Goal: Answer question/provide support: Share knowledge or assist other users

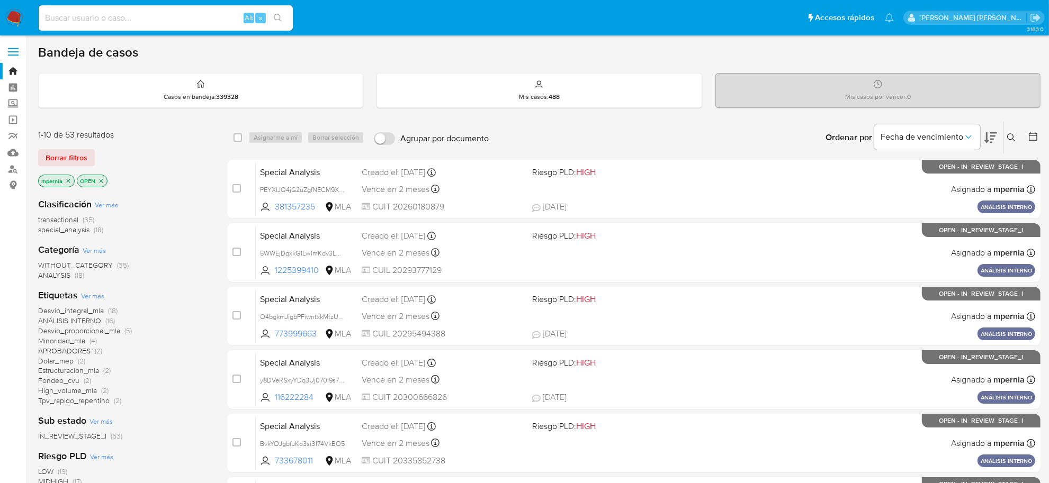
click at [60, 220] on span "transactional" at bounding box center [58, 219] width 40 height 11
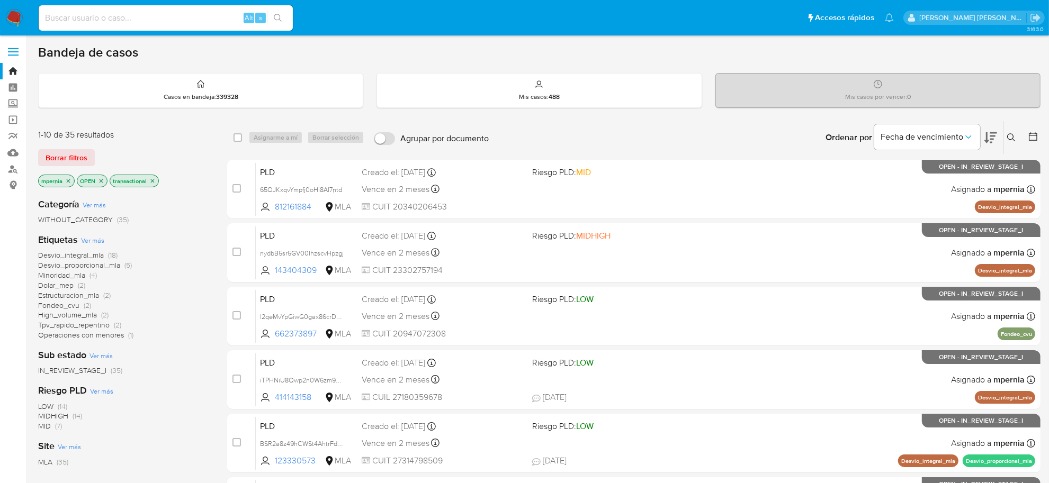
click at [67, 182] on icon "close-filter" at bounding box center [68, 181] width 6 height 6
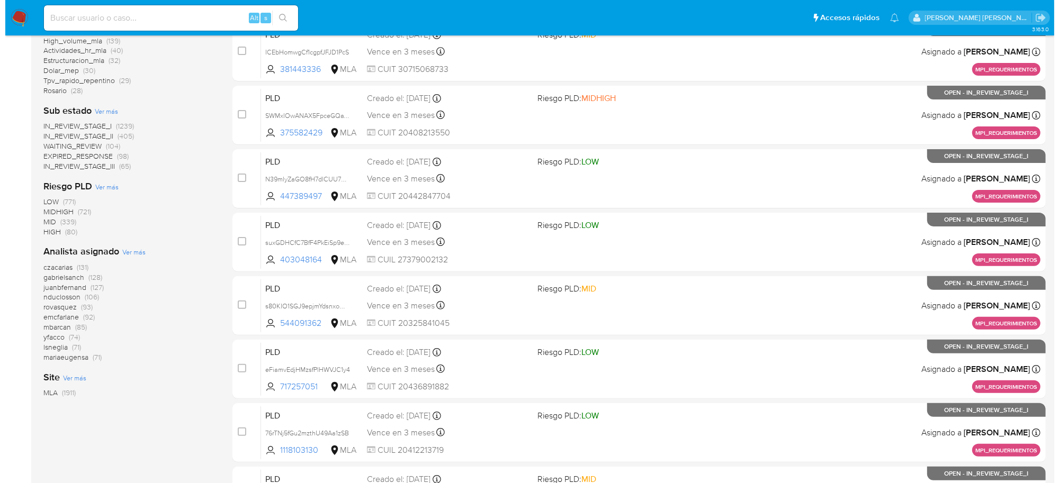
scroll to position [331, 0]
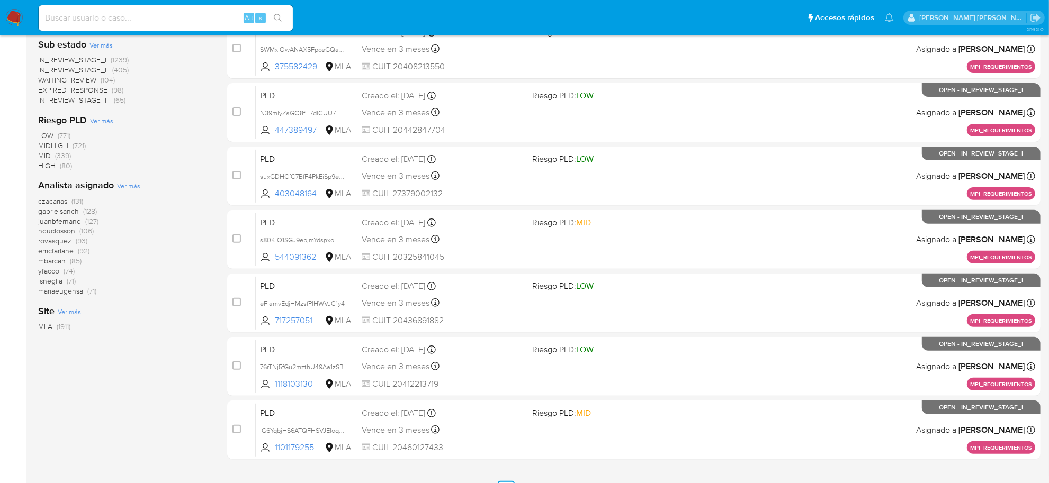
click at [138, 186] on span "Ver más" at bounding box center [128, 186] width 23 height 10
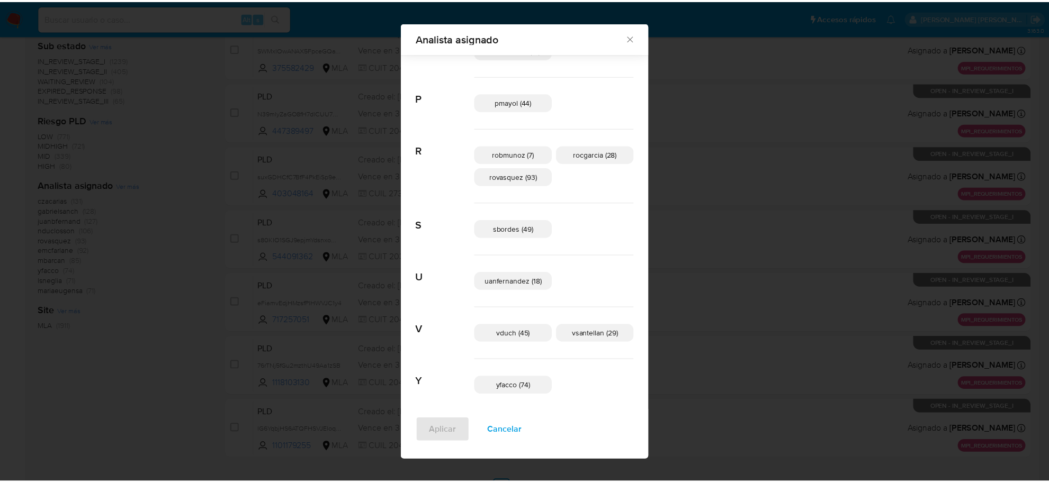
scroll to position [668, 0]
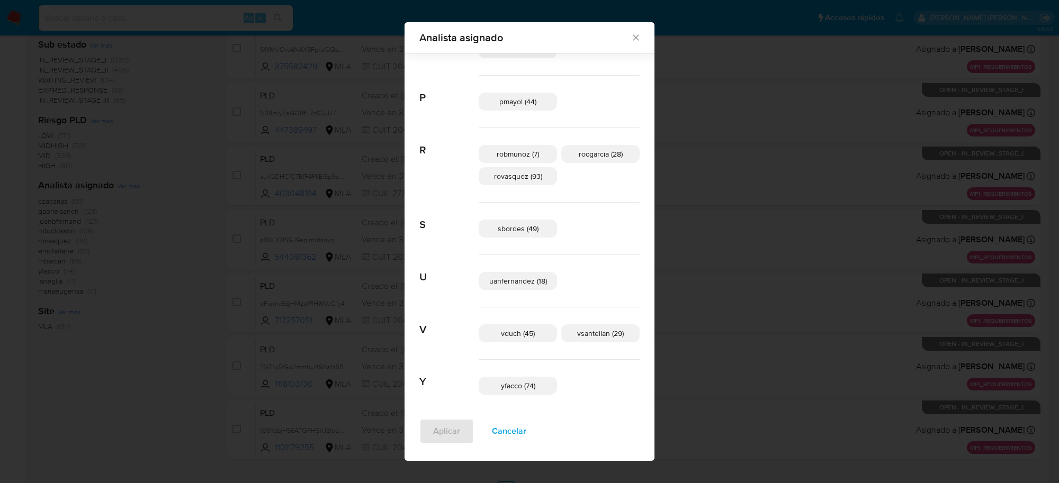
click at [631, 37] on icon "Cerrar" at bounding box center [636, 37] width 11 height 11
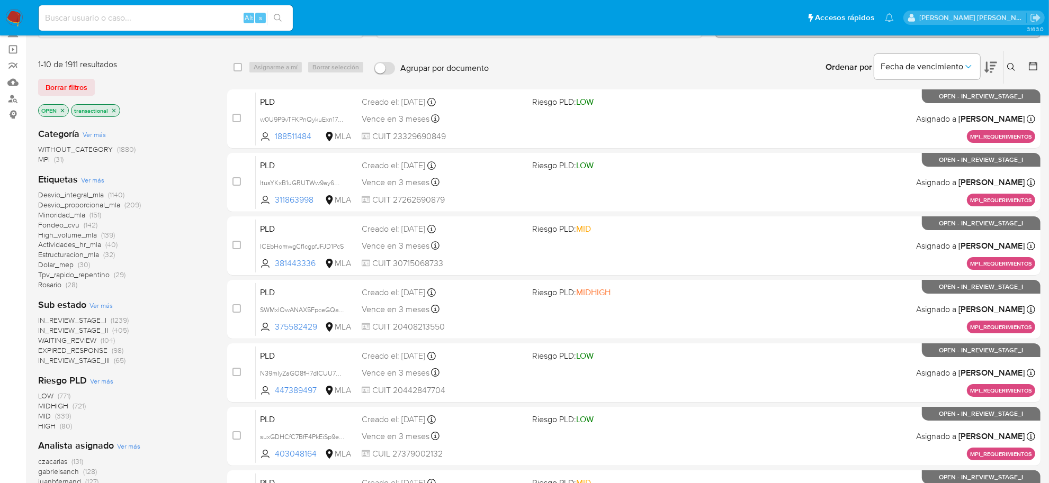
scroll to position [66, 0]
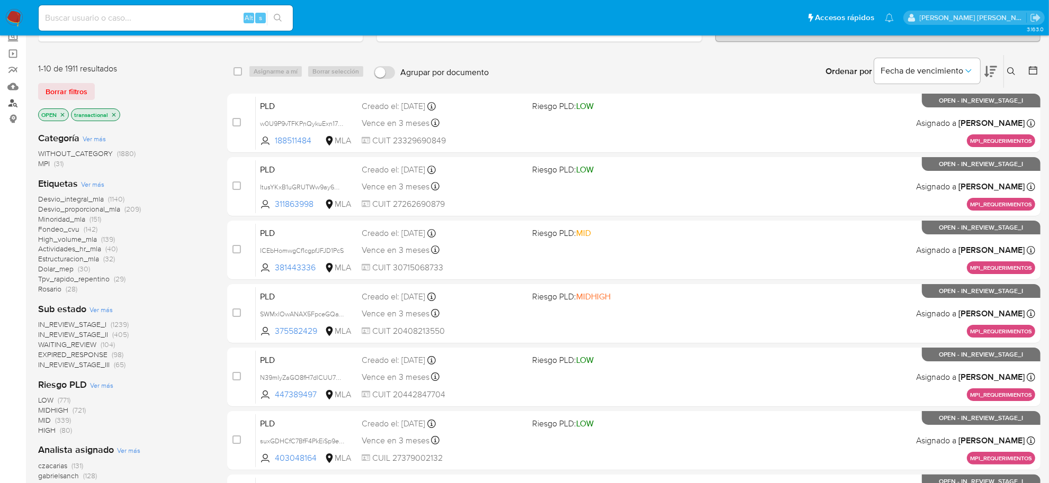
click at [19, 103] on link "Buscador de personas" at bounding box center [63, 103] width 126 height 16
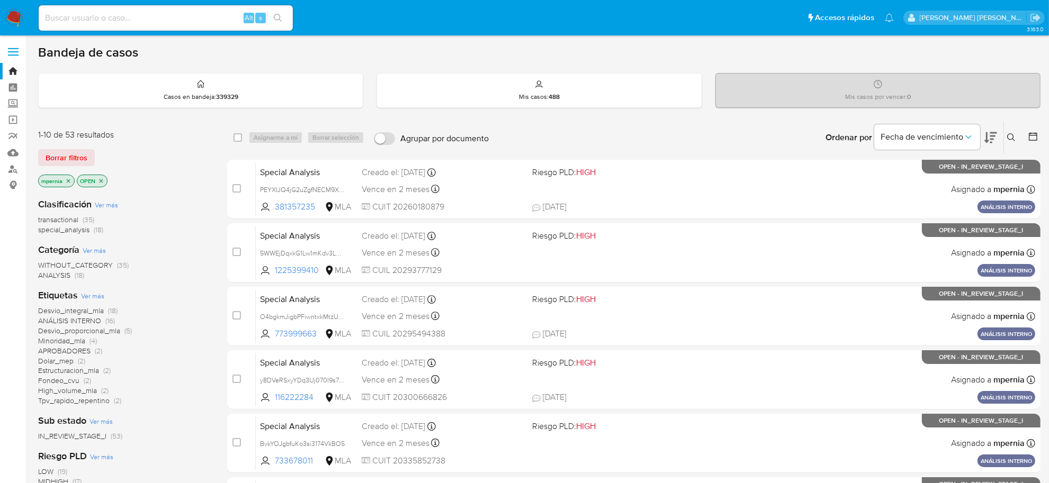
click at [69, 183] on icon "close-filter" at bounding box center [68, 181] width 6 height 6
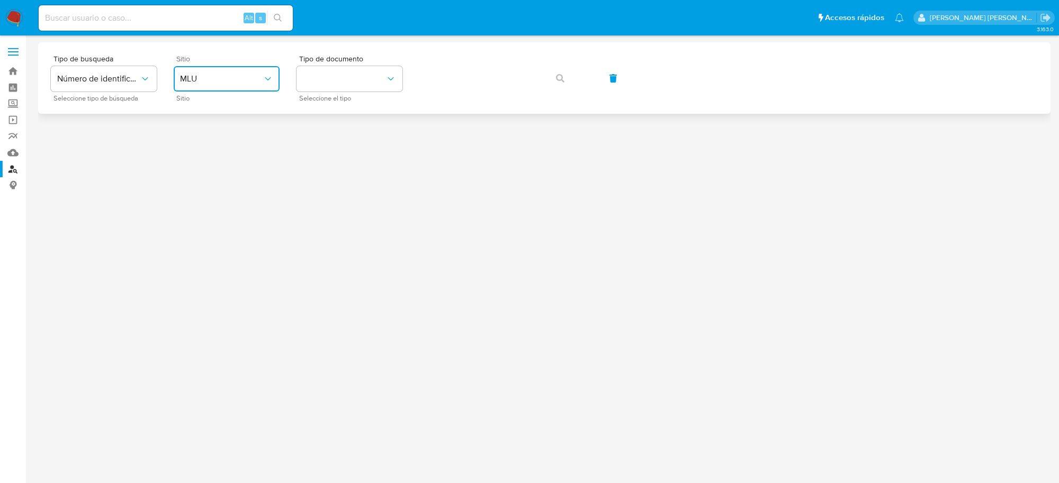
click at [242, 74] on span "MLU" at bounding box center [221, 79] width 83 height 11
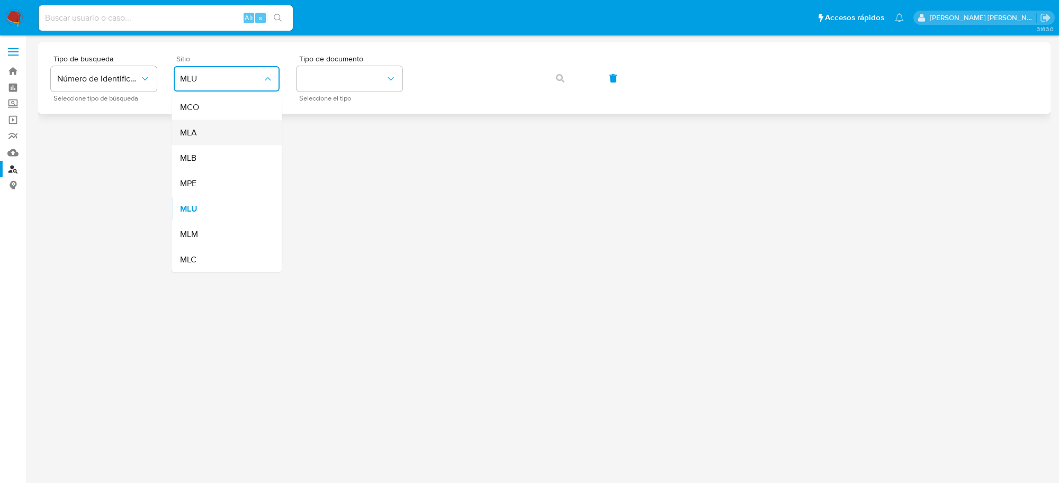
click at [231, 136] on div "MLA" at bounding box center [223, 132] width 87 height 25
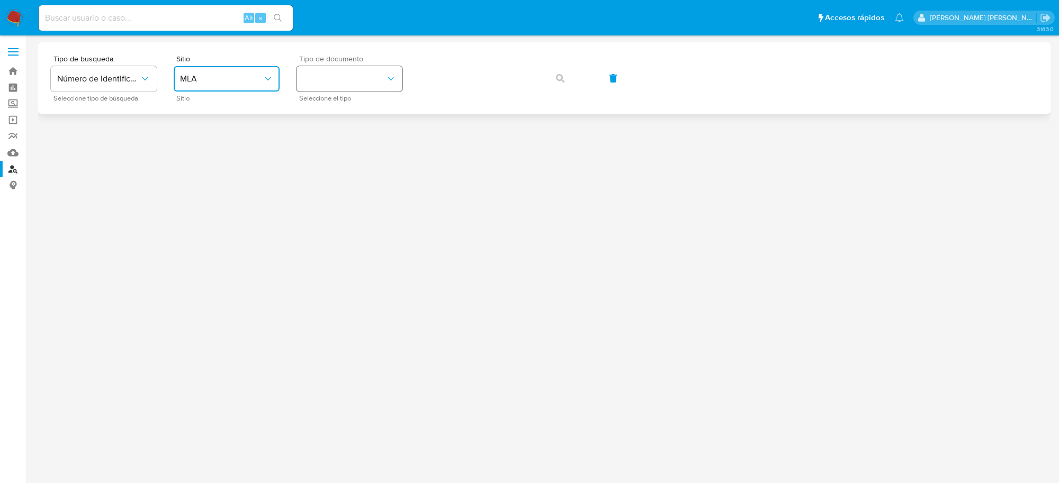
click at [364, 86] on button "identificationType" at bounding box center [349, 78] width 106 height 25
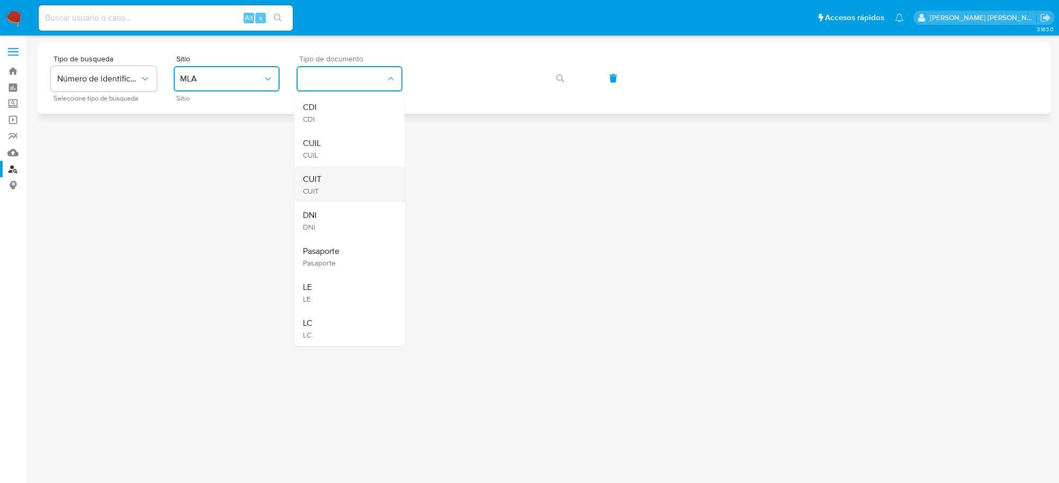
click at [316, 176] on span "CUIT" at bounding box center [312, 179] width 19 height 11
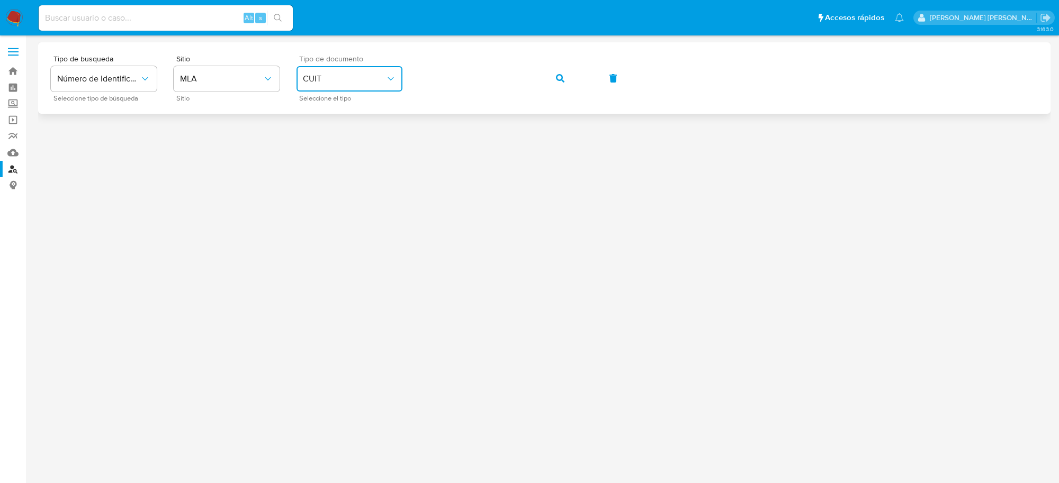
click at [546, 81] on button "button" at bounding box center [560, 78] width 36 height 25
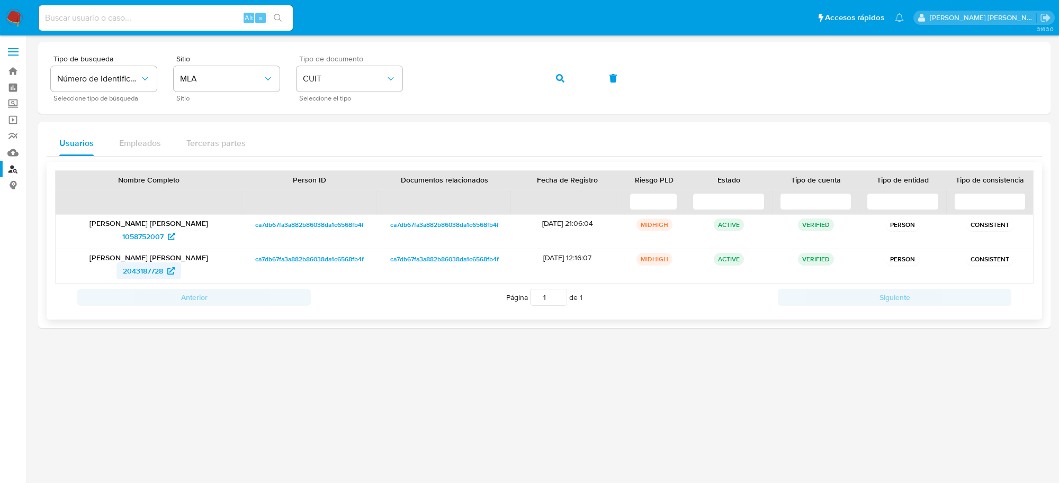
click at [151, 270] on span "2043187728" at bounding box center [143, 271] width 40 height 17
click at [148, 233] on span "1058752007" at bounding box center [142, 236] width 41 height 17
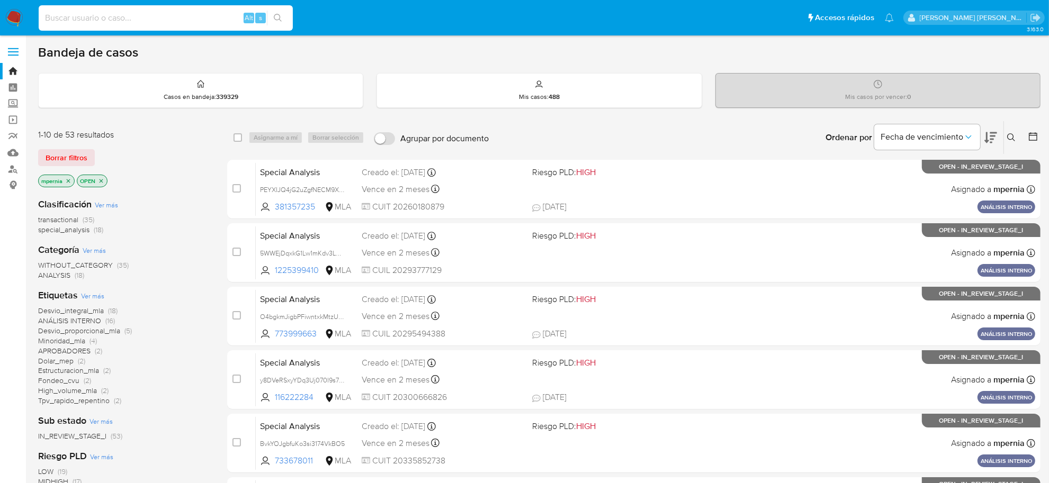
click at [116, 19] on input at bounding box center [166, 18] width 254 height 14
paste input "427727857"
type input "427727857"
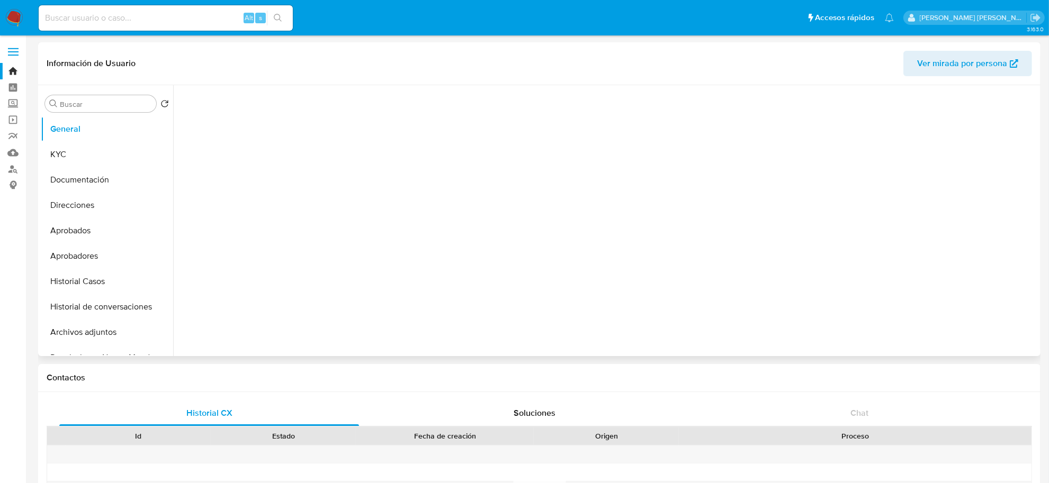
select select "10"
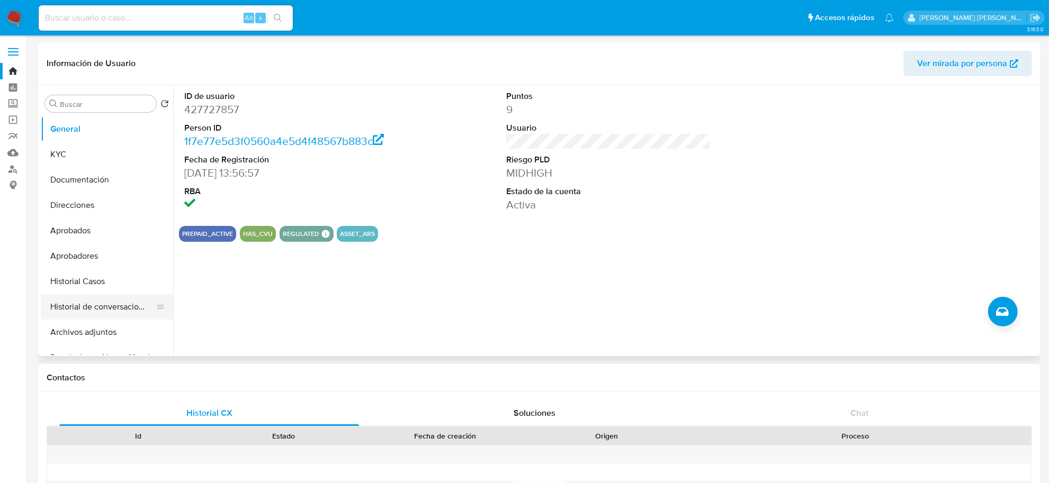
click at [89, 312] on button "Historial de conversaciones" at bounding box center [103, 306] width 124 height 25
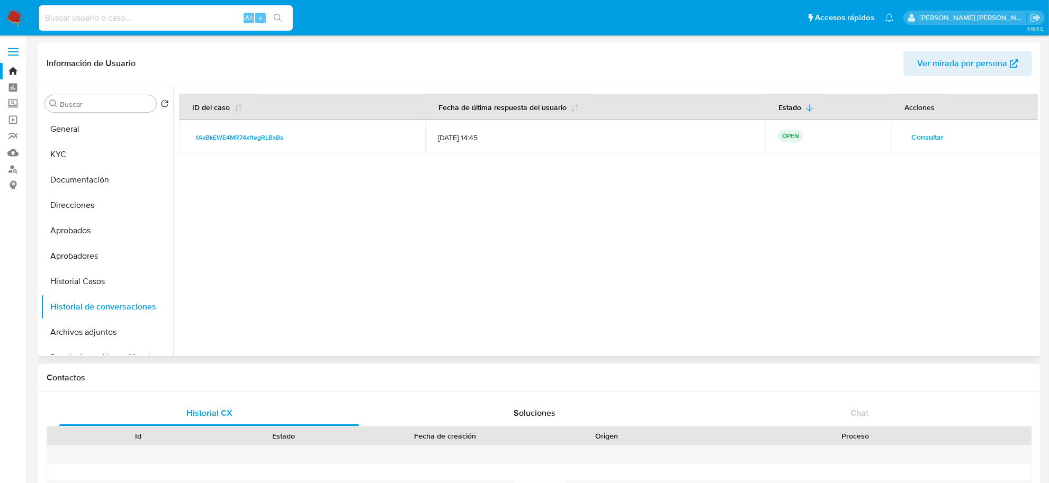
click at [914, 136] on span "Consultar" at bounding box center [927, 137] width 32 height 15
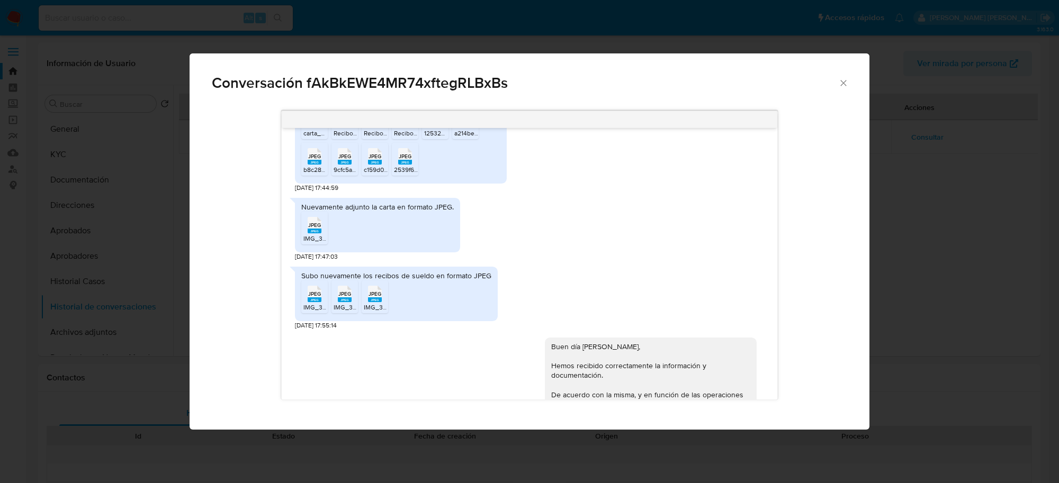
scroll to position [940, 0]
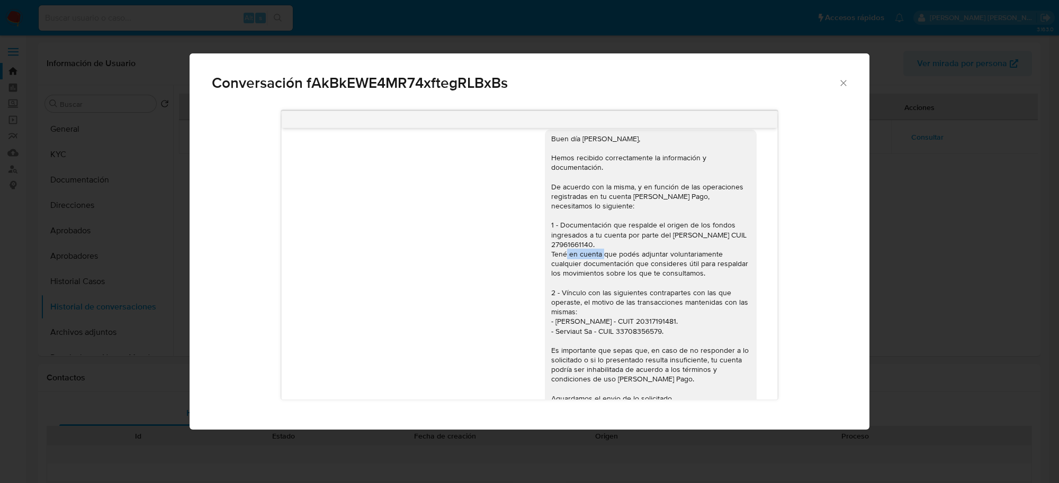
drag, startPoint x: 582, startPoint y: 255, endPoint x: 623, endPoint y: 255, distance: 40.2
click at [623, 255] on div "Buen día Victoria Alejandra, Hemos recibido correctamente la información y docu…" at bounding box center [650, 283] width 199 height 299
copy div "27961661140"
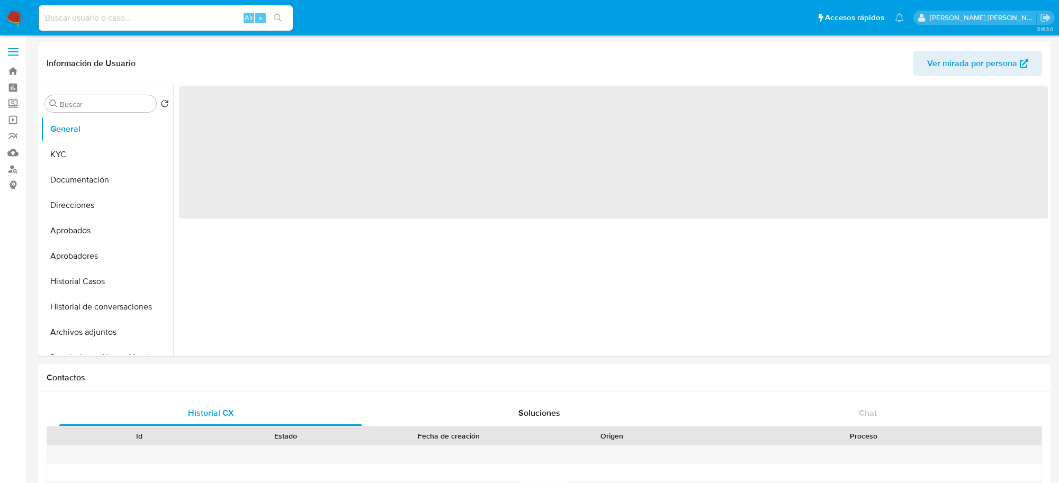
select select "10"
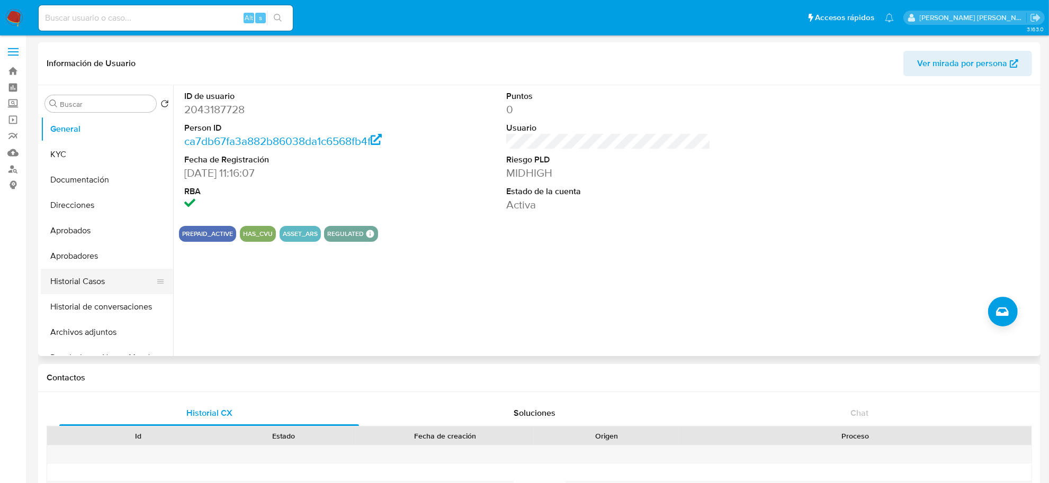
click at [75, 287] on button "Historial Casos" at bounding box center [103, 281] width 124 height 25
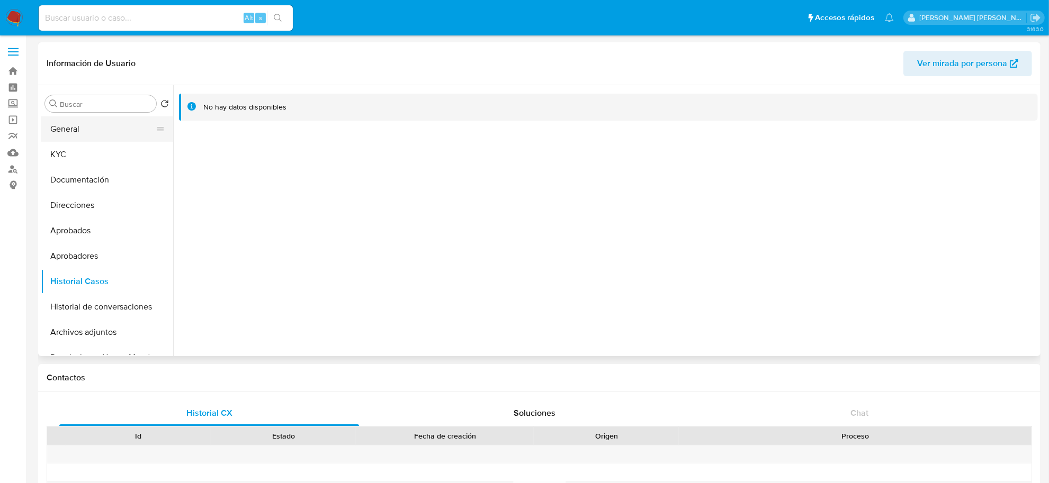
click at [69, 122] on button "General" at bounding box center [103, 128] width 124 height 25
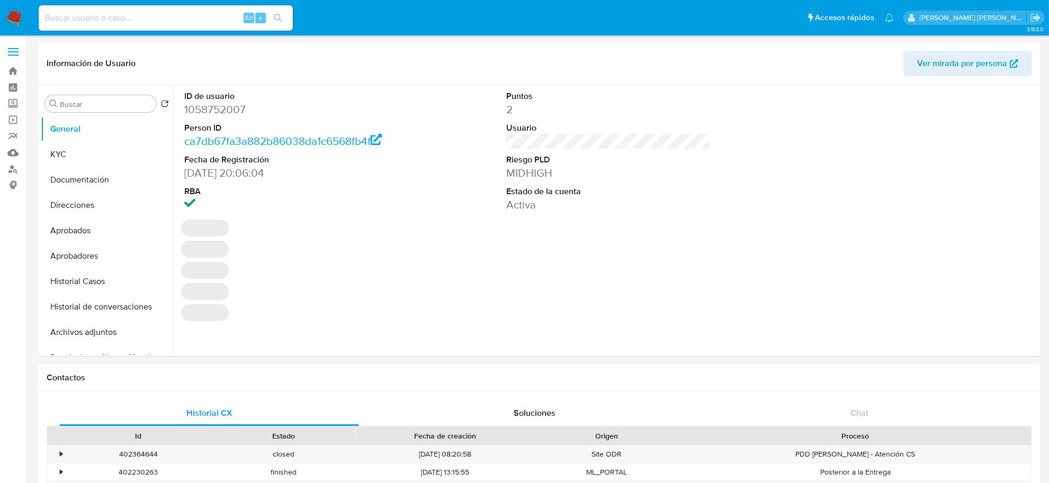
select select "10"
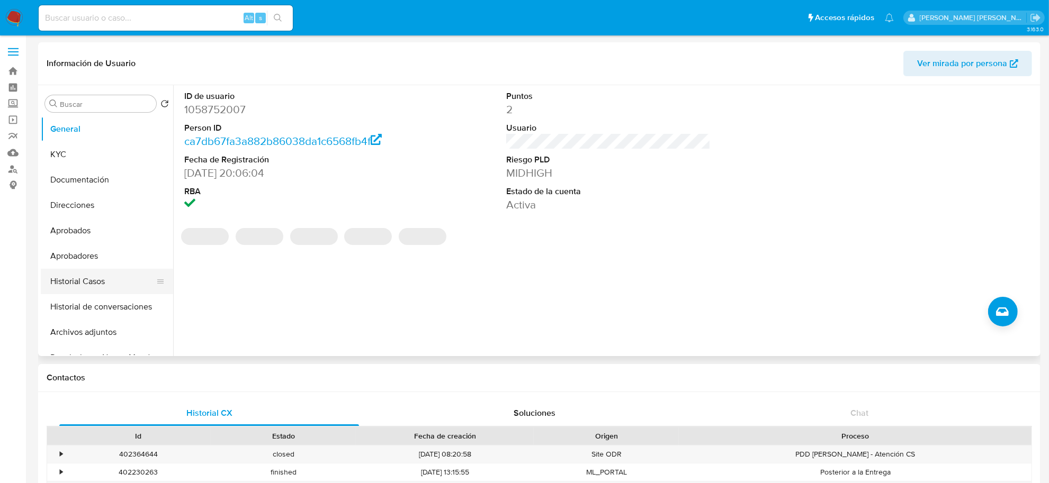
click at [78, 283] on button "Historial Casos" at bounding box center [103, 281] width 124 height 25
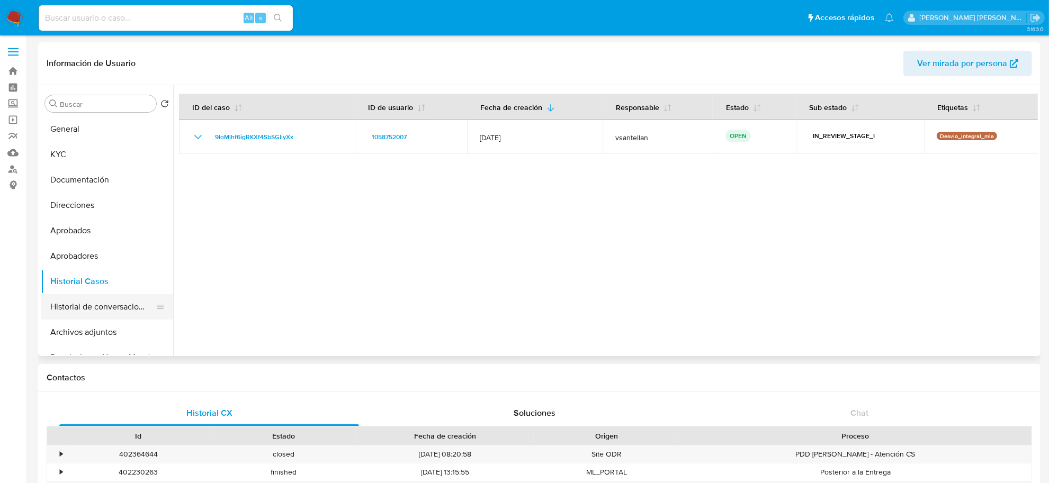
click at [95, 310] on button "Historial de conversaciones" at bounding box center [103, 306] width 124 height 25
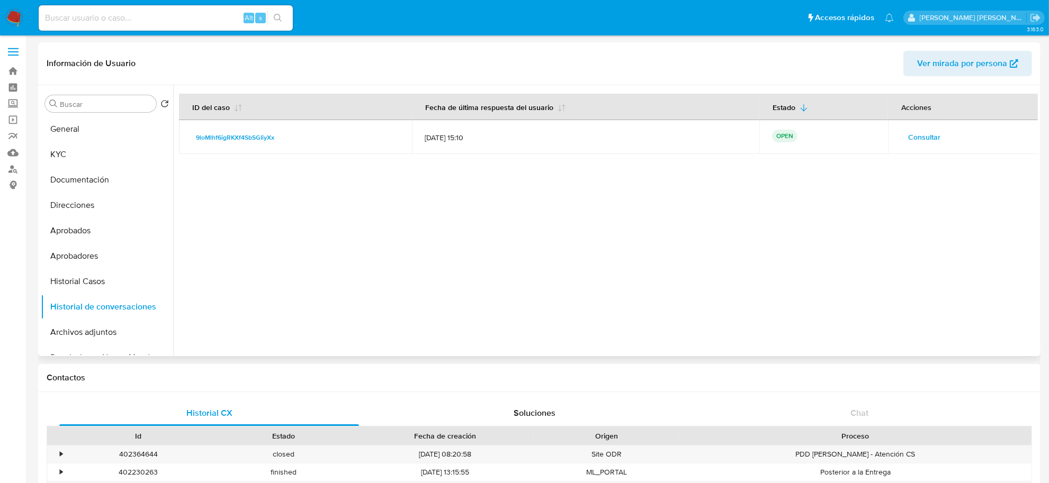
click at [923, 139] on span "Consultar" at bounding box center [924, 137] width 32 height 15
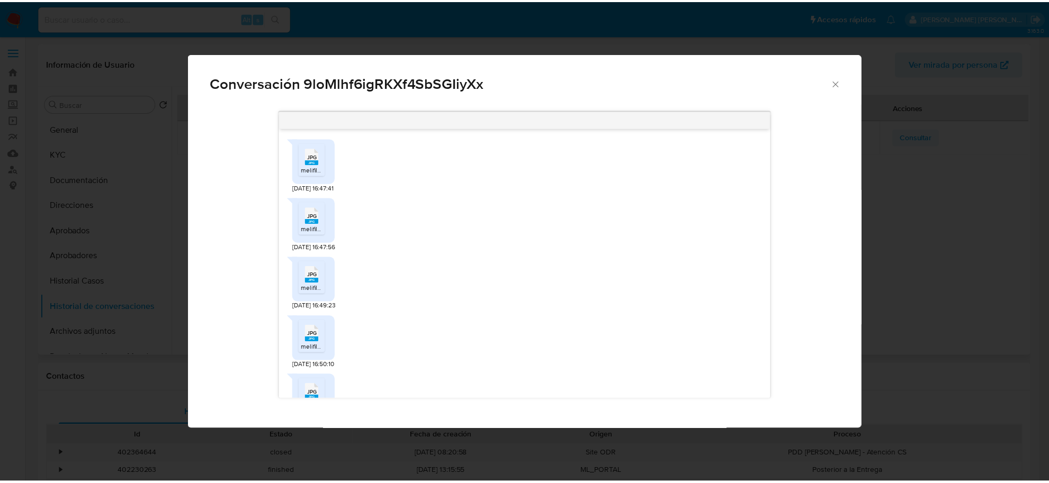
scroll to position [500, 0]
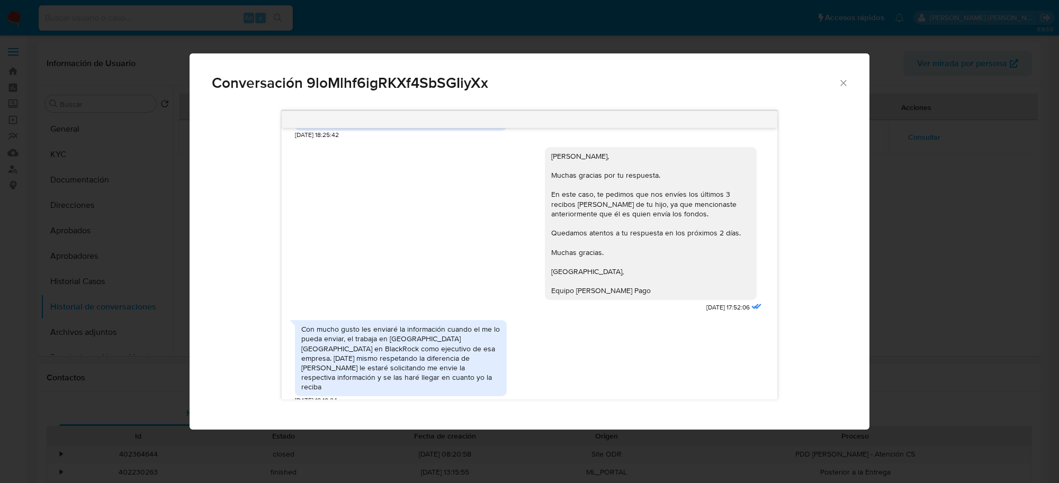
click at [844, 83] on icon "Cerrar" at bounding box center [843, 83] width 11 height 11
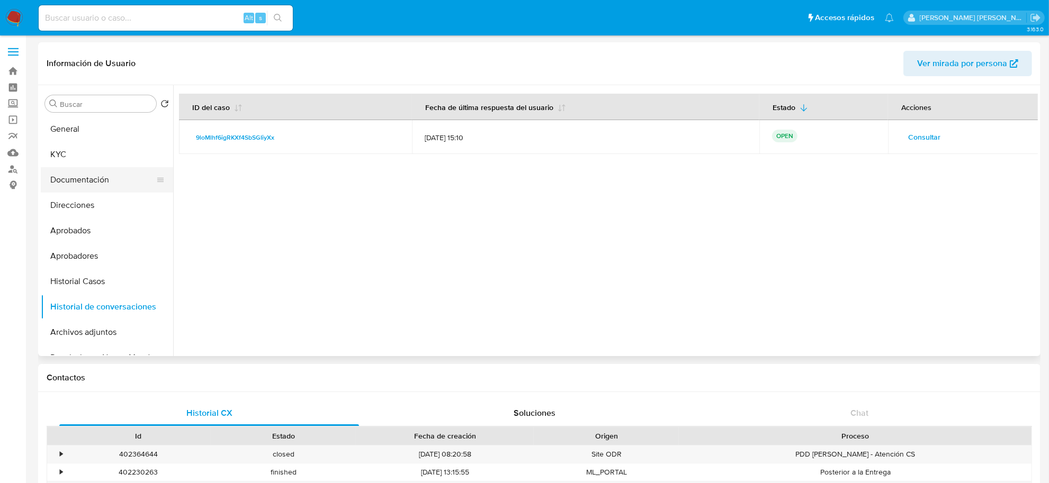
click at [62, 184] on button "Documentación" at bounding box center [103, 179] width 124 height 25
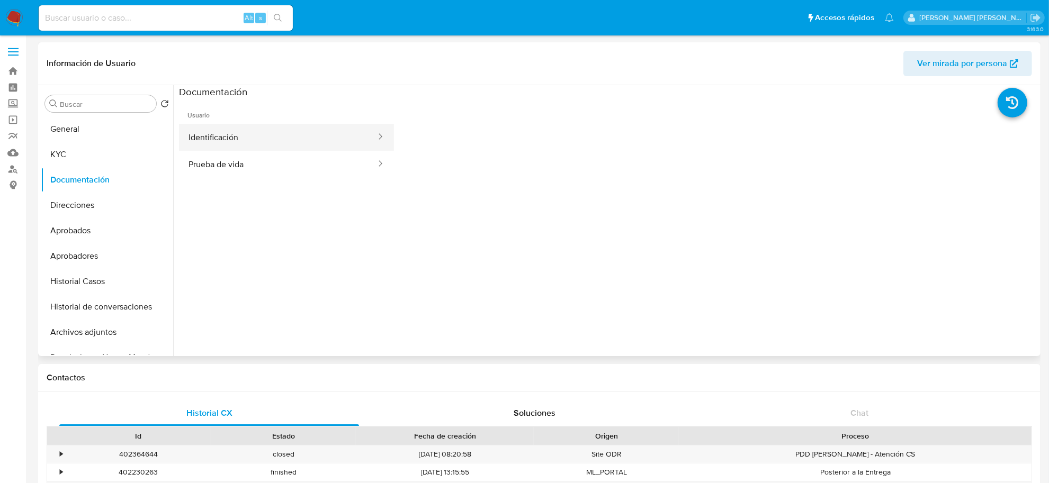
click at [254, 143] on button "Identificación" at bounding box center [278, 137] width 198 height 27
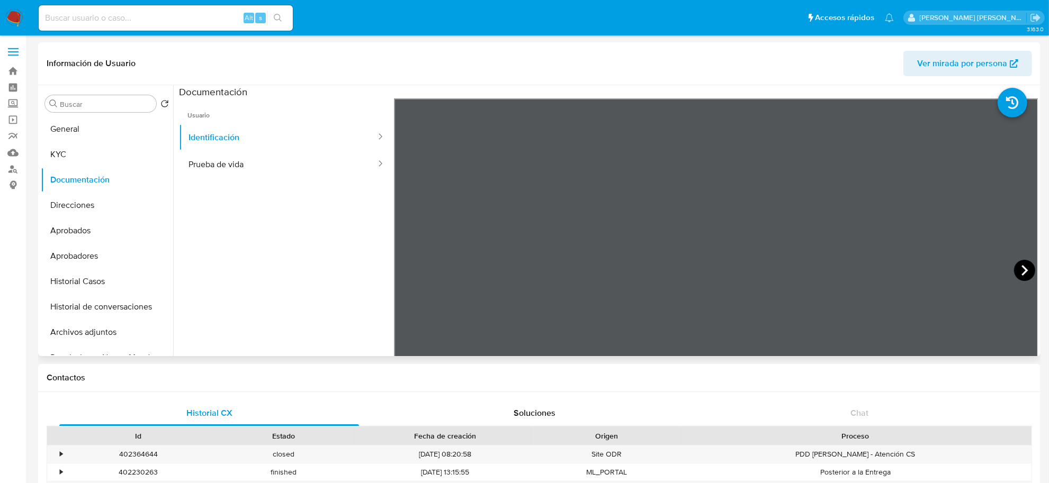
click at [1025, 268] on icon at bounding box center [1024, 270] width 21 height 21
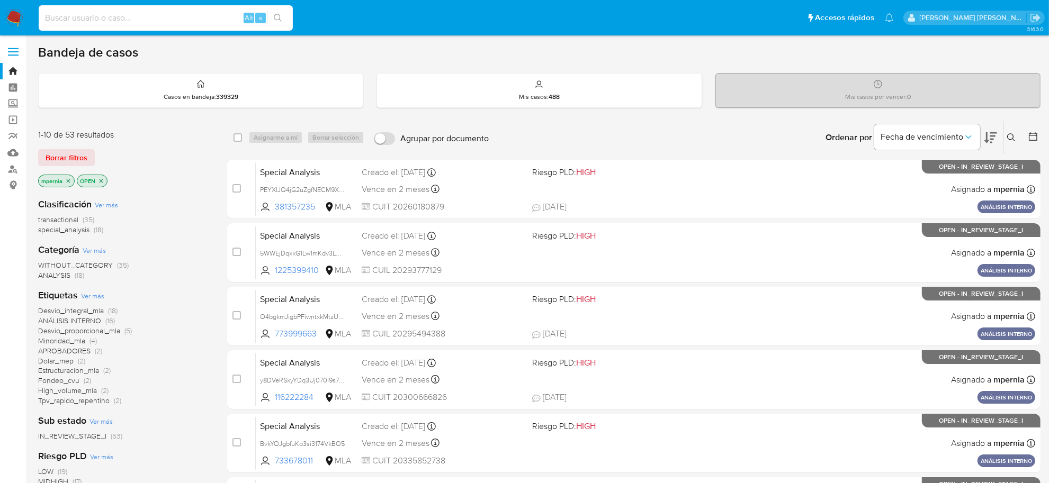
click at [189, 11] on input at bounding box center [166, 18] width 254 height 14
paste input "61895607"
type input "61895607"
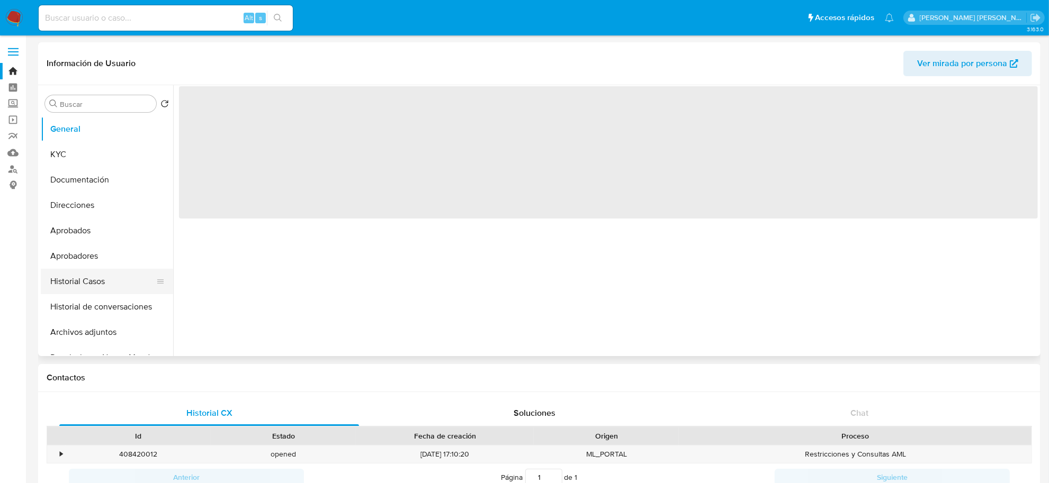
select select "10"
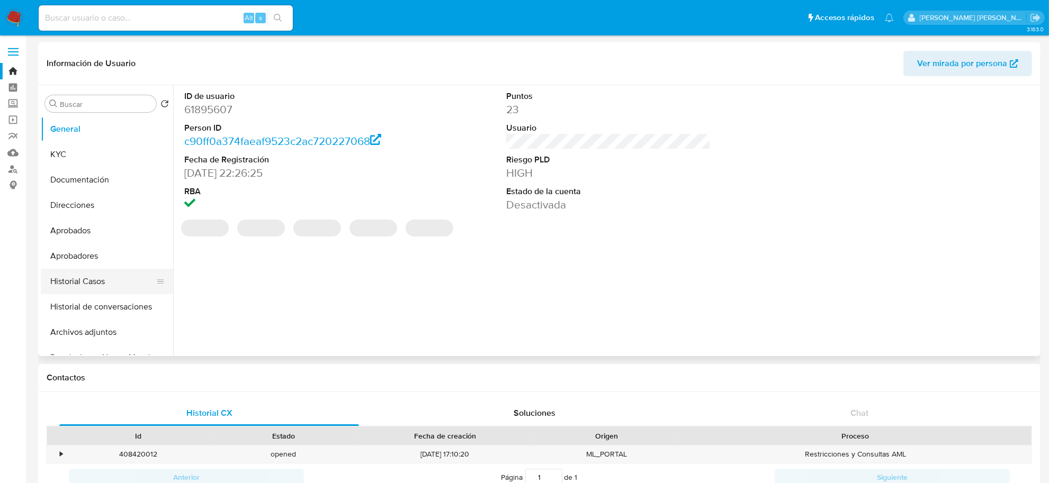
click at [89, 274] on button "Historial Casos" at bounding box center [103, 281] width 124 height 25
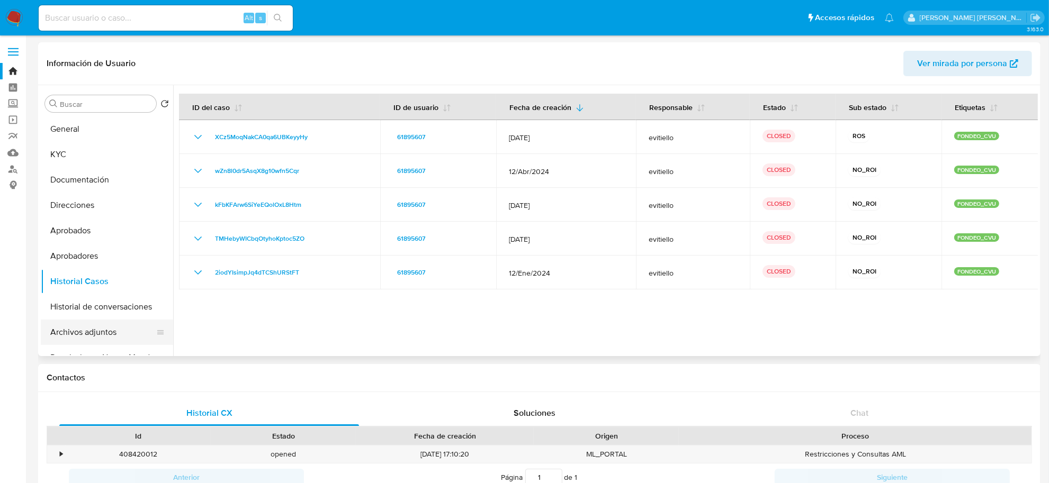
click at [83, 335] on button "Archivos adjuntos" at bounding box center [103, 332] width 124 height 25
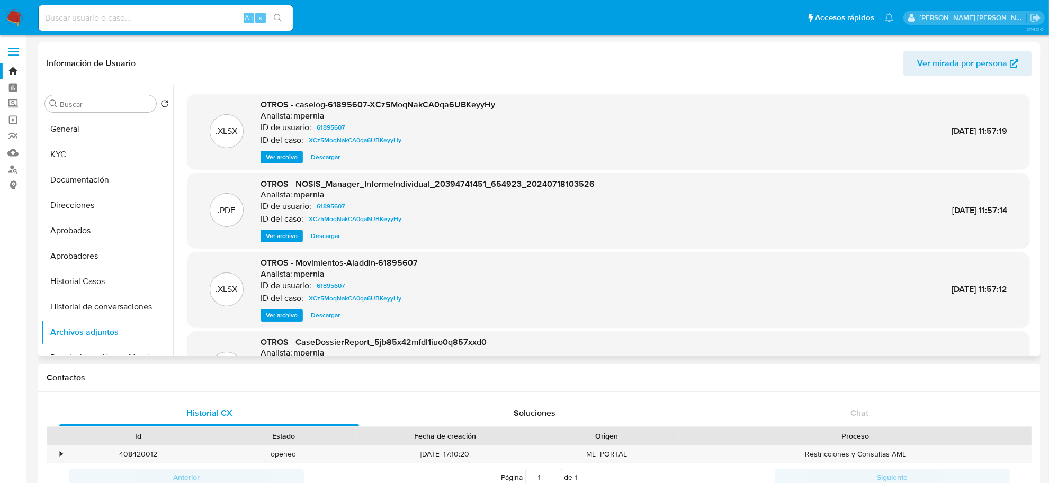
click at [287, 158] on span "Ver archivo" at bounding box center [282, 157] width 32 height 11
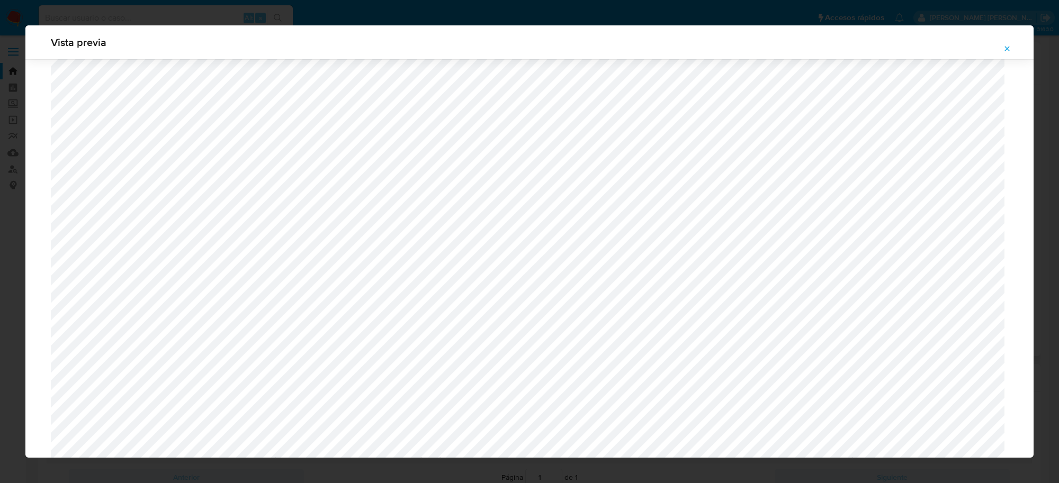
scroll to position [773, 0]
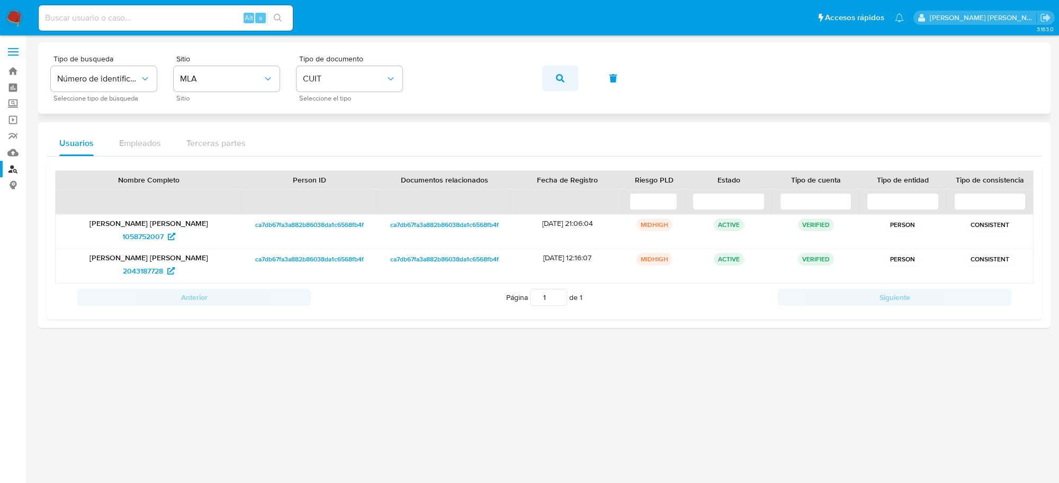
click at [562, 77] on icon "button" at bounding box center [560, 78] width 8 height 8
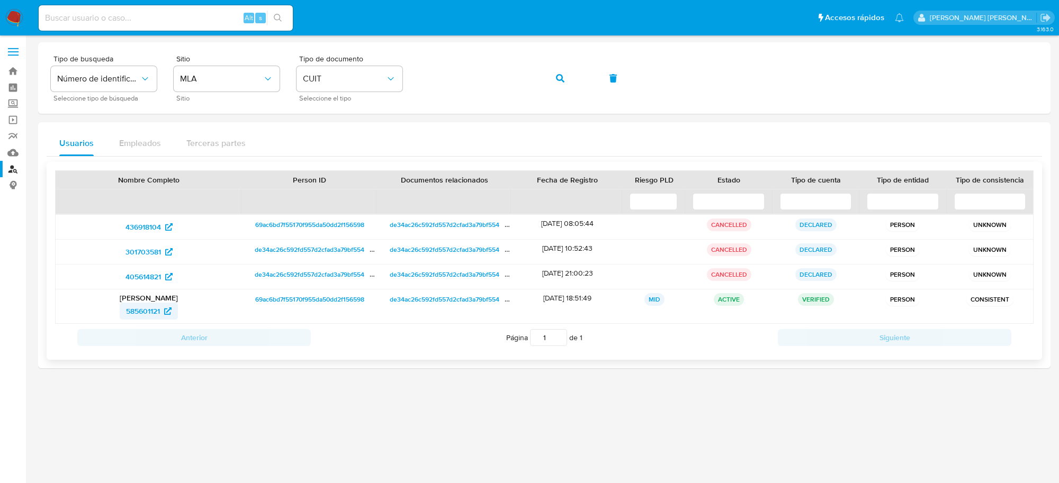
click at [144, 307] on span "585601121" at bounding box center [143, 311] width 34 height 17
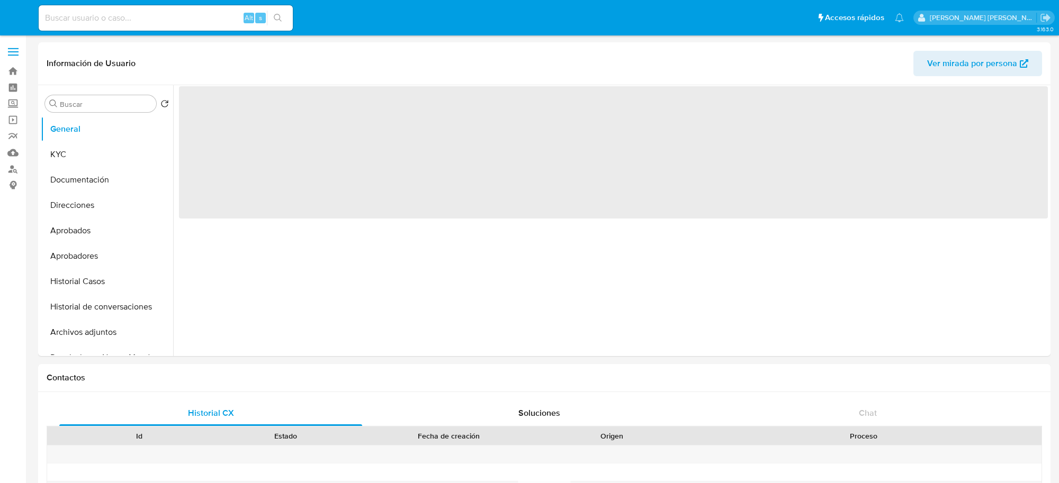
select select "10"
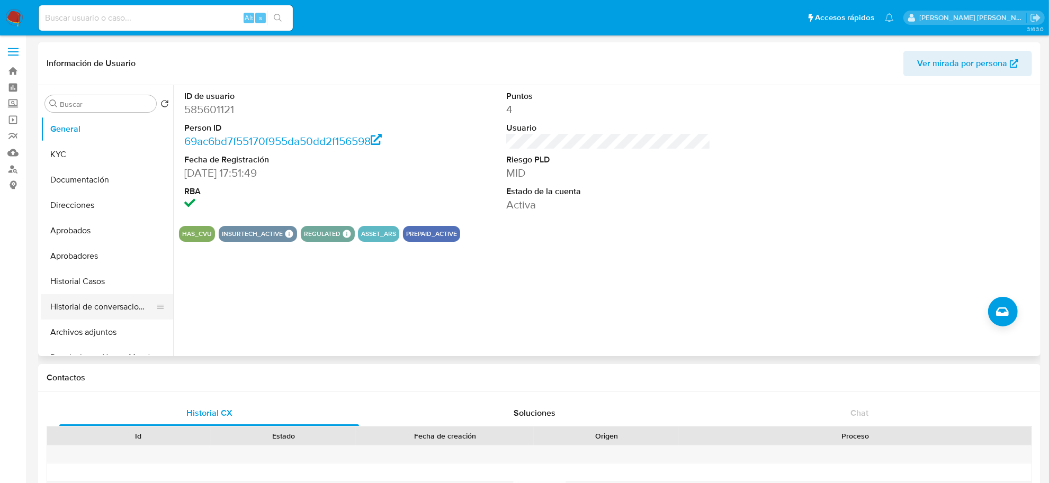
click at [78, 304] on button "Historial de conversaciones" at bounding box center [103, 306] width 124 height 25
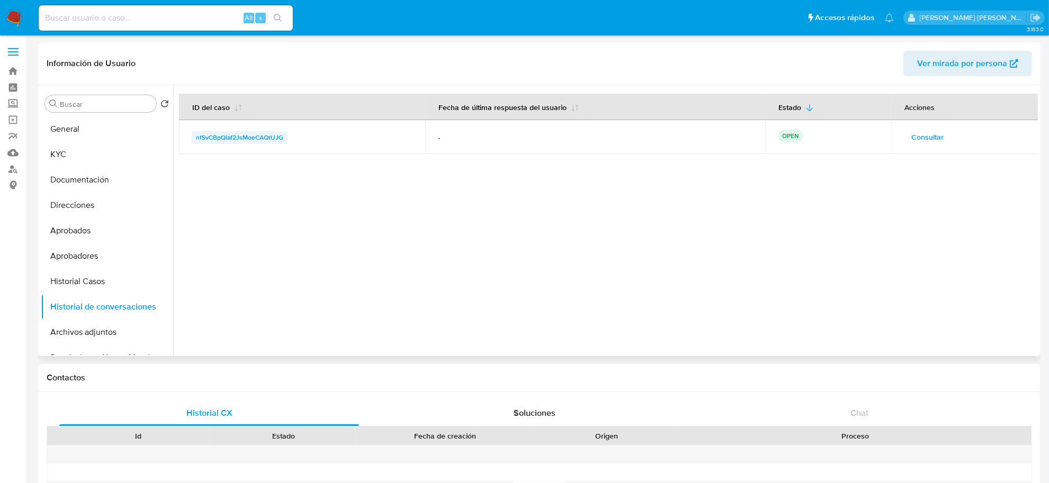
click at [239, 131] on span "nfSvCBpQIaf2JsMoeCAQtUJG" at bounding box center [239, 137] width 87 height 13
click at [238, 138] on span "nfSvCBpQIaf2JsMoeCAQtUJG" at bounding box center [239, 137] width 87 height 13
click at [75, 328] on button "Archivos adjuntos" at bounding box center [103, 332] width 124 height 25
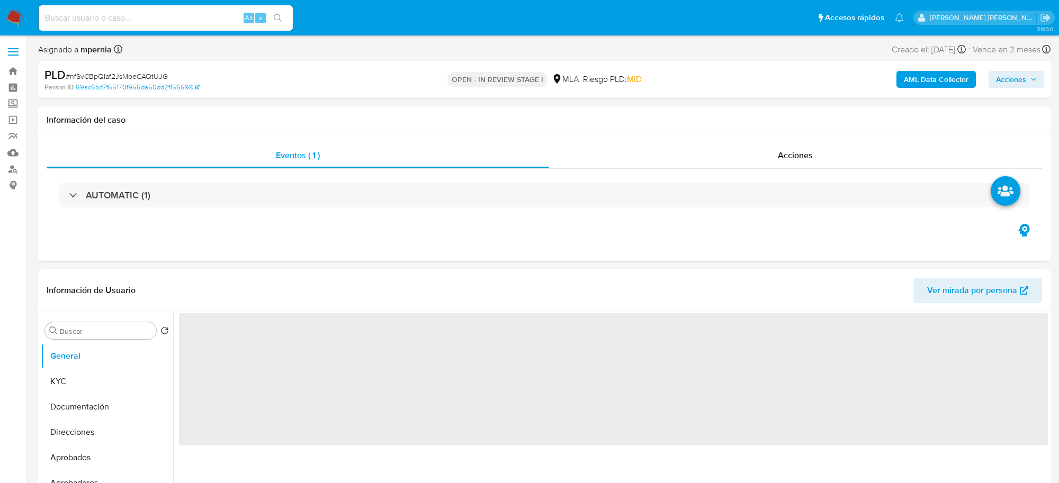
select select "10"
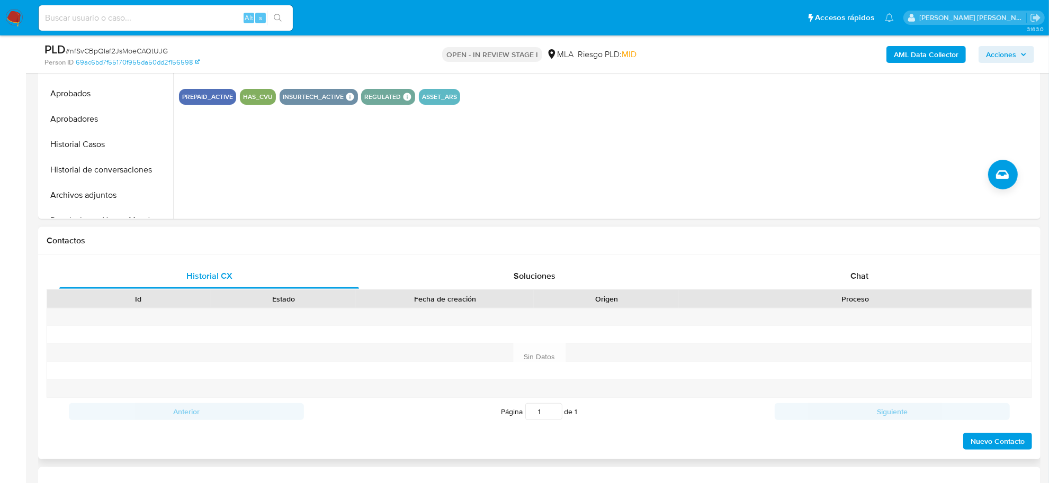
scroll to position [331, 0]
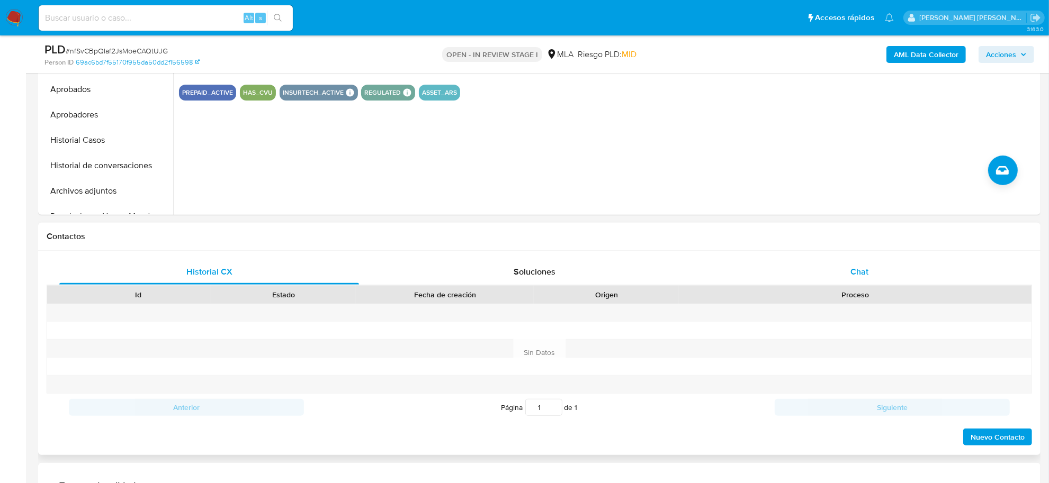
click at [854, 268] on span "Chat" at bounding box center [859, 272] width 18 height 12
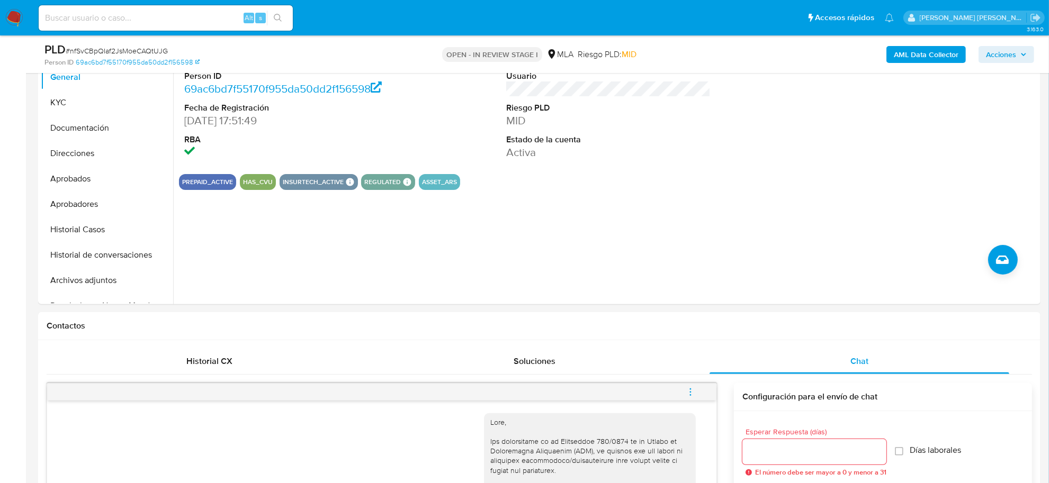
scroll to position [199, 0]
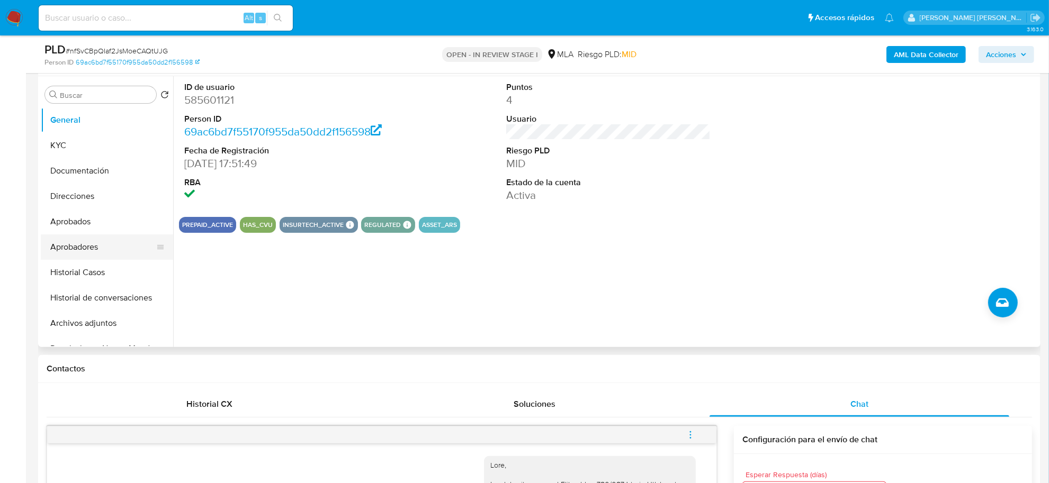
click at [73, 244] on button "Aprobadores" at bounding box center [103, 247] width 124 height 25
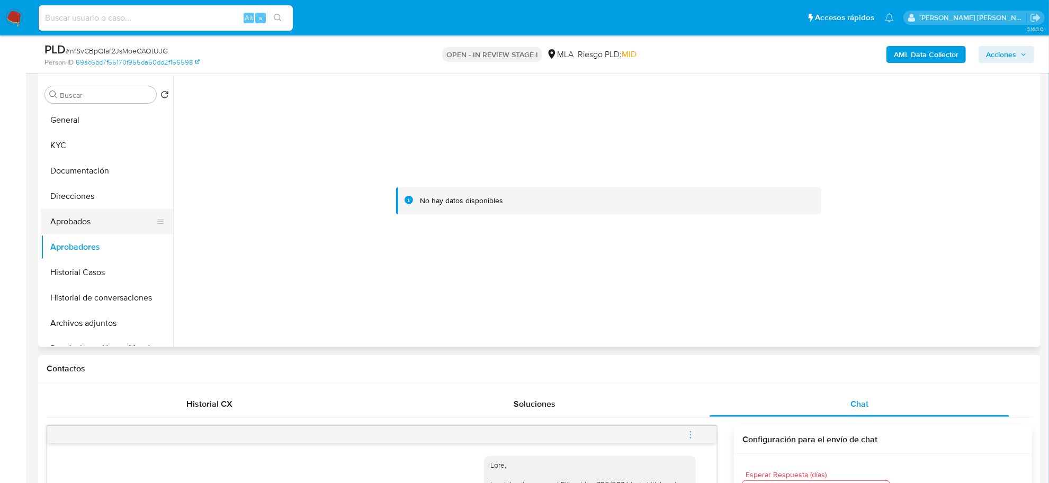
click at [72, 214] on button "Aprobados" at bounding box center [103, 221] width 124 height 25
click at [77, 142] on button "KYC" at bounding box center [103, 145] width 124 height 25
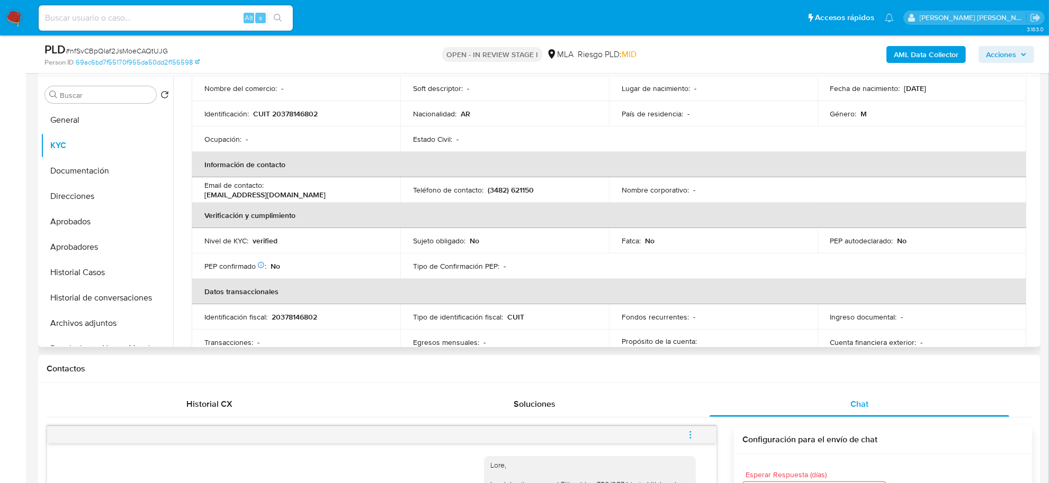
scroll to position [27, 0]
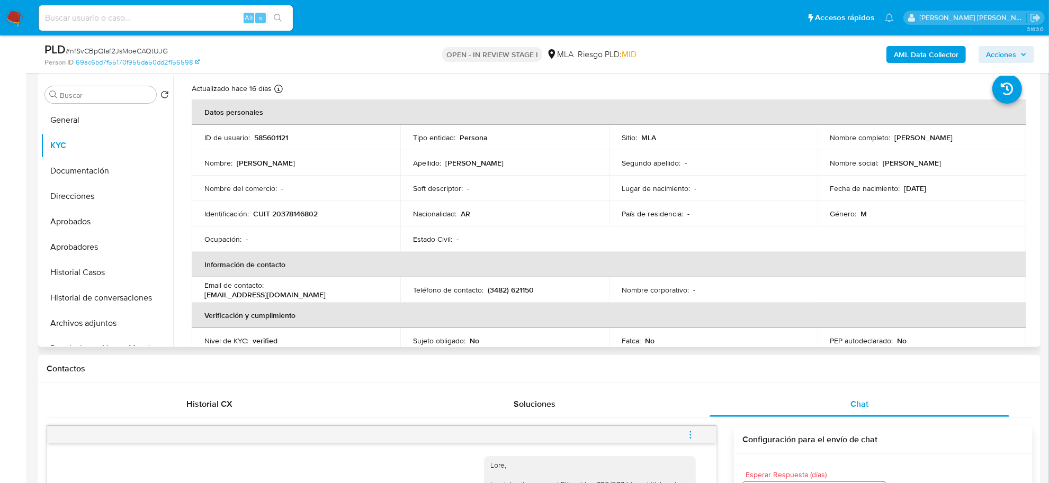
drag, startPoint x: 893, startPoint y: 141, endPoint x: 949, endPoint y: 139, distance: 56.7
click at [949, 139] on div "Nombre completo : Kevin Melgarejo" at bounding box center [921, 138] width 183 height 10
click at [101, 178] on button "Documentación" at bounding box center [103, 170] width 124 height 25
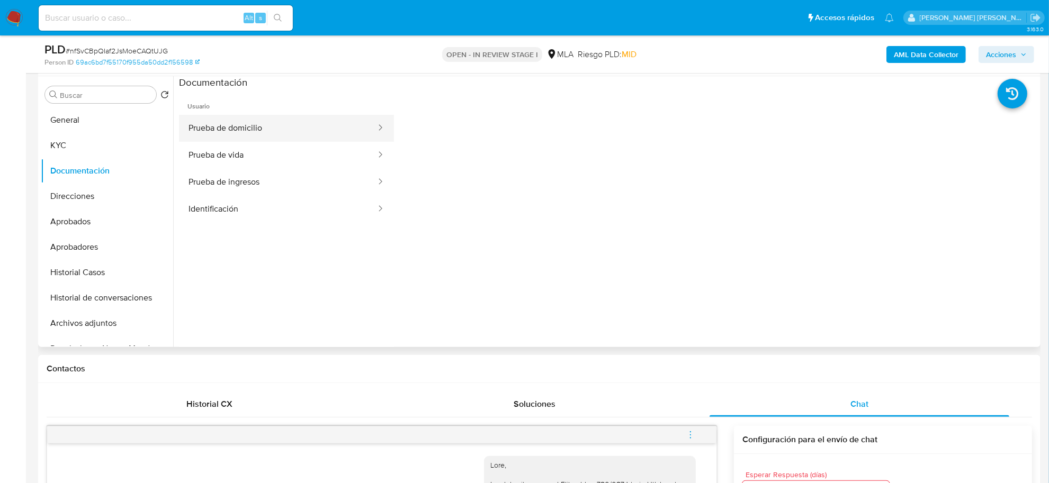
click at [292, 131] on button "Prueba de domicilio" at bounding box center [278, 128] width 198 height 27
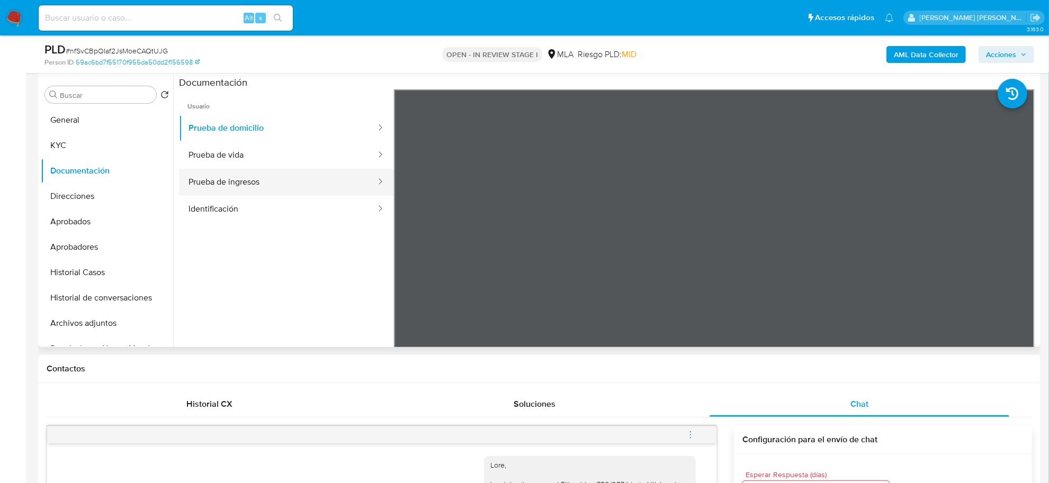
click at [231, 187] on button "Prueba de ingresos" at bounding box center [278, 182] width 198 height 27
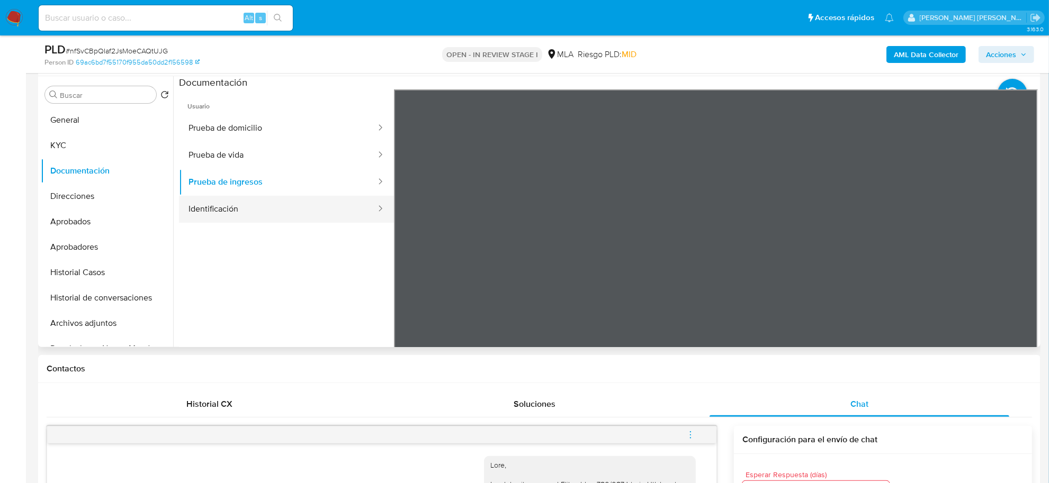
click at [237, 215] on button "Identificación" at bounding box center [278, 209] width 198 height 27
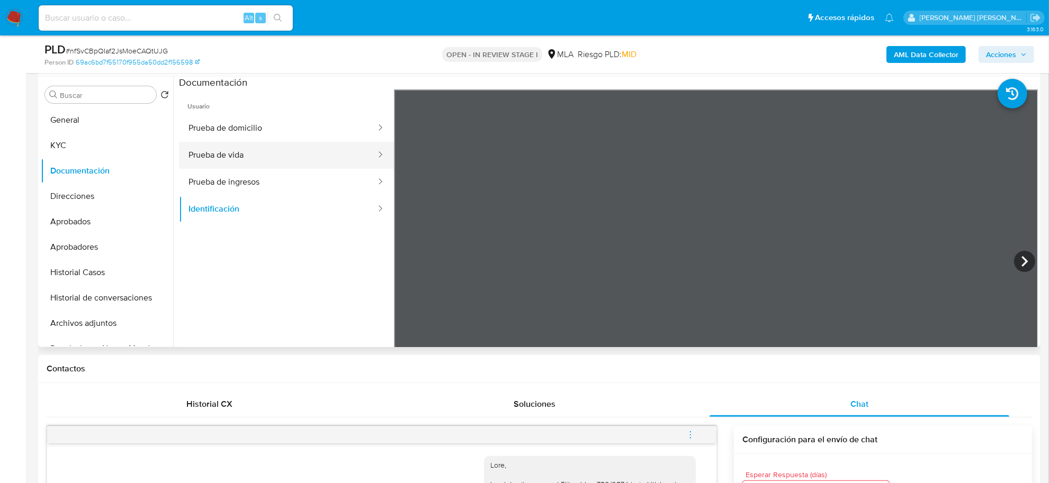
click at [241, 162] on button "Prueba de vida" at bounding box center [278, 155] width 198 height 27
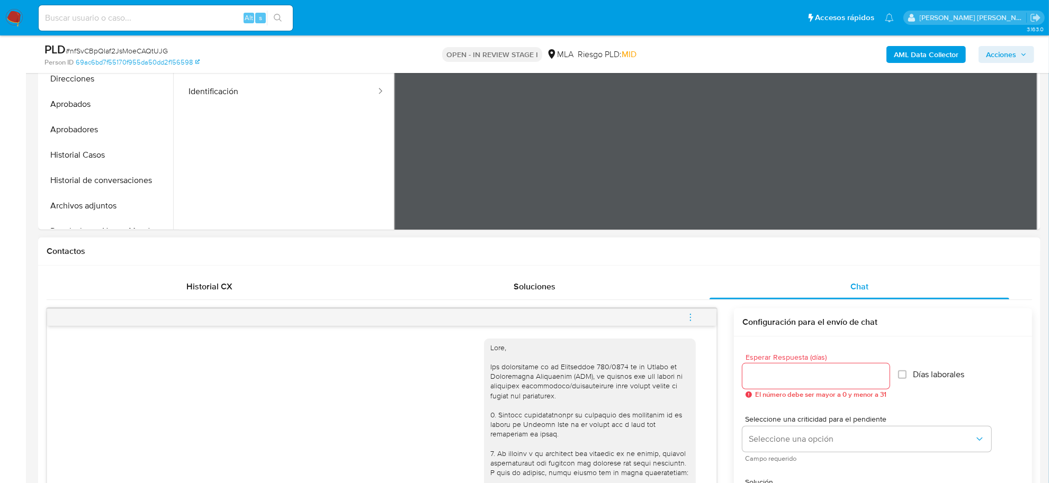
scroll to position [397, 0]
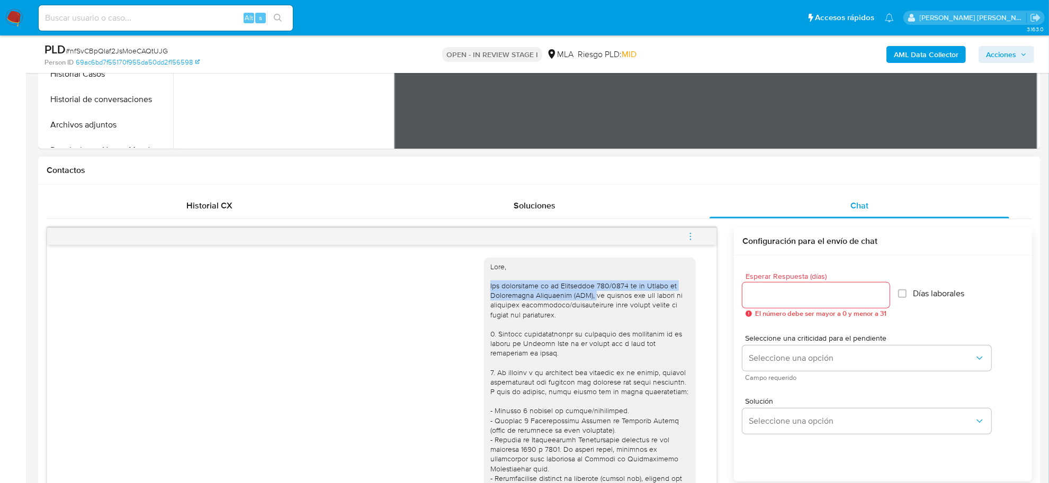
drag, startPoint x: 482, startPoint y: 290, endPoint x: 572, endPoint y: 294, distance: 90.1
copy div "Por disposición de la Resolución 200/2024 de la Unidad de Información Financier…"
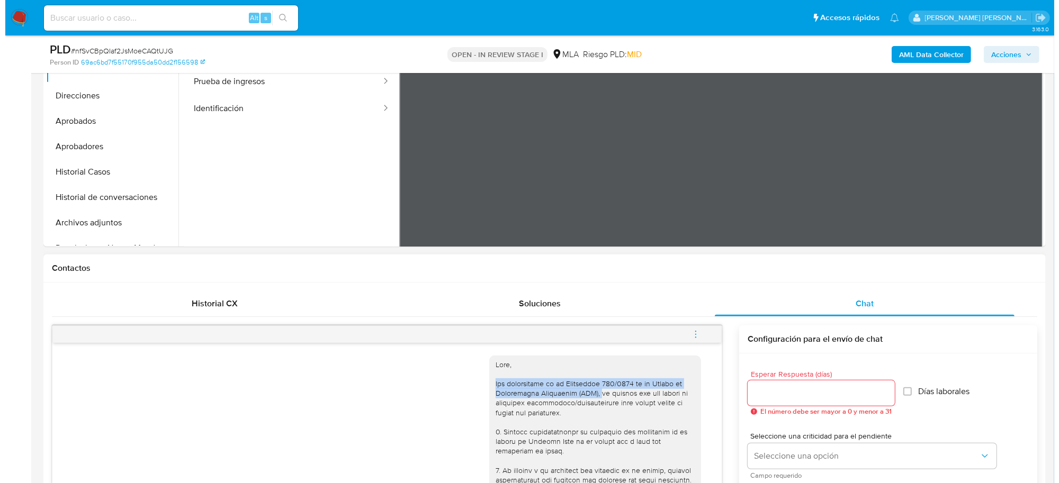
scroll to position [66, 0]
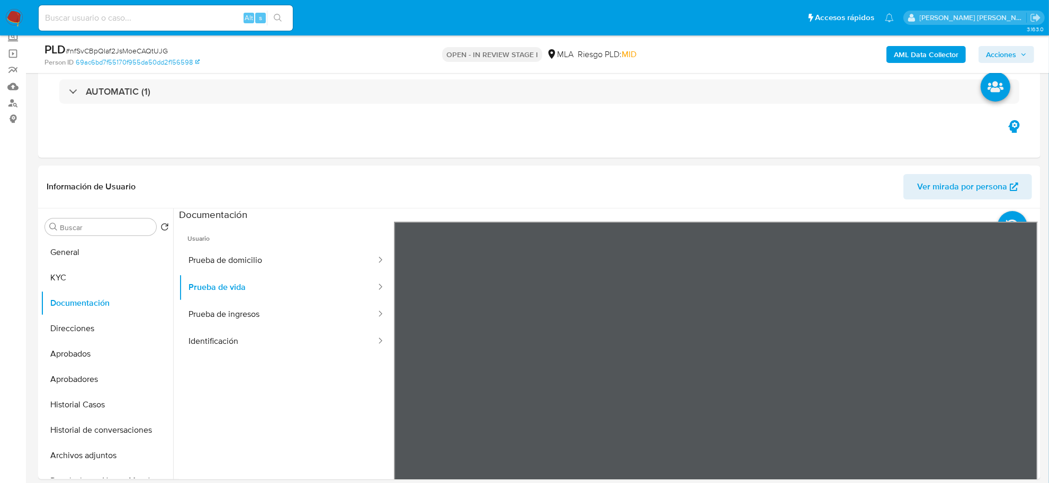
click at [910, 53] on b "AML Data Collector" at bounding box center [926, 54] width 65 height 17
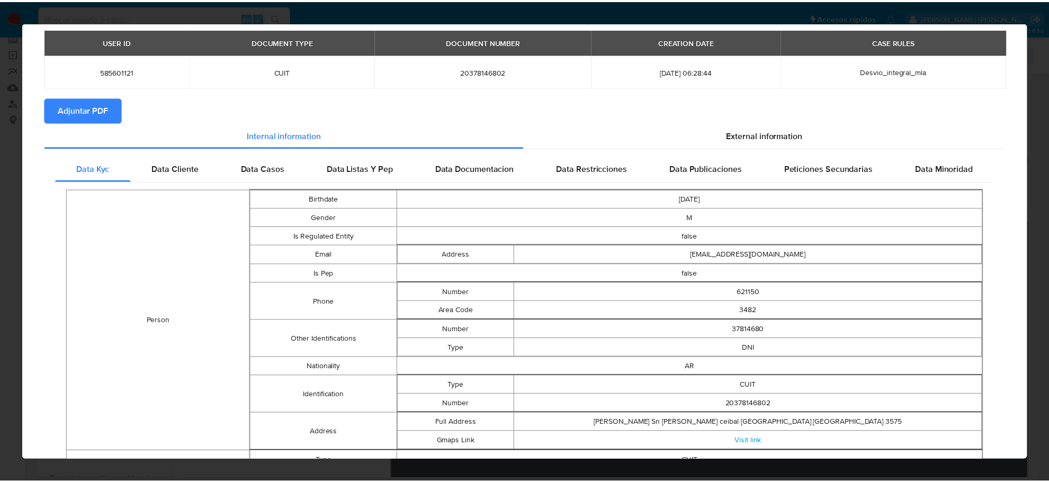
scroll to position [0, 0]
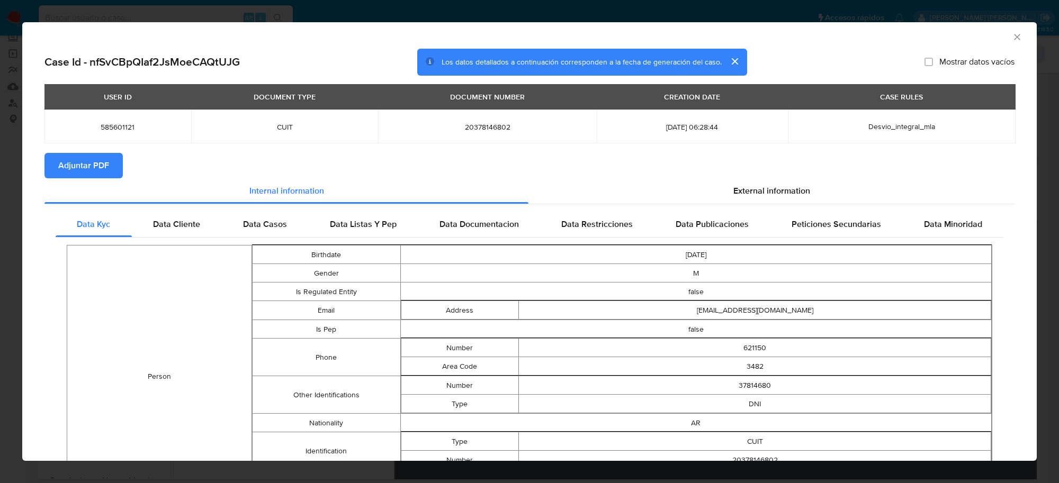
click at [85, 160] on span "Adjuntar PDF" at bounding box center [83, 165] width 51 height 23
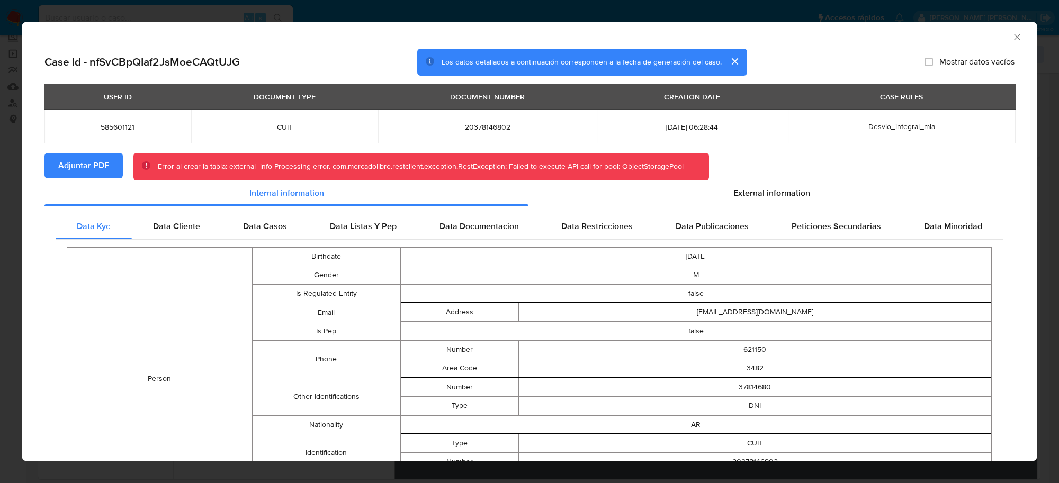
click at [1012, 35] on icon "Cerrar ventana" at bounding box center [1017, 37] width 11 height 11
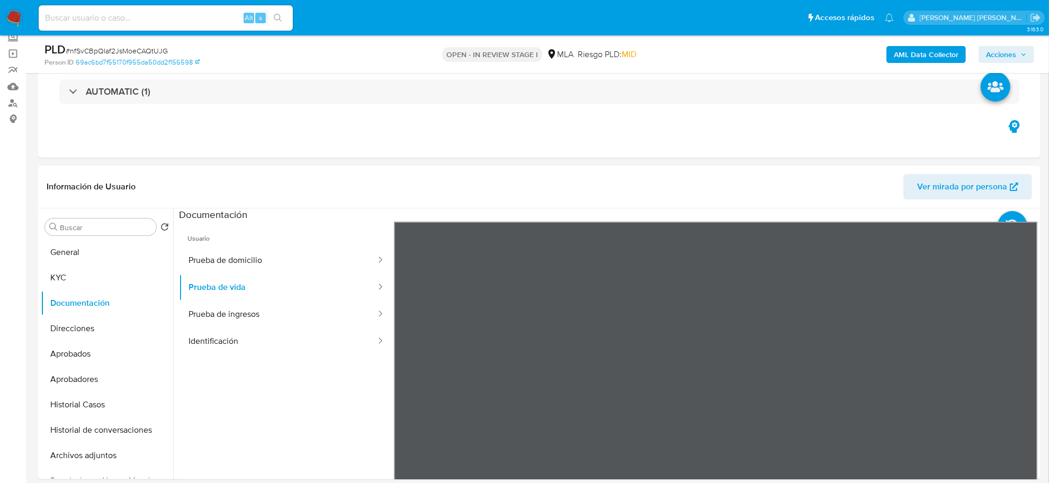
click at [904, 51] on b "AML Data Collector" at bounding box center [926, 54] width 65 height 17
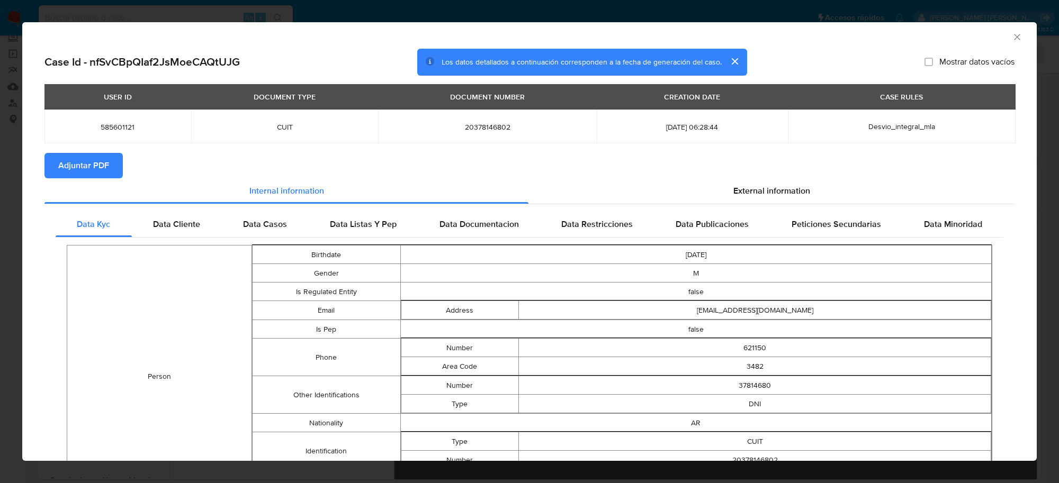
click at [110, 161] on button "Adjuntar PDF" at bounding box center [83, 165] width 78 height 25
click at [1012, 39] on icon "Cerrar ventana" at bounding box center [1017, 37] width 11 height 11
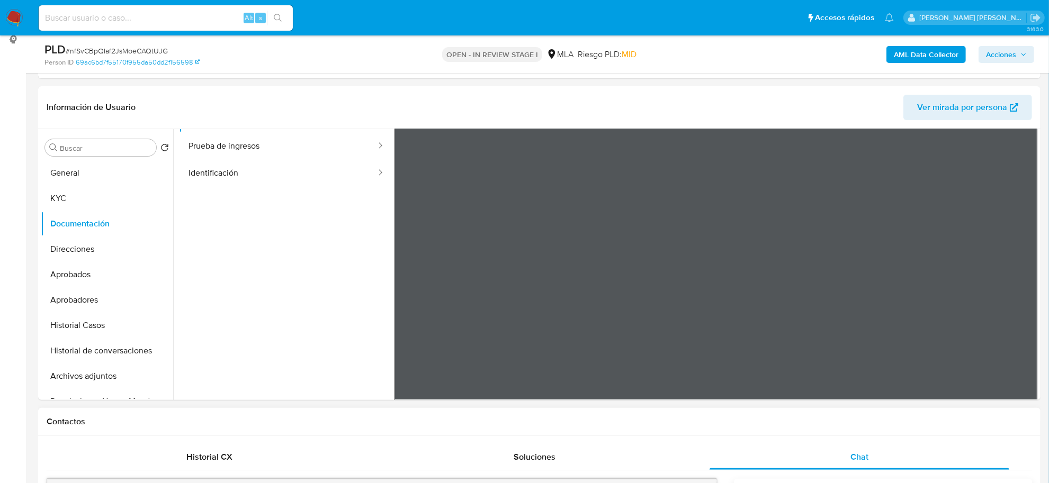
scroll to position [331, 0]
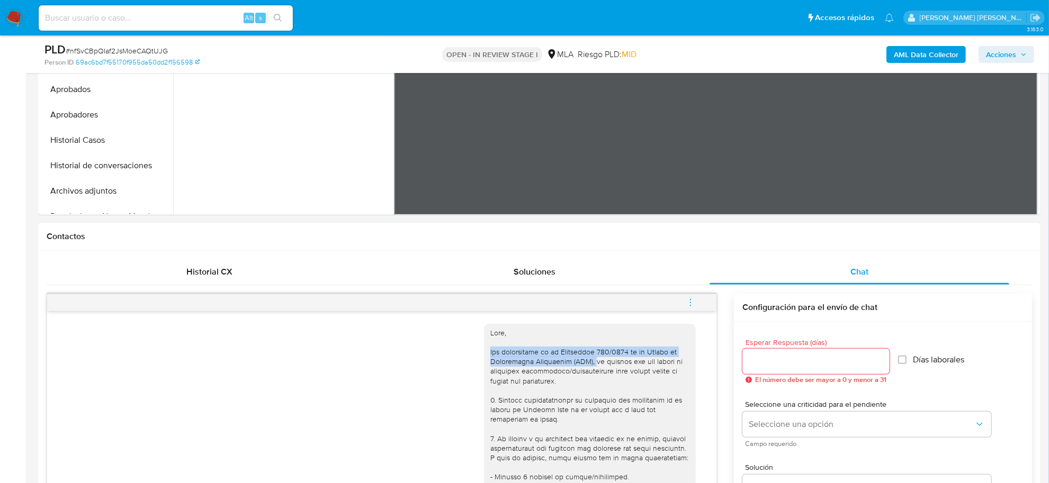
click at [690, 303] on icon "menu-action" at bounding box center [690, 302] width 1 height 1
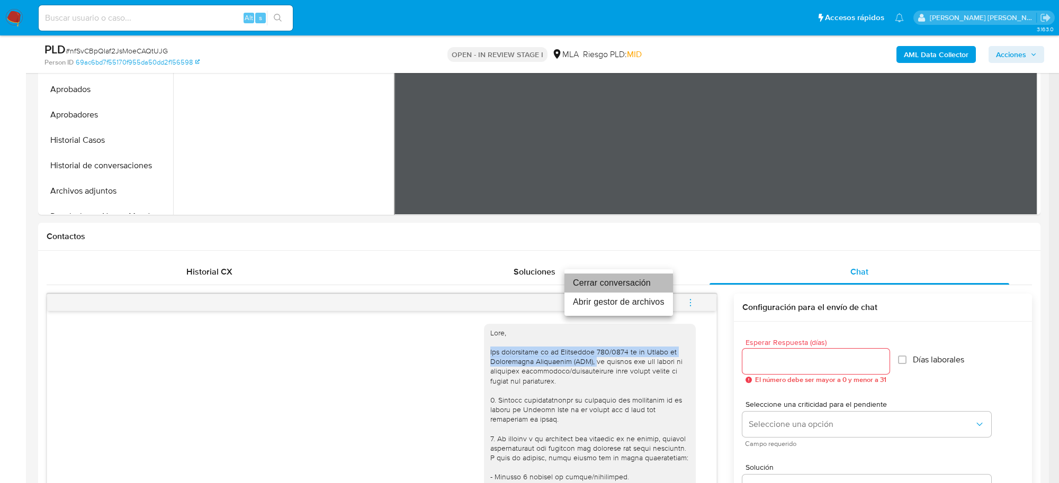
click at [650, 287] on li "Cerrar conversación" at bounding box center [618, 283] width 109 height 19
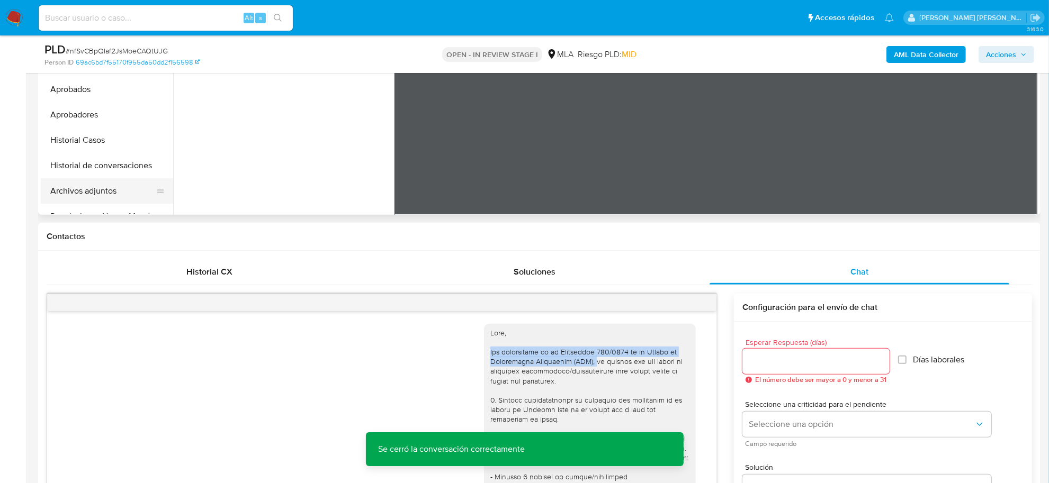
click at [98, 188] on button "Archivos adjuntos" at bounding box center [103, 190] width 124 height 25
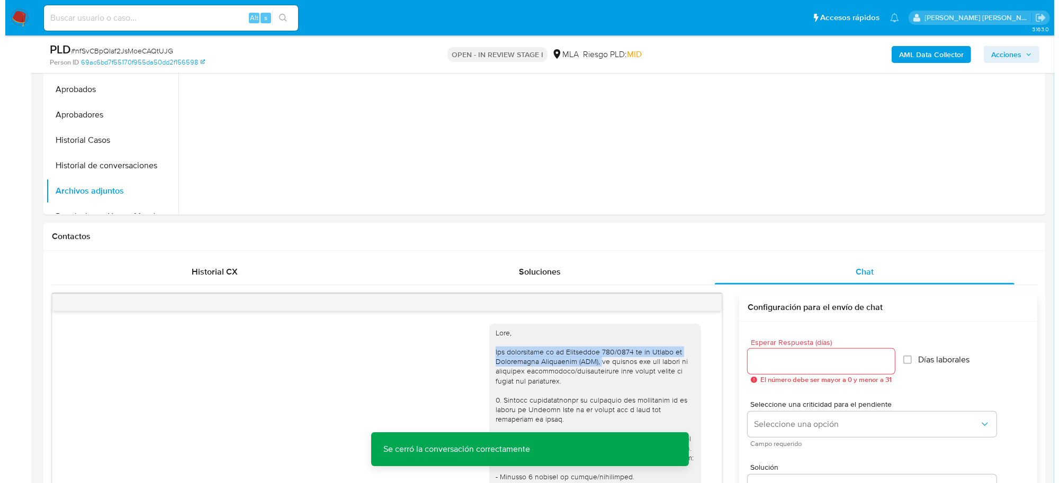
scroll to position [0, 0]
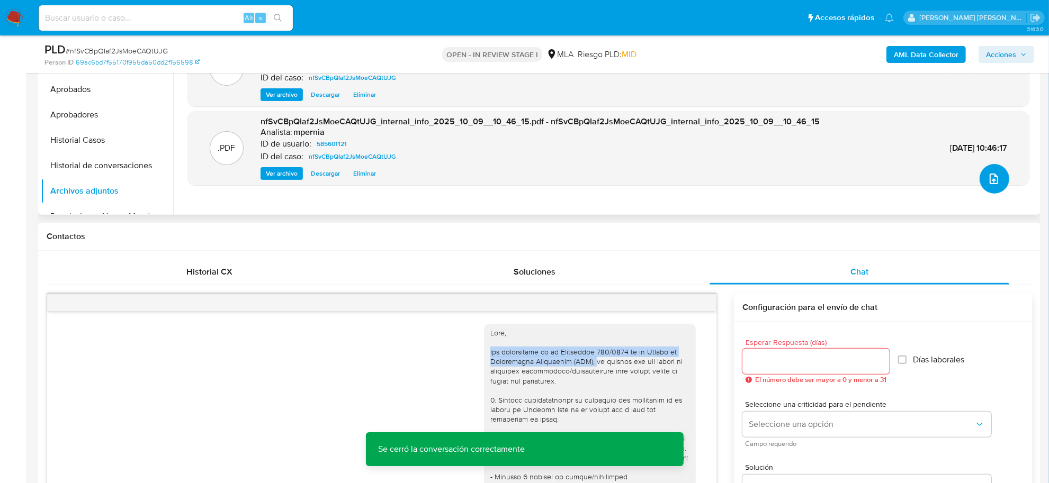
click at [993, 180] on icon "upload-file" at bounding box center [993, 179] width 13 height 13
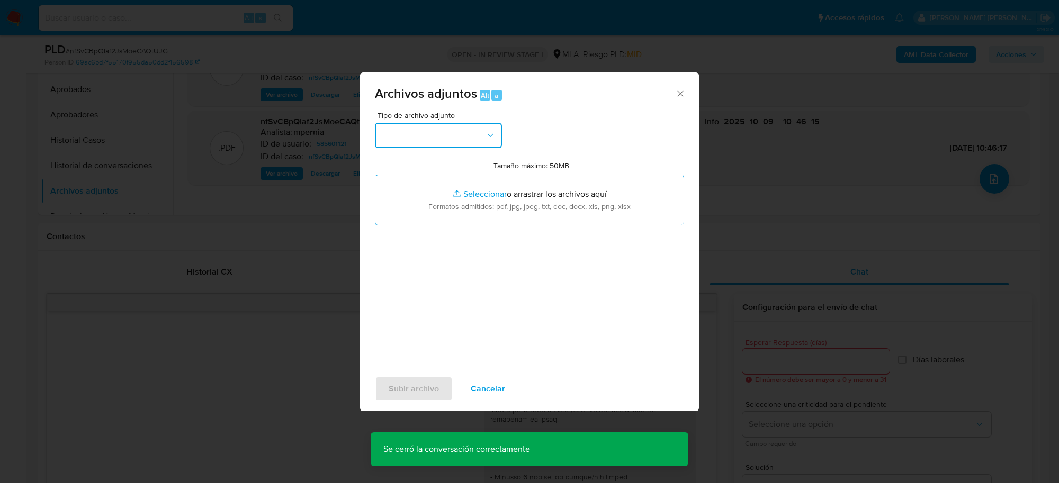
click at [480, 132] on button "button" at bounding box center [438, 135] width 127 height 25
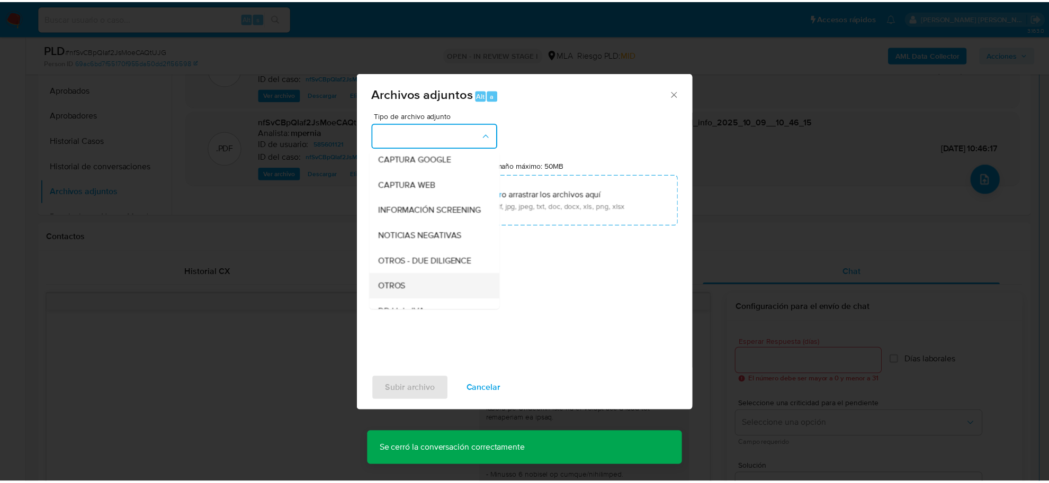
scroll to position [132, 0]
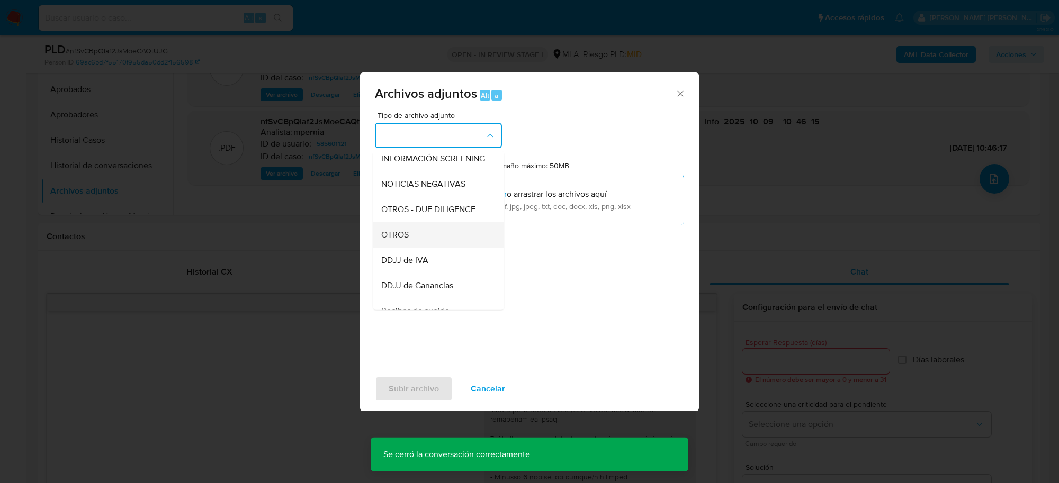
click at [414, 248] on div "OTROS" at bounding box center [435, 234] width 108 height 25
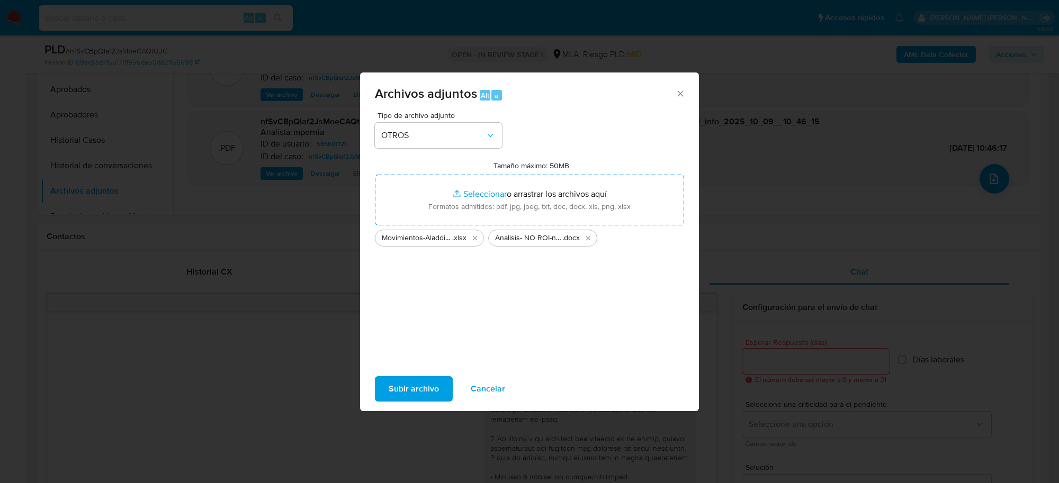
click at [410, 392] on span "Subir archivo" at bounding box center [414, 388] width 50 height 23
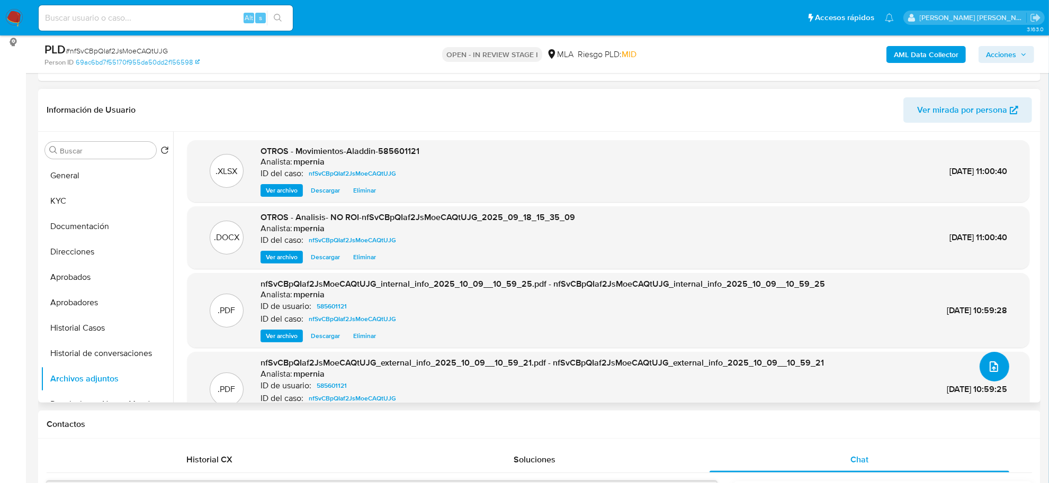
scroll to position [66, 0]
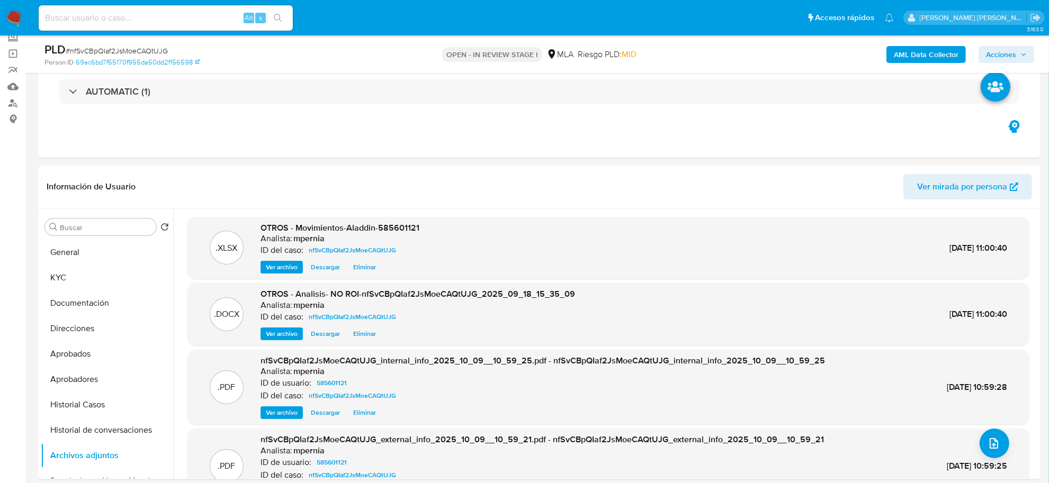
click at [1004, 53] on span "Acciones" at bounding box center [1001, 54] width 30 height 17
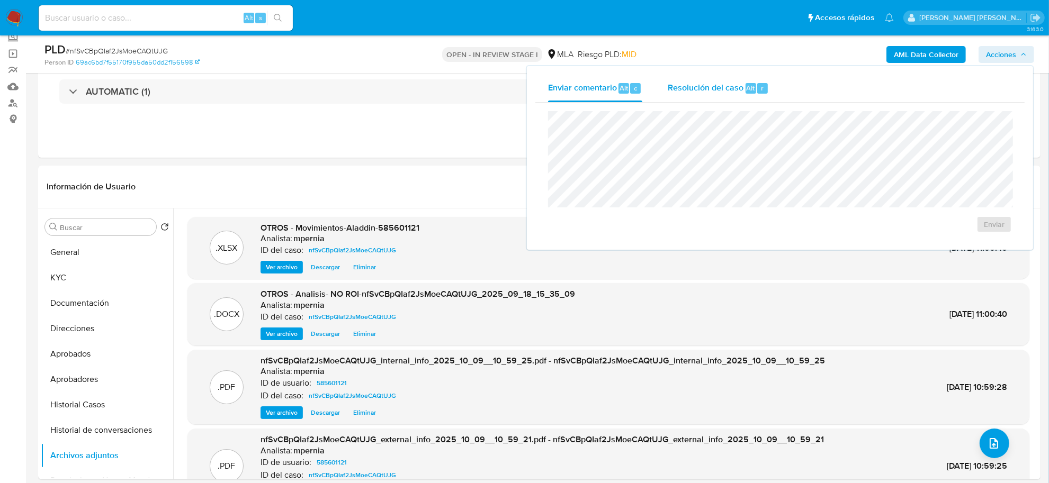
click at [705, 94] on div "Resolución del caso Alt r" at bounding box center [718, 89] width 101 height 28
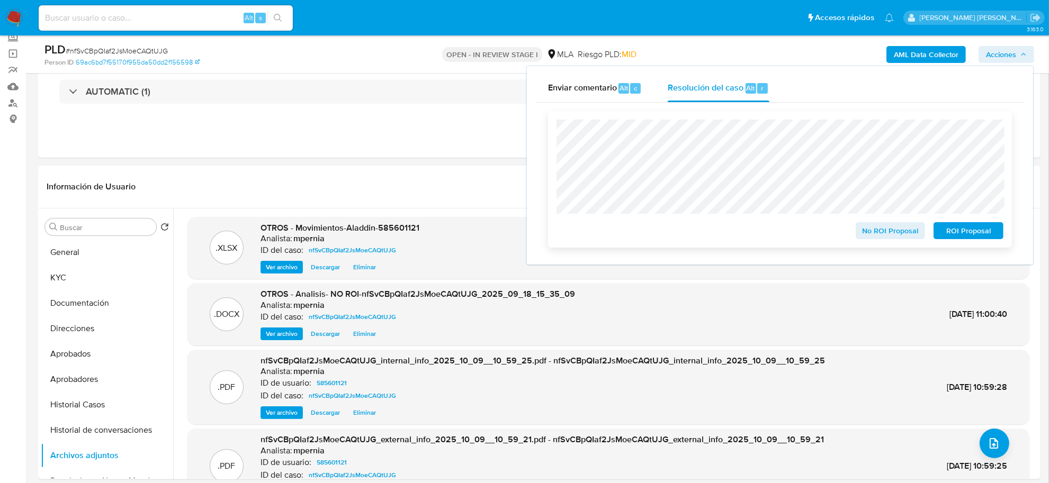
click at [895, 232] on span "No ROI Proposal" at bounding box center [890, 230] width 55 height 15
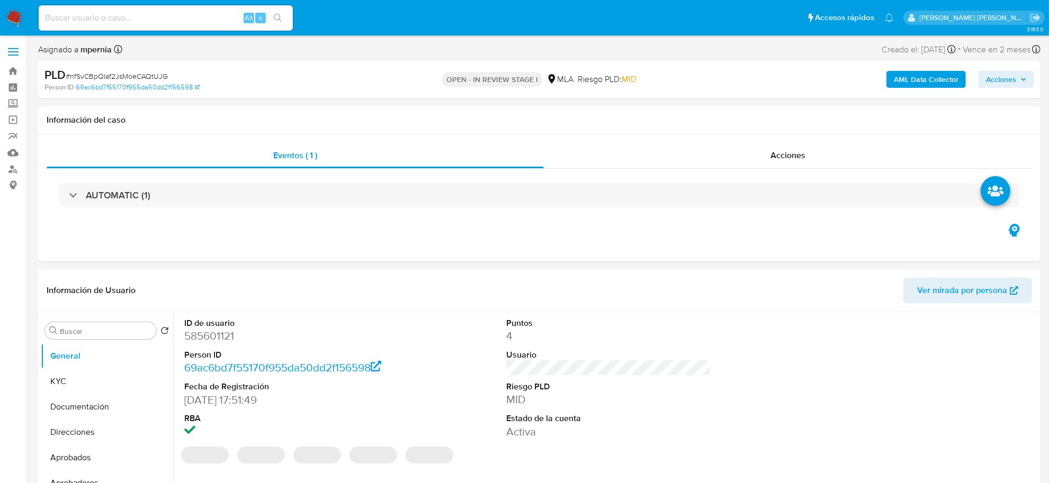
select select "10"
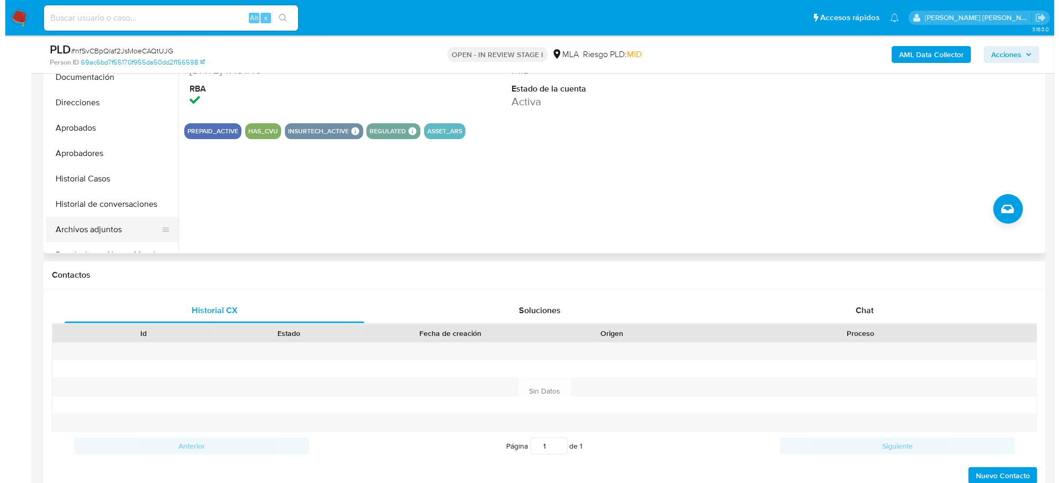
scroll to position [199, 0]
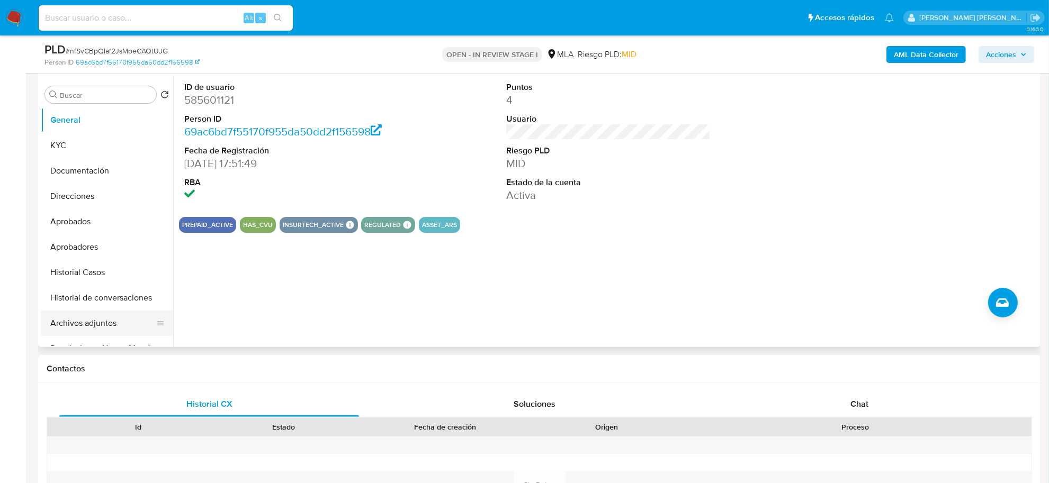
click at [74, 322] on button "Archivos adjuntos" at bounding box center [103, 323] width 124 height 25
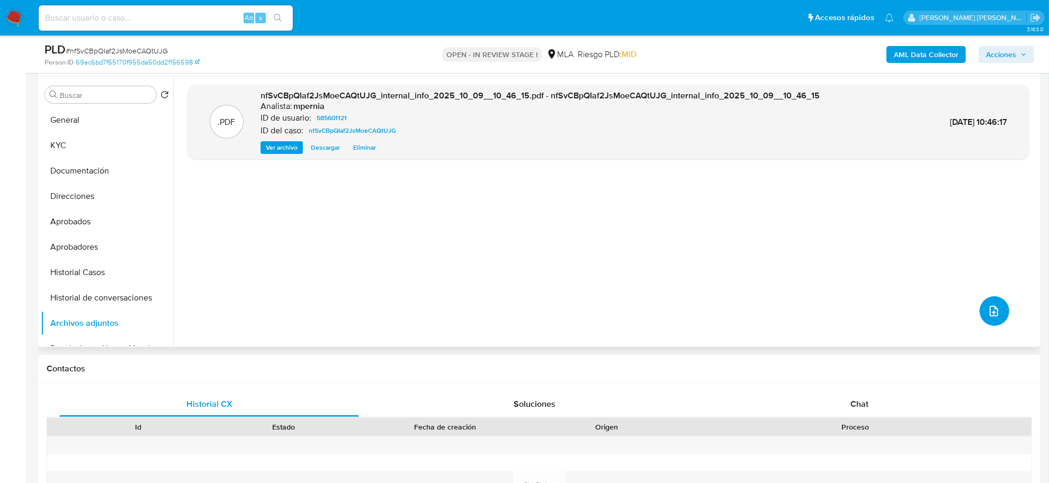
click at [985, 319] on button "upload-file" at bounding box center [994, 311] width 30 height 30
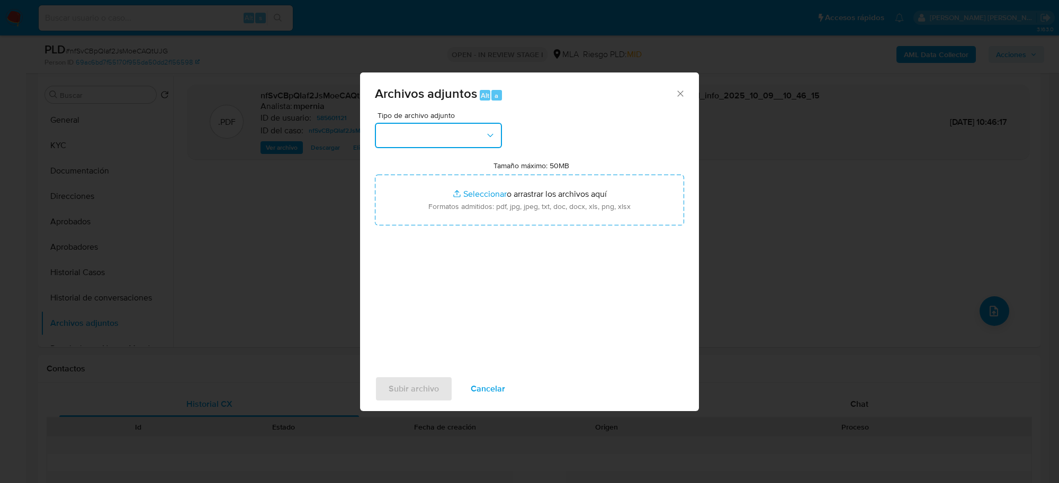
click at [470, 138] on button "button" at bounding box center [438, 135] width 127 height 25
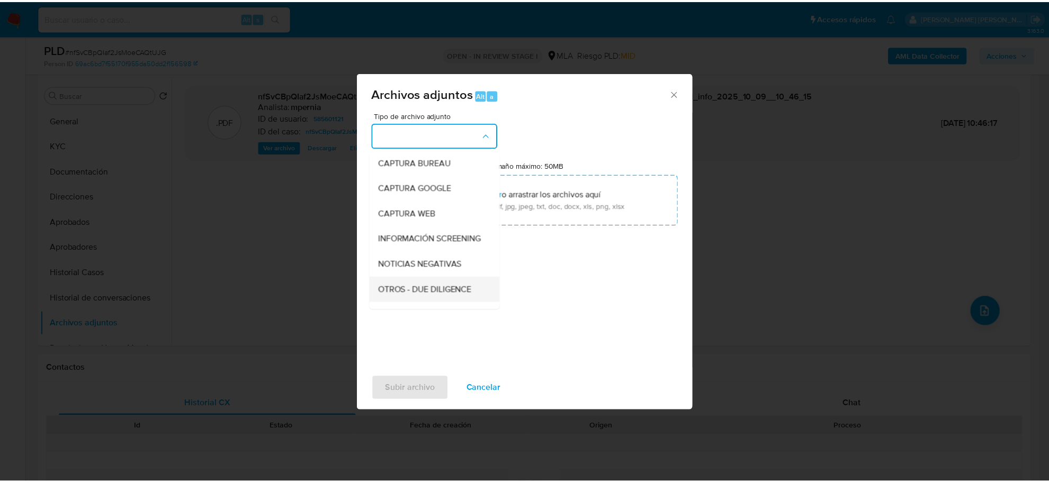
scroll to position [132, 0]
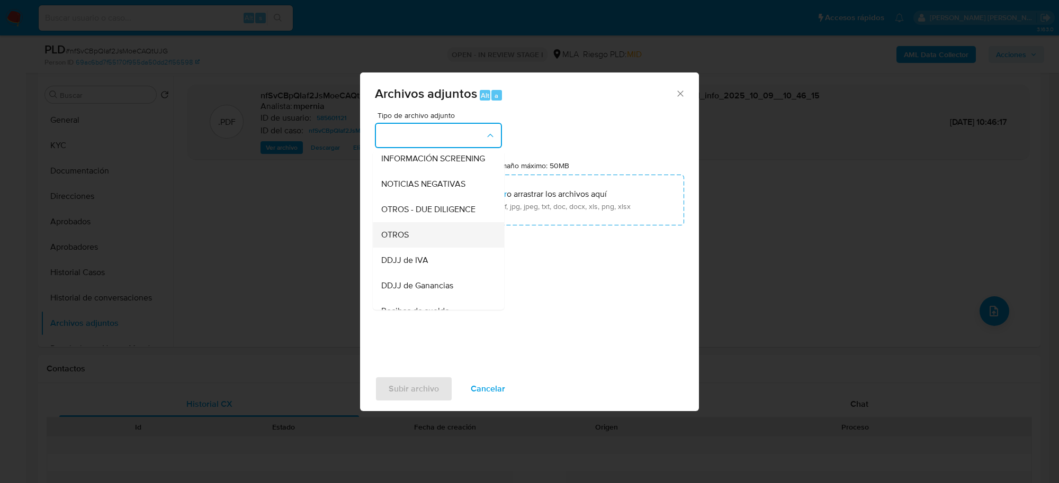
click at [438, 242] on div "OTROS" at bounding box center [435, 234] width 108 height 25
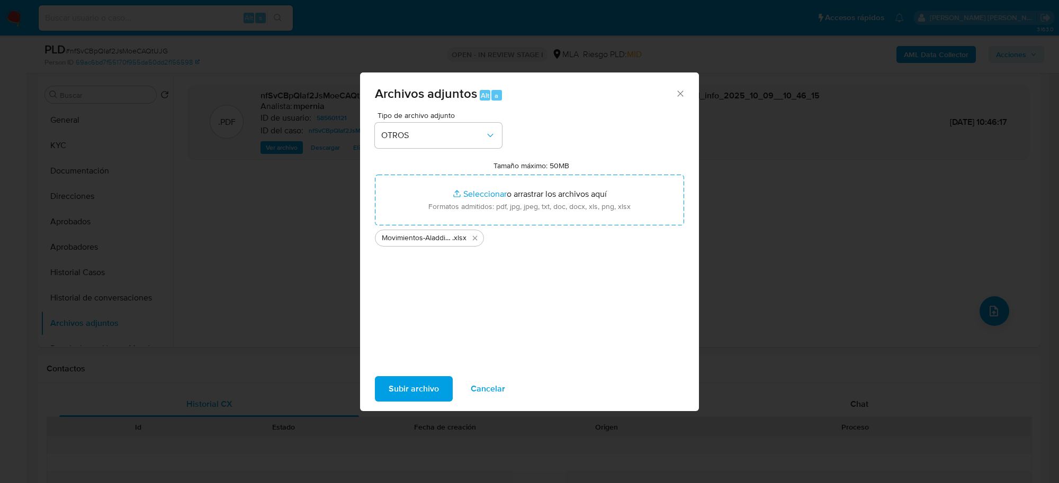
click at [403, 394] on span "Subir archivo" at bounding box center [414, 388] width 50 height 23
click at [491, 397] on span "Cancelar" at bounding box center [488, 388] width 34 height 23
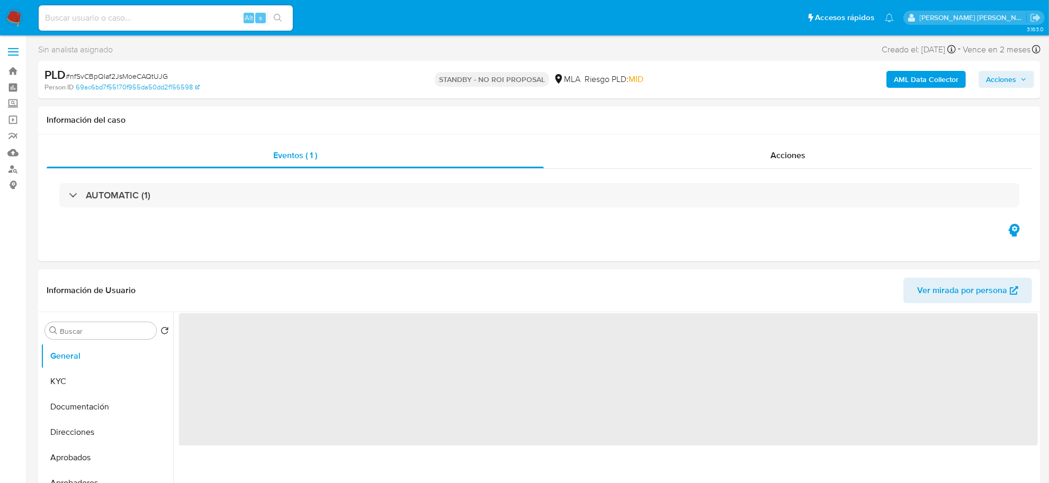
select select "10"
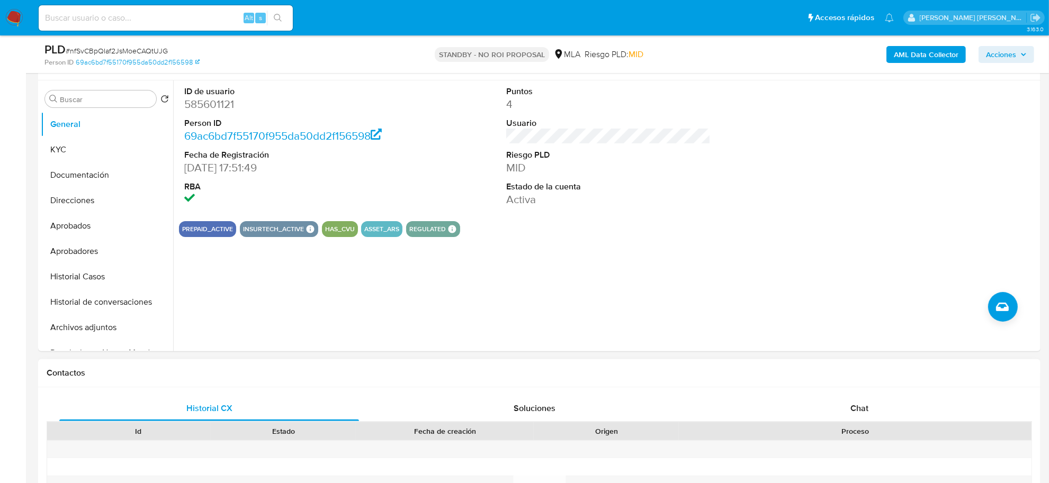
scroll to position [265, 0]
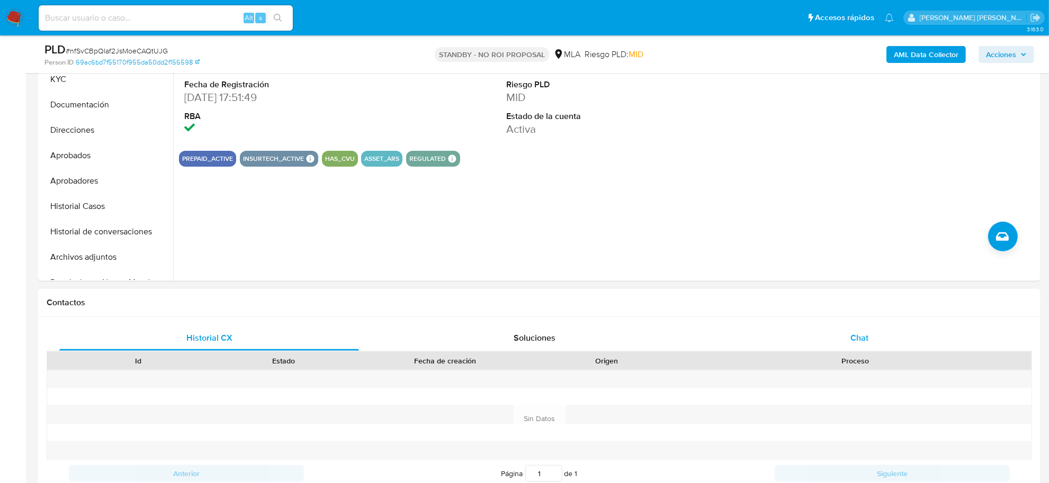
click at [849, 339] on div "Chat" at bounding box center [859, 338] width 300 height 25
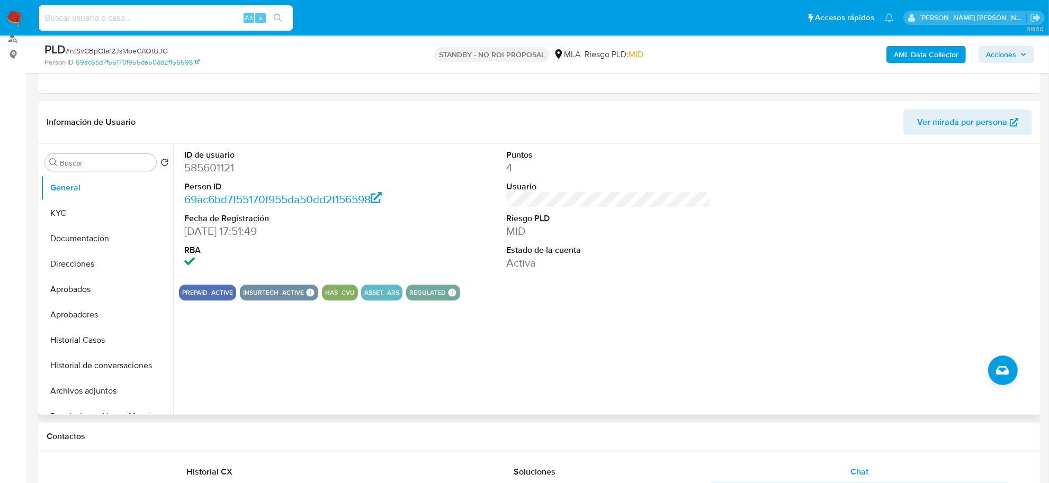
scroll to position [0, 0]
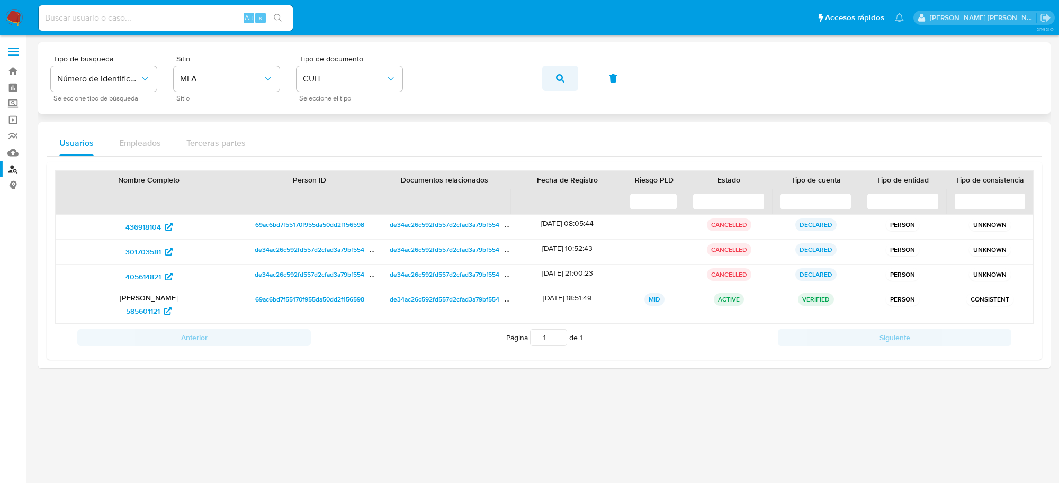
click at [557, 80] on icon "button" at bounding box center [560, 78] width 8 height 8
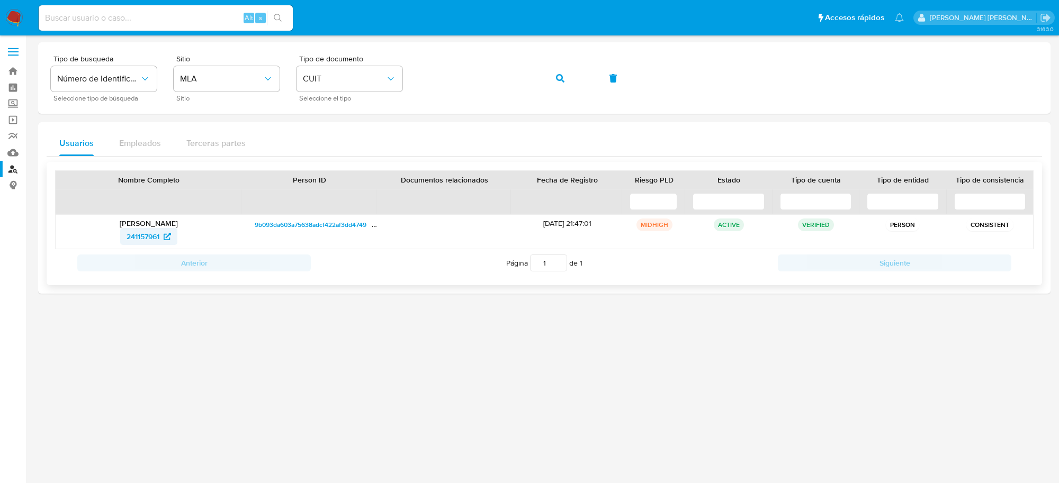
click at [146, 239] on span "241157961" at bounding box center [143, 236] width 33 height 17
click at [557, 78] on icon "button" at bounding box center [560, 78] width 8 height 8
click at [146, 234] on span "196606695" at bounding box center [142, 236] width 37 height 17
click at [560, 83] on span "button" at bounding box center [560, 78] width 8 height 23
click at [132, 233] on span "56809229" at bounding box center [143, 236] width 34 height 17
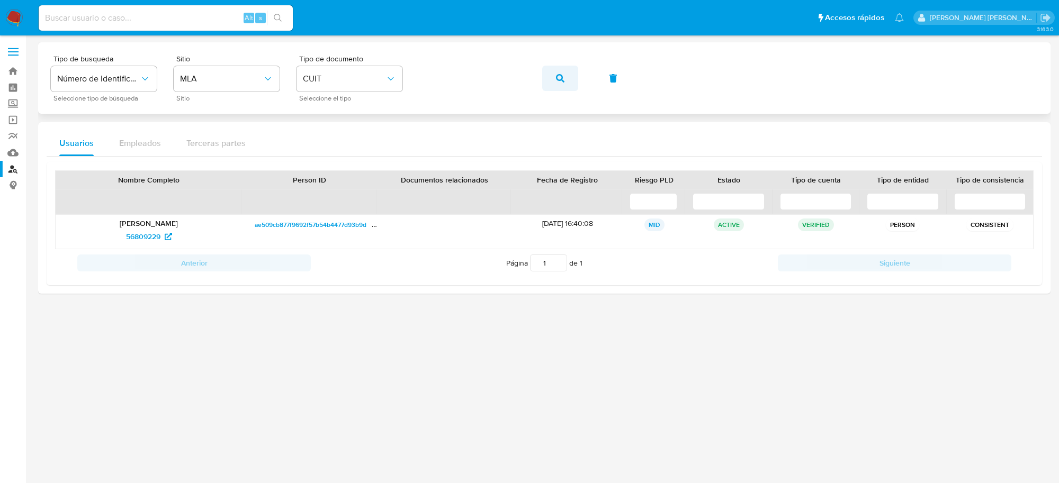
click at [563, 80] on icon "button" at bounding box center [560, 78] width 8 height 8
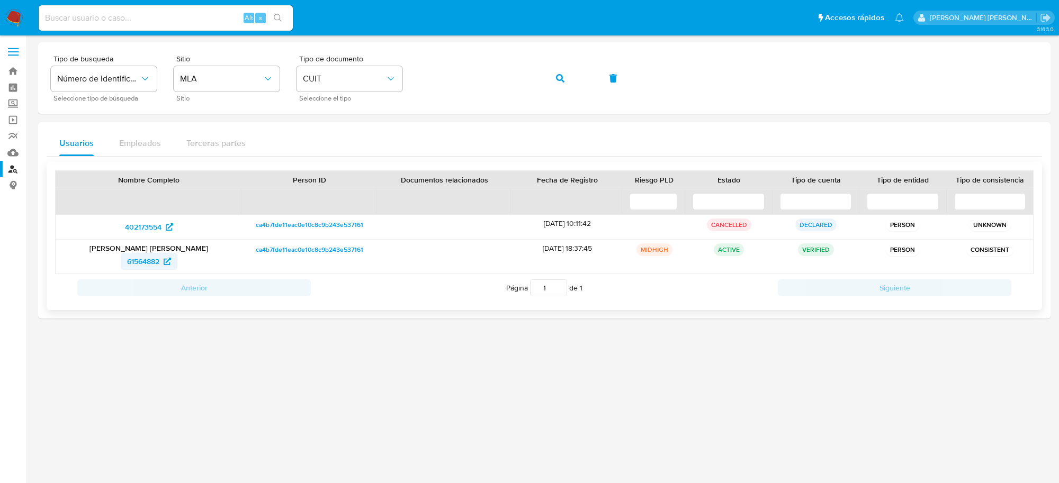
click at [147, 262] on span "61564882" at bounding box center [143, 261] width 32 height 17
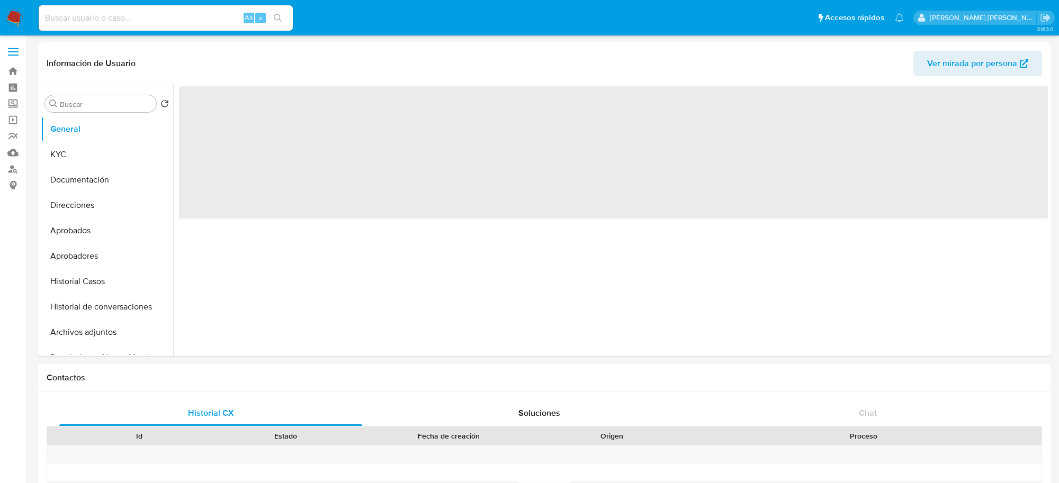
select select "10"
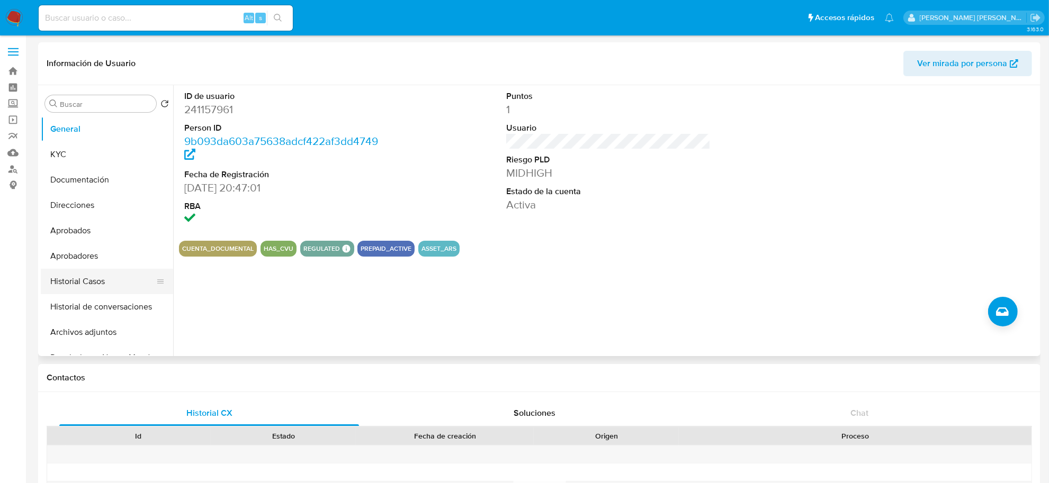
click at [99, 278] on button "Historial Casos" at bounding box center [103, 281] width 124 height 25
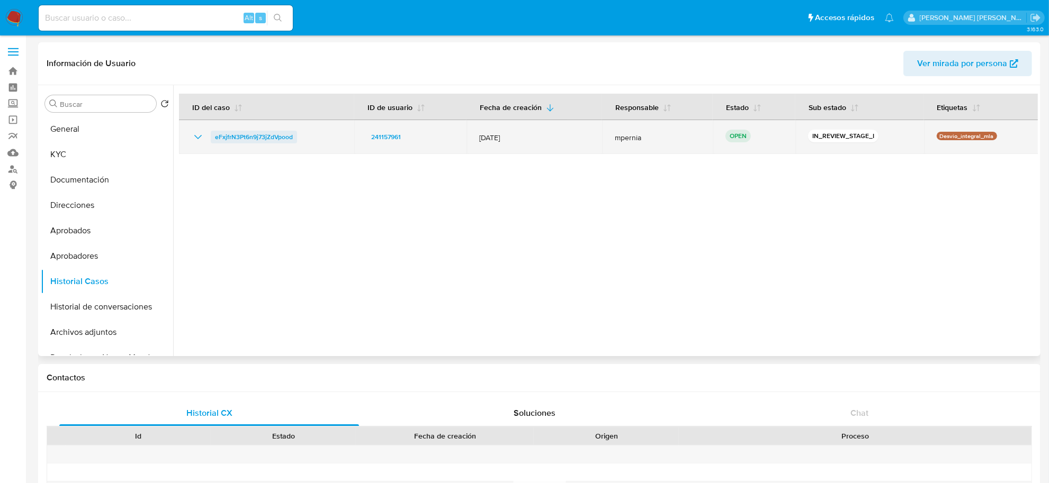
click at [232, 131] on span "eFxjfrN3Pt6n9j73jZdVpood" at bounding box center [254, 137] width 78 height 13
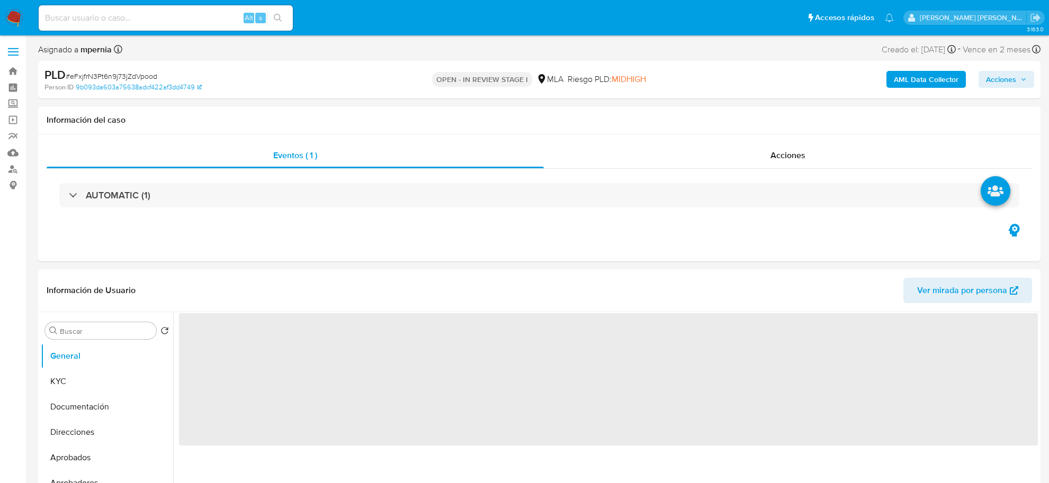
select select "10"
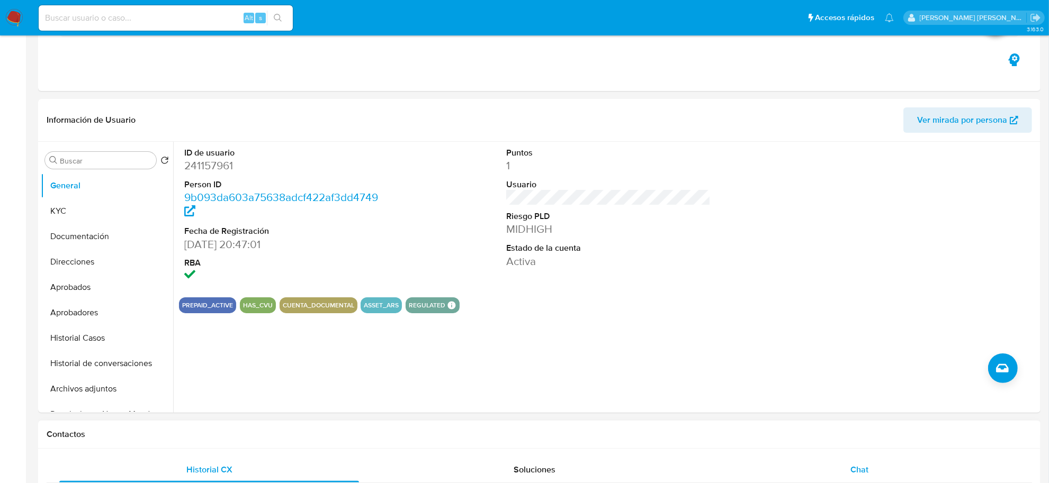
scroll to position [265, 0]
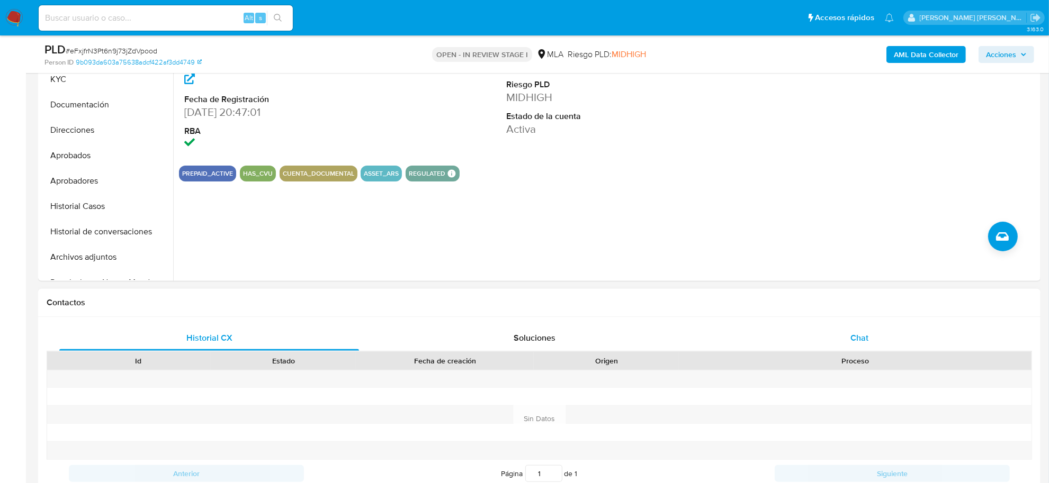
drag, startPoint x: 852, startPoint y: 323, endPoint x: 855, endPoint y: 337, distance: 14.0
click at [853, 327] on div "Historial CX Soluciones Chat Id Estado Fecha de creación Origen Proceso Anterio…" at bounding box center [539, 419] width 1002 height 204
click at [855, 339] on span "Chat" at bounding box center [859, 338] width 18 height 12
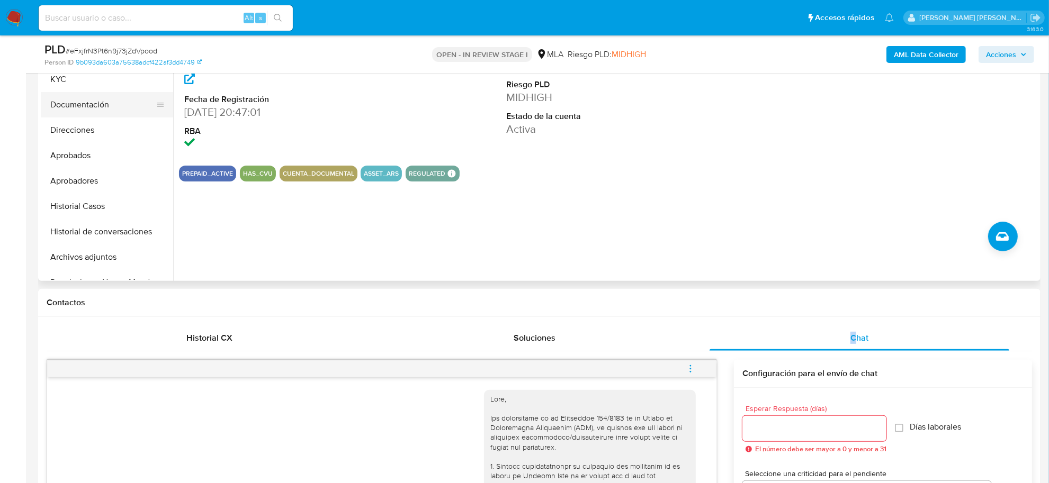
click at [83, 110] on button "Documentación" at bounding box center [103, 104] width 124 height 25
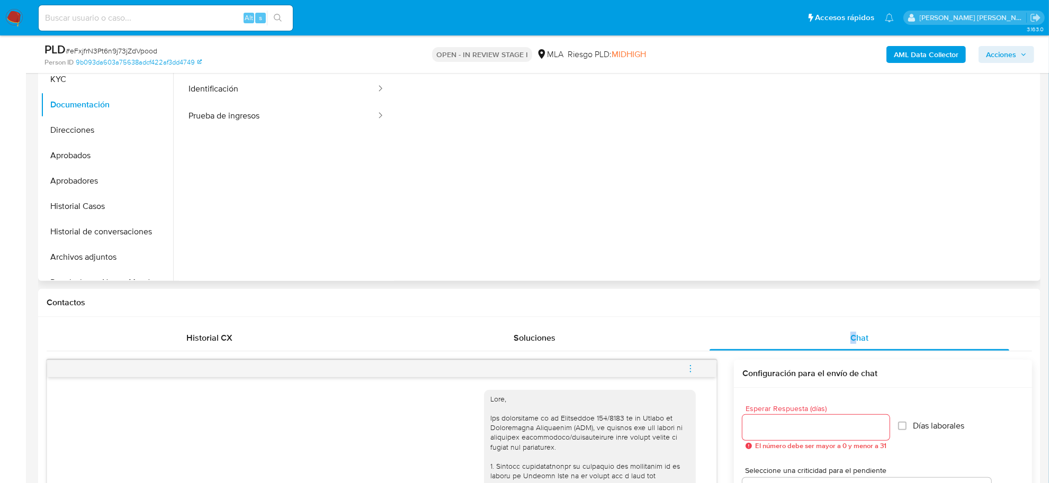
scroll to position [132, 0]
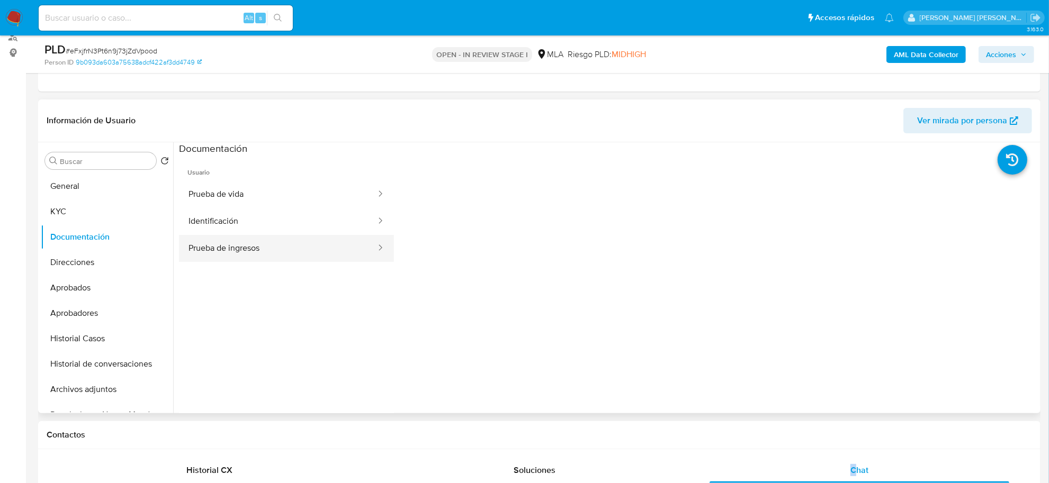
click at [262, 253] on button "Prueba de ingresos" at bounding box center [278, 248] width 198 height 27
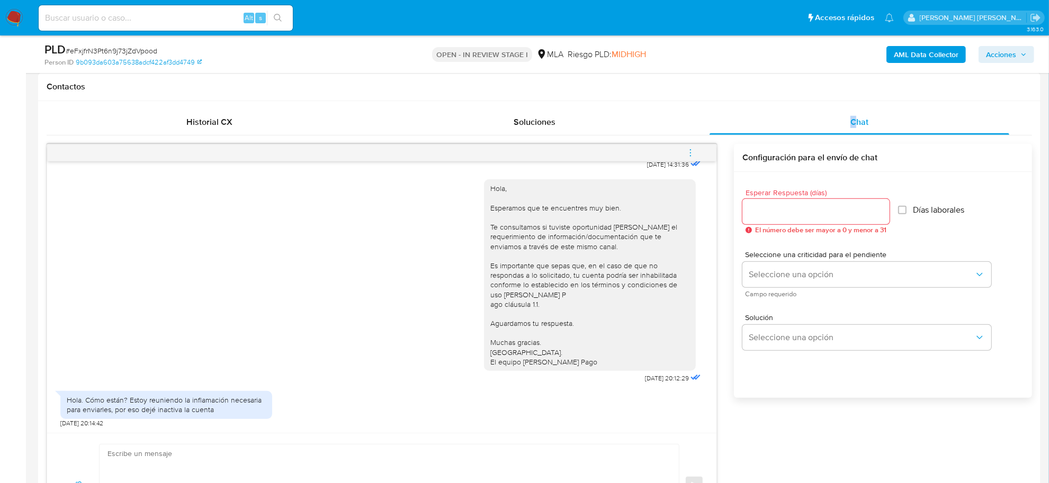
scroll to position [596, 0]
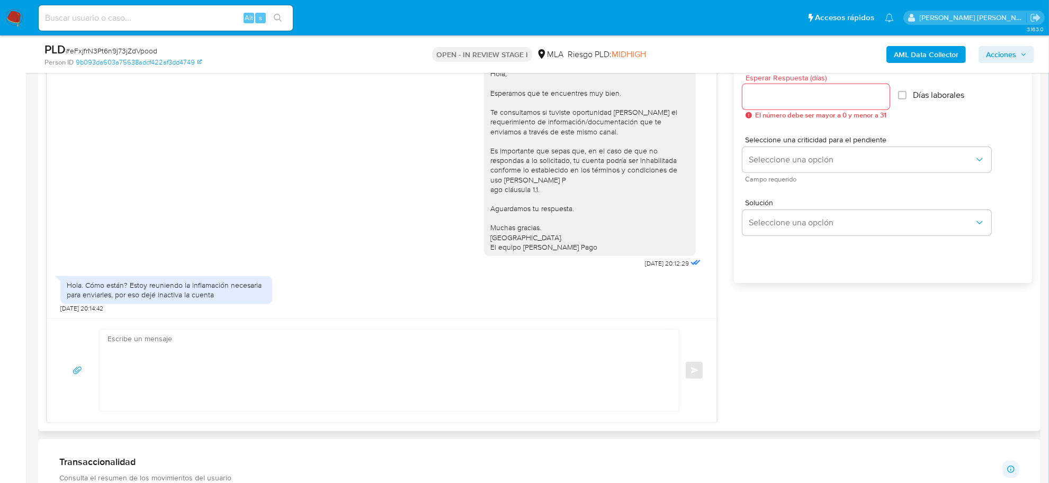
click at [191, 356] on textarea at bounding box center [386, 371] width 558 height 82
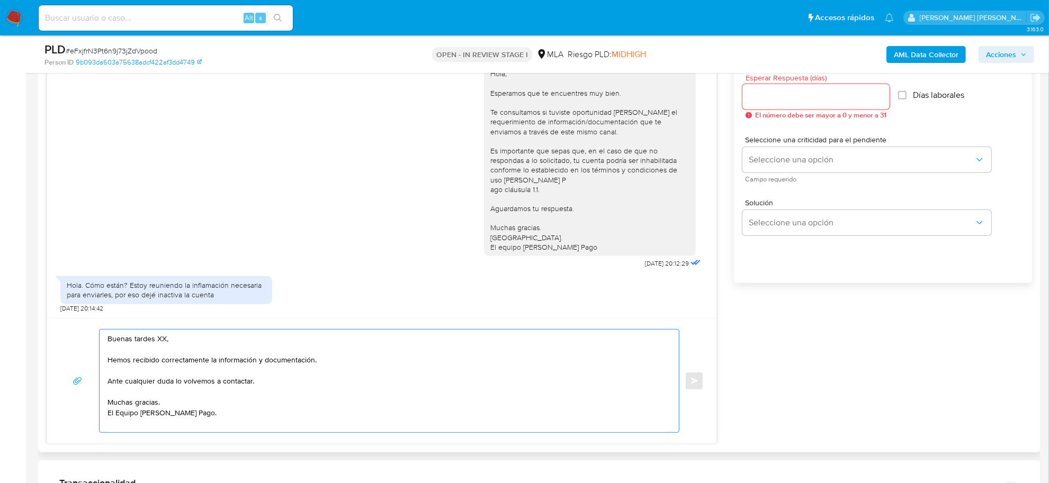
drag, startPoint x: 173, startPoint y: 344, endPoint x: 125, endPoint y: 339, distance: 47.9
click at [125, 339] on textarea "Buenas tardes XX, Hemos recibido correctamente la información y documentación. …" at bounding box center [386, 381] width 558 height 103
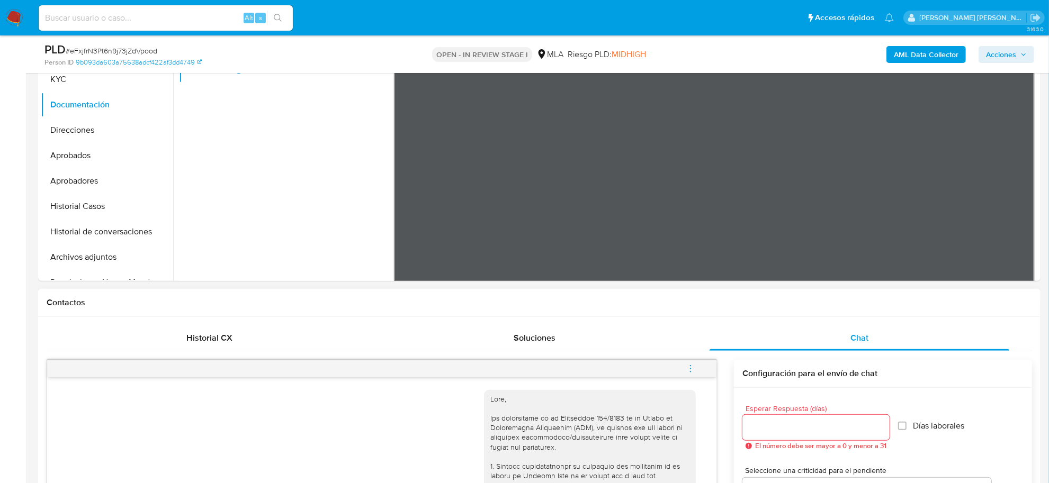
scroll to position [0, 0]
click at [71, 85] on button "KYC" at bounding box center [103, 79] width 124 height 25
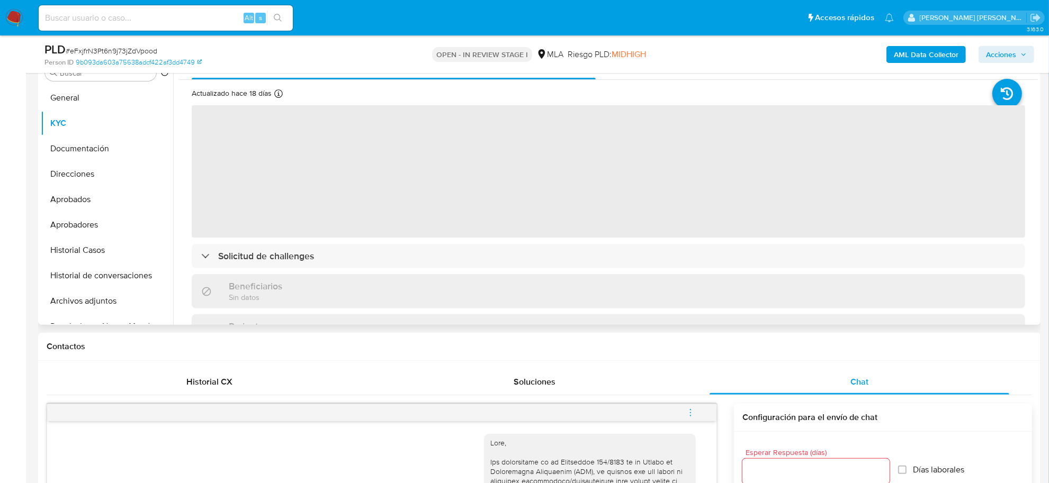
scroll to position [199, 0]
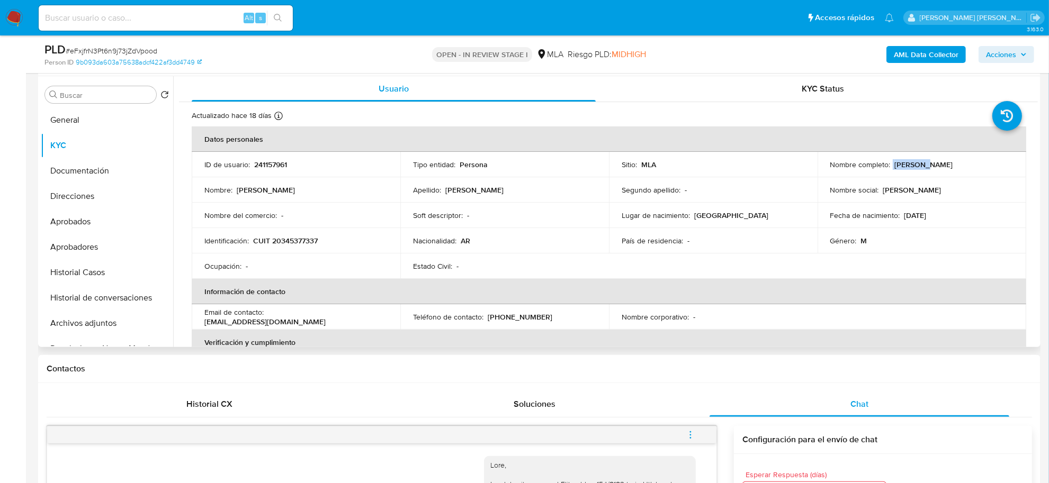
drag, startPoint x: 890, startPoint y: 166, endPoint x: 917, endPoint y: 166, distance: 27.0
click at [917, 166] on div "Nombre completo : Nicolás Pisano" at bounding box center [921, 165] width 183 height 10
copy div "Nicolás"
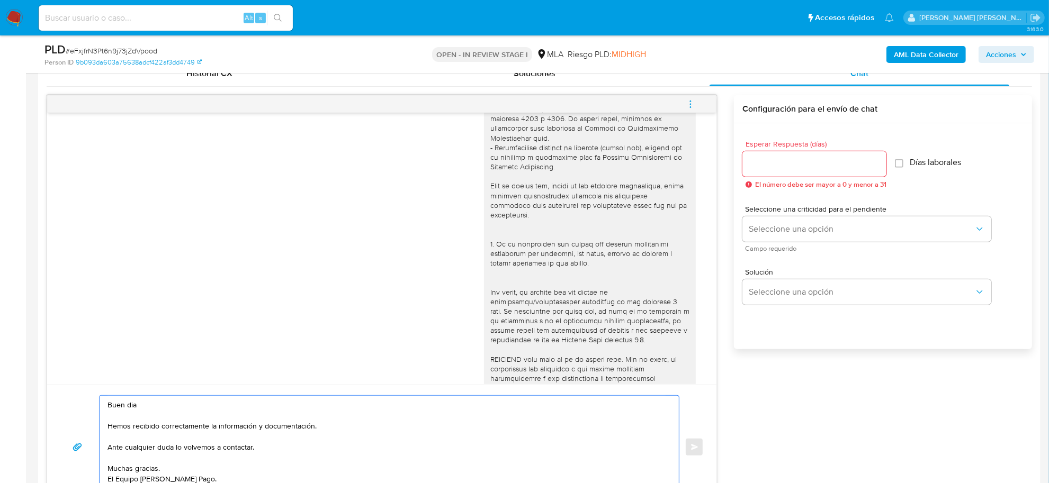
click at [168, 411] on textarea "Buen dia Hemos recibido correctamente la información y documentación. Ante cual…" at bounding box center [386, 447] width 558 height 103
paste textarea "Nicolás"
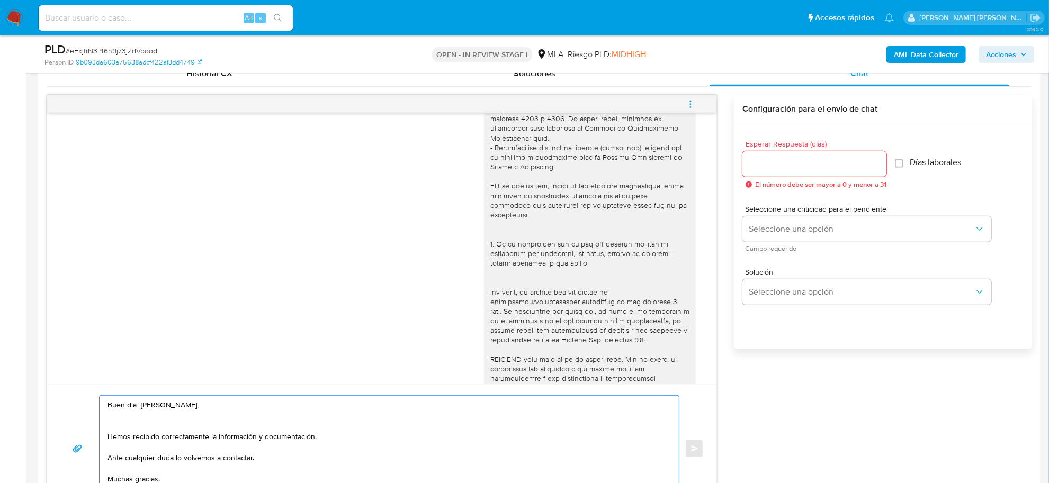
drag, startPoint x: 269, startPoint y: 462, endPoint x: 102, endPoint y: 436, distance: 169.3
click at [102, 436] on div "Buen dia Nicolás, Hemos recibido correctamente la información y documentación. …" at bounding box center [387, 449] width 574 height 106
click at [125, 436] on textarea "Buen dia Nicolás, Muchas gracias. El Equipo de Mercado Pago." at bounding box center [386, 437] width 558 height 82
click at [176, 427] on textarea "Buen dia Nicolás, Muchas gracias. El Equipo de Mercado Pago." at bounding box center [386, 437] width 558 height 82
click at [169, 427] on textarea "Buen dia Nicolás, Muchas gracias. El Equipo de Mercado Pago." at bounding box center [386, 437] width 558 height 82
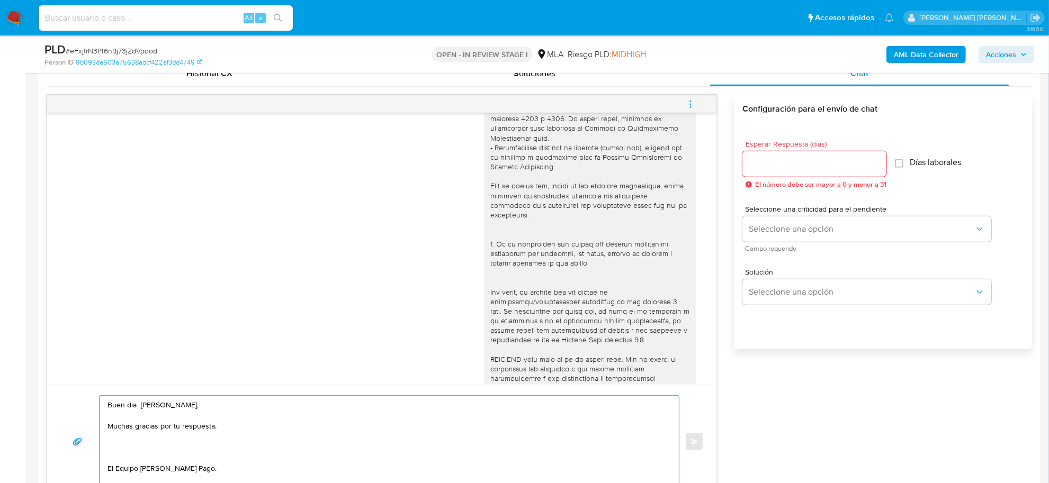
paste textarea "n función de las operaciones registradas en tu cuenta de Mercado Pago, necesita…"
click at [107, 440] on textarea "Buen dia Nicolás, Muchas gracias por tu respuesta. n función de las operaciones…" at bounding box center [386, 442] width 558 height 92
click at [451, 451] on textarea "Buen dia Nicolás, Muchas gracias por tu respuesta. En función de las operacione…" at bounding box center [386, 447] width 558 height 103
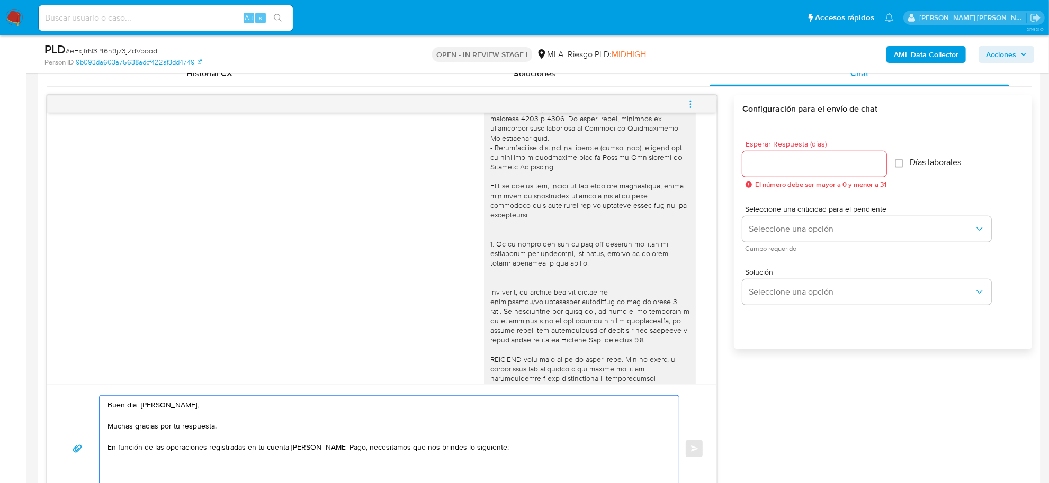
paste textarea "- Detalla la actividad que realizas a través de tu cuenta. De corresponder a un…"
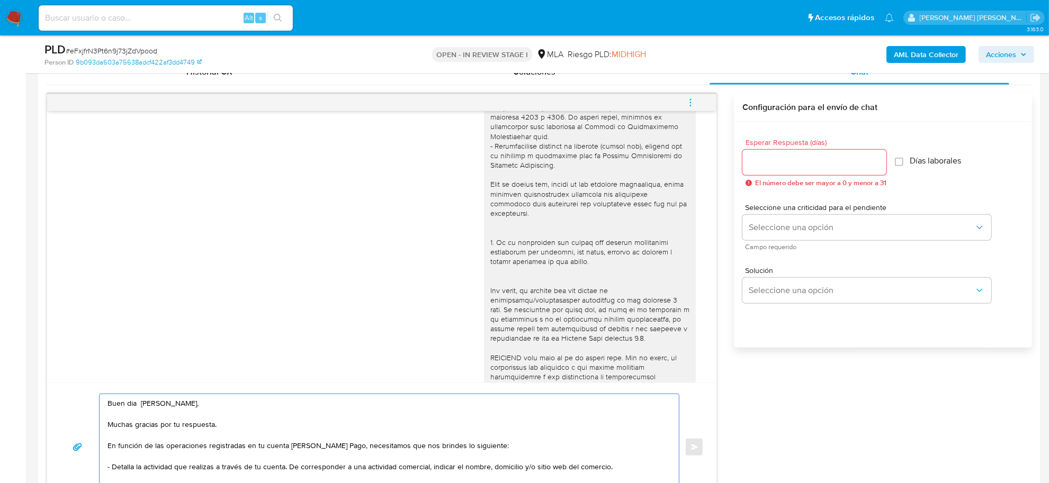
click at [109, 472] on textarea "Buen dia Nicolás, Muchas gracias por tu respuesta. En función de las operacione…" at bounding box center [386, 447] width 558 height 106
click at [291, 472] on textarea "Buen dia Nicolás, Muchas gracias por tu respuesta. En función de las operacione…" at bounding box center [386, 447] width 558 height 106
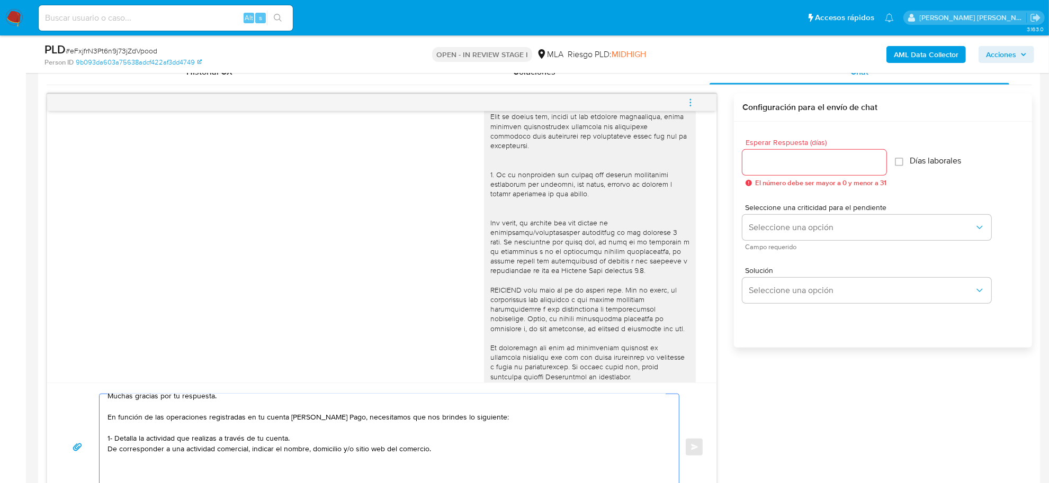
scroll to position [331, 0]
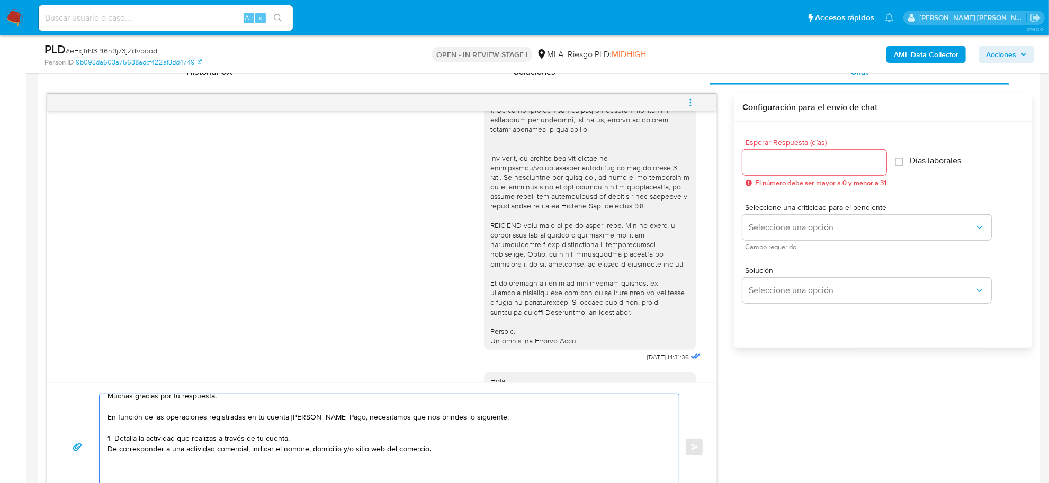
click at [115, 456] on textarea "Buen dia Nicolás, Muchas gracias por tu respuesta. En función de las operacione…" at bounding box center [386, 447] width 558 height 106
paste textarea "documentación. A modo de ejemplo, puedes enviar uno de estos comprobantes: - Úl…"
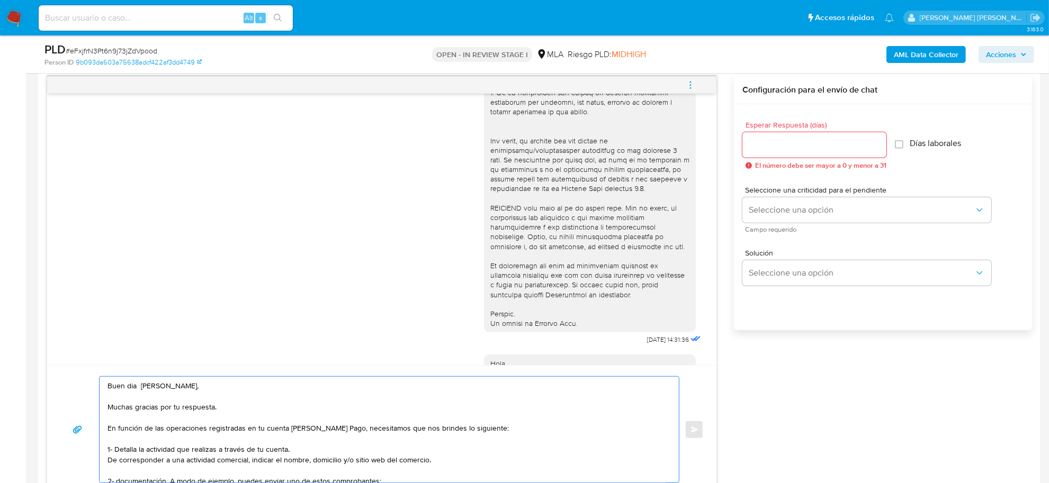
scroll to position [66, 0]
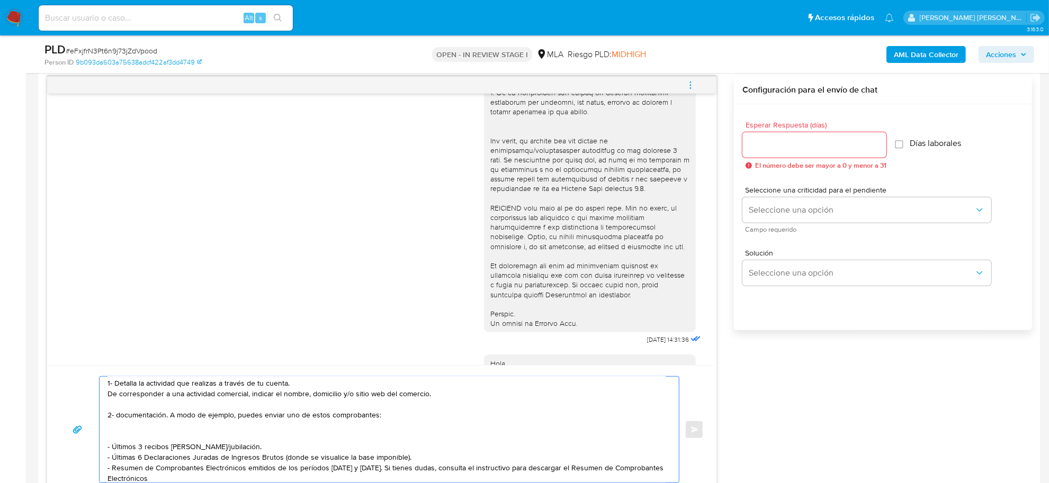
click at [111, 384] on textarea "Buen dia Nicolás, Muchas gracias por tu respuesta. En función de las operacione…" at bounding box center [386, 430] width 558 height 106
click at [120, 417] on textarea "Buen dia Nicolás, Muchas gracias por tu respuesta. En función de las operacione…" at bounding box center [386, 430] width 558 height 106
click at [170, 417] on textarea "Buen dia Nicolás, Muchas gracias por tu respuesta. En función de las operacione…" at bounding box center [386, 430] width 558 height 106
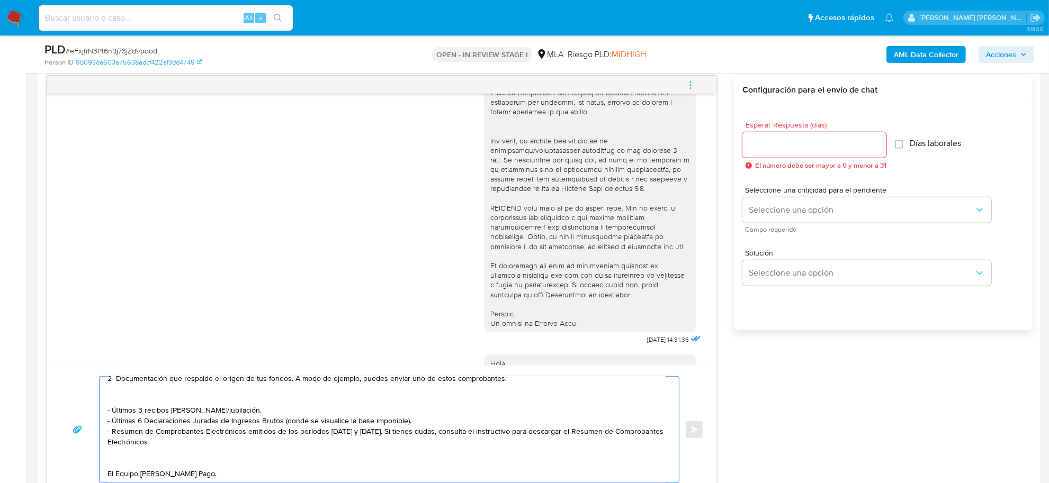
drag, startPoint x: 242, startPoint y: 401, endPoint x: 104, endPoint y: 392, distance: 137.9
click at [104, 392] on div "Buen dia Nicolás, Muchas gracias por tu respuesta. En función de las operacione…" at bounding box center [387, 430] width 574 height 106
click at [375, 420] on textarea "Buen dia Nicolás, Muchas gracias por tu respuesta. En función de las operacione…" at bounding box center [386, 430] width 558 height 106
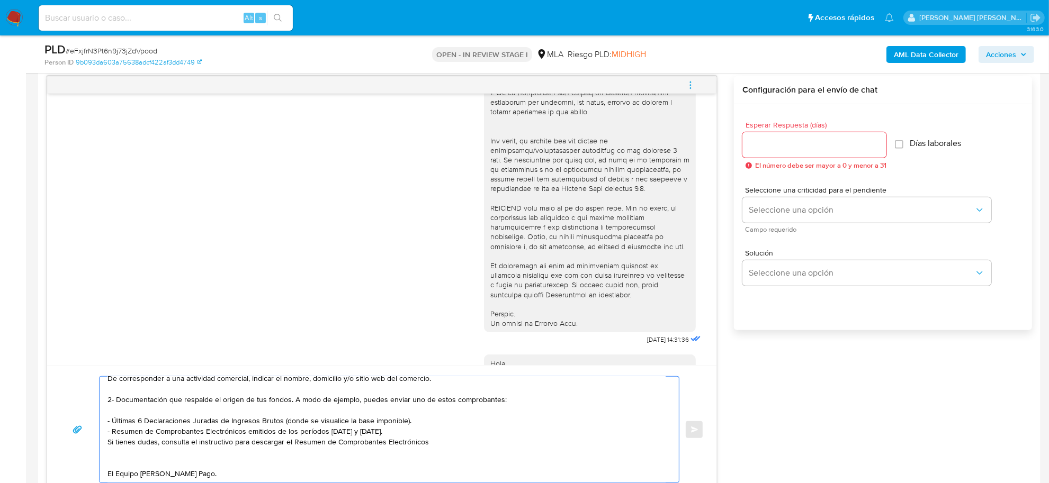
click at [433, 434] on textarea "Buen dia Nicolás, Muchas gracias por tu respuesta. En función de las operacione…" at bounding box center [386, 430] width 558 height 106
paste textarea "https://www.mercadopago.com.ar/ayuda/30181"
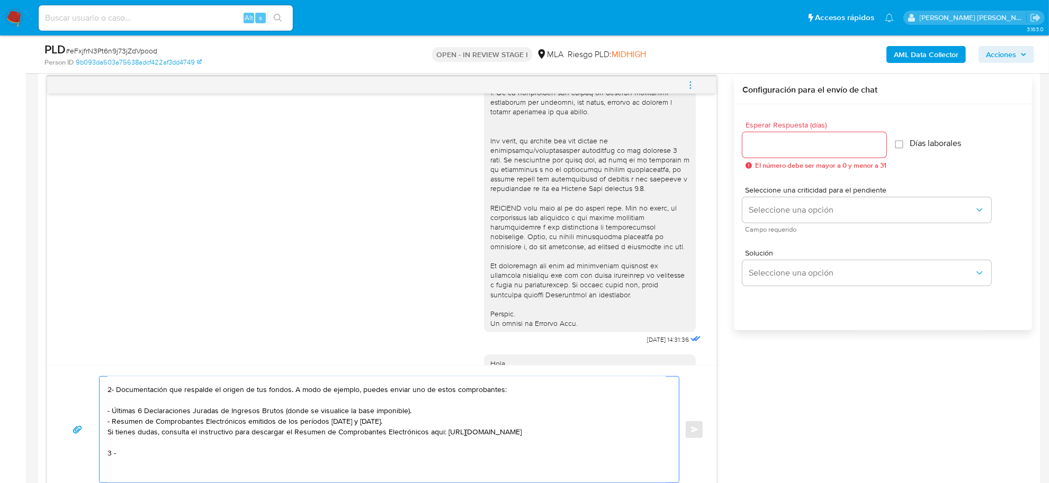
click at [130, 445] on textarea "Buen dia Nicolás, Muchas gracias por tu respuesta. En función de las operacione…" at bounding box center [386, 430] width 558 height 106
paste textarea "Tené en cuenta que, además de los ejemplos mencionados, podés adjuntar voluntar…"
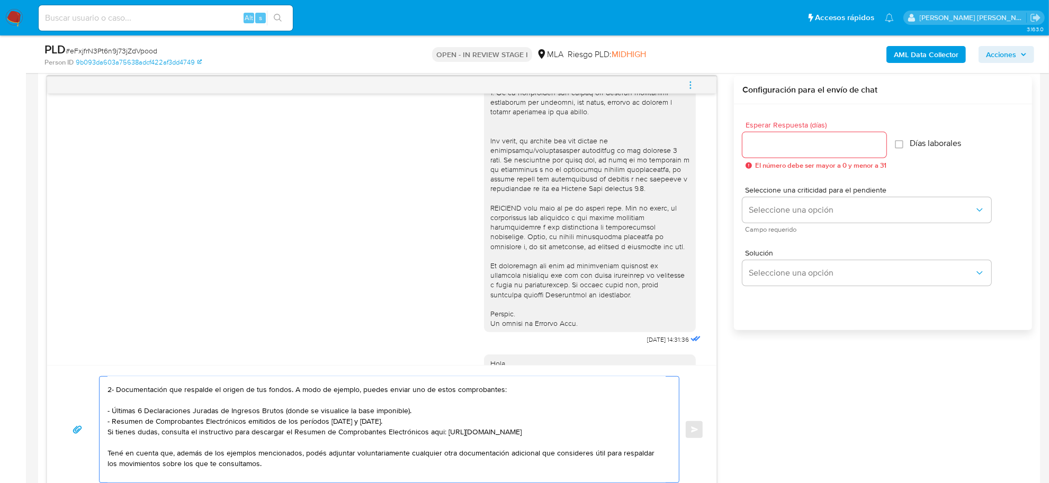
scroll to position [99, 0]
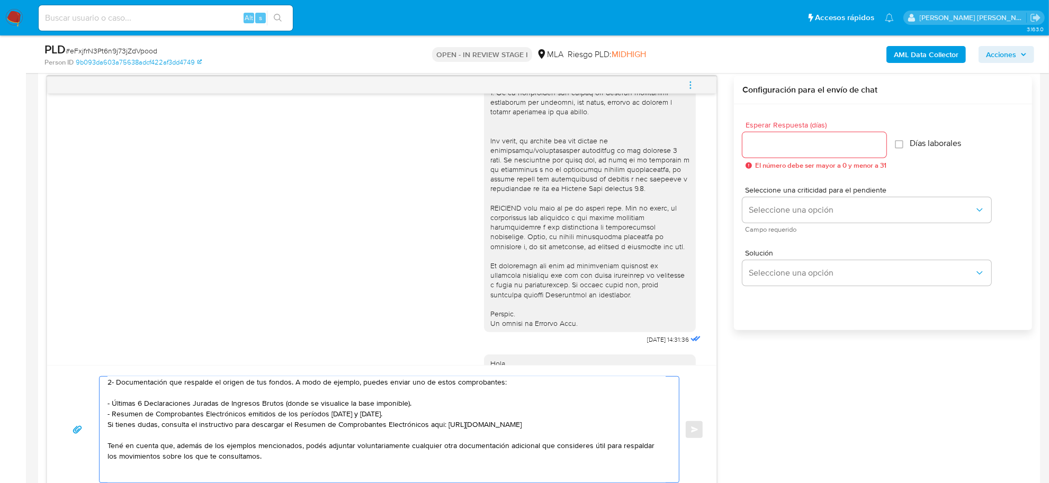
drag, startPoint x: 266, startPoint y: 458, endPoint x: 115, endPoint y: 461, distance: 150.9
click at [115, 461] on textarea "Buen dia Nicolás, Muchas gracias por tu respuesta. En función de las operacione…" at bounding box center [386, 430] width 558 height 106
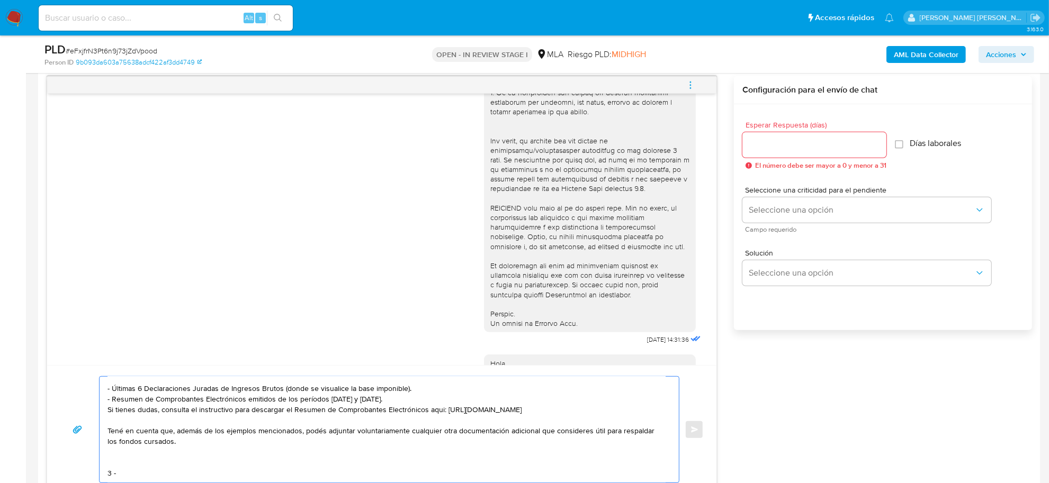
scroll to position [155, 0]
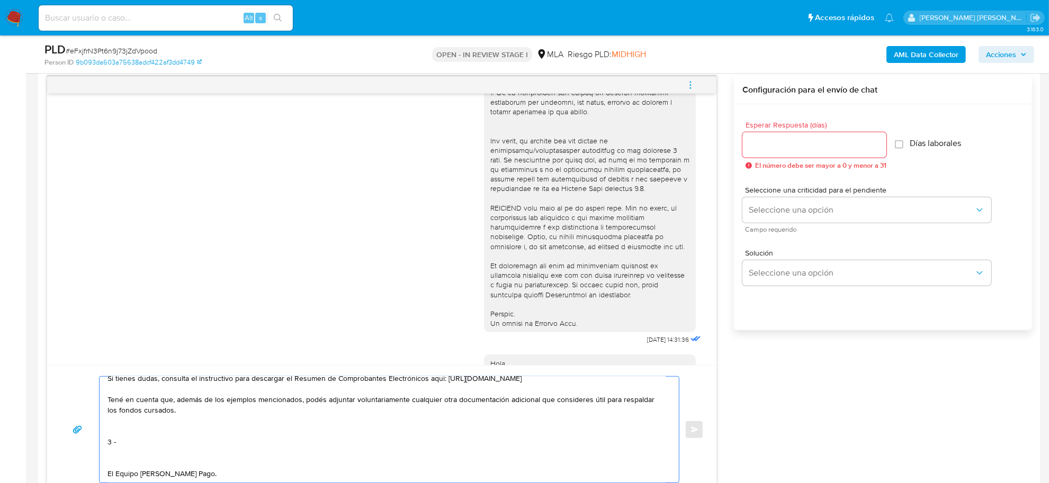
click at [149, 433] on textarea "Buen dia Nicolás, Muchas gracias por tu respuesta. En función de las operacione…" at bounding box center [386, 430] width 558 height 106
paste textarea "vínculo con las siguientes contrapartes con las que operaste, el motivo de las …"
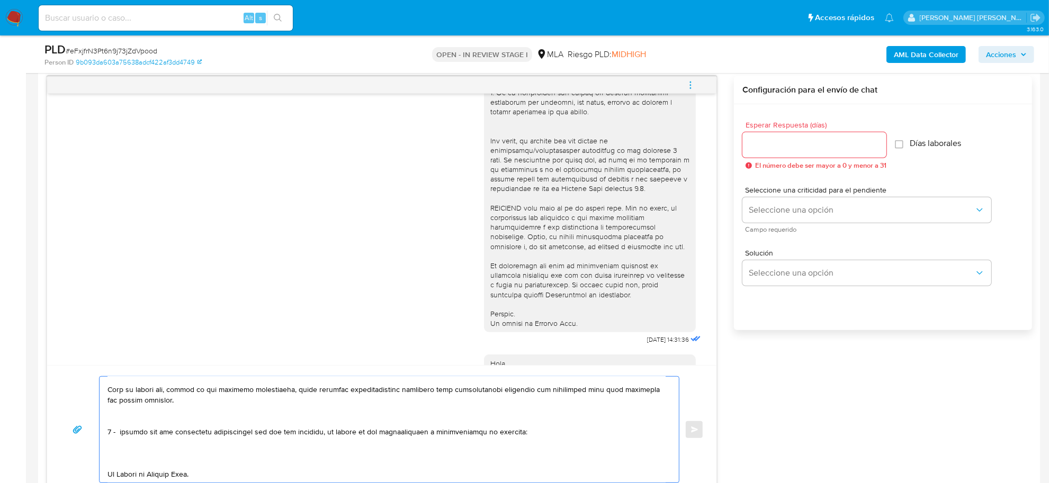
click at [123, 435] on textarea at bounding box center [386, 430] width 558 height 106
click at [132, 445] on textarea at bounding box center [386, 430] width 558 height 106
paste textarea "- Bahaus Media Srl CUIT 30718580087"
click at [115, 450] on textarea at bounding box center [386, 430] width 558 height 106
paste textarea "- Luciano Agustin Martorello CUIT 20366443526, a quien le envía 7 transferencia…"
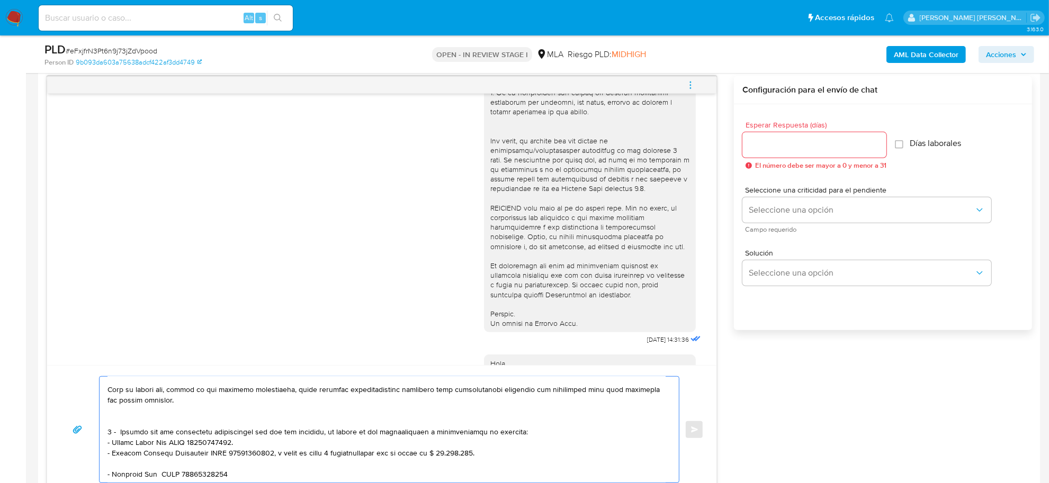
scroll to position [163, 0]
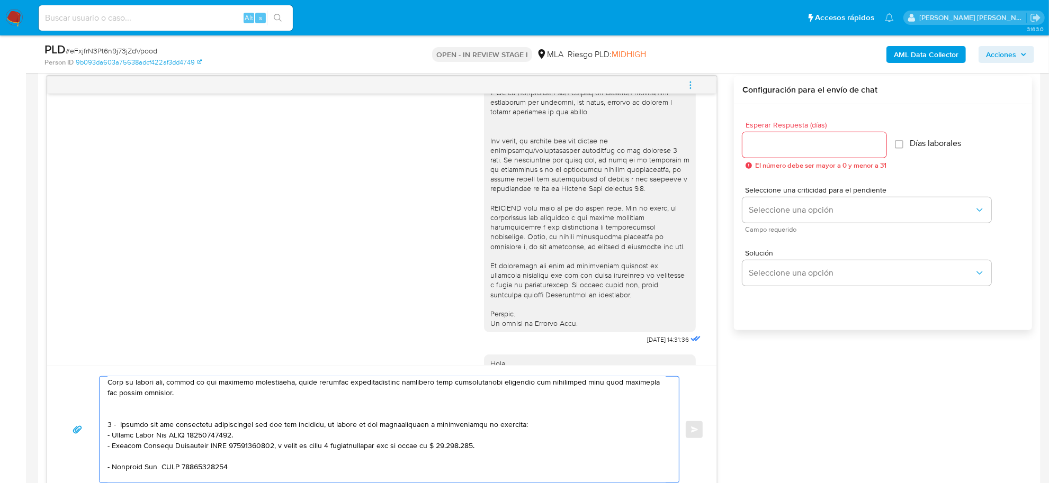
drag, startPoint x: 265, startPoint y: 448, endPoint x: 474, endPoint y: 450, distance: 209.1
click at [474, 450] on textarea at bounding box center [386, 430] width 558 height 106
click at [223, 470] on textarea at bounding box center [386, 430] width 558 height 106
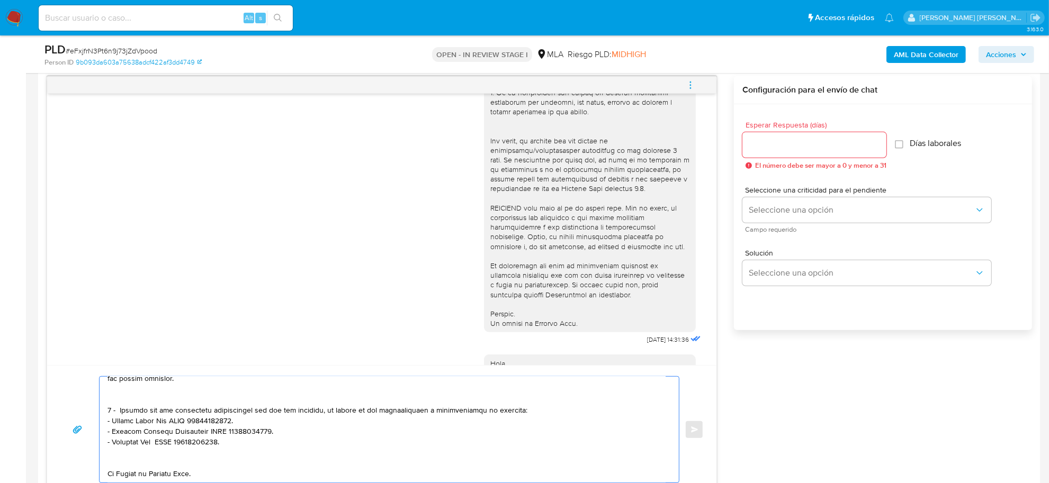
scroll to position [187, 0]
click at [157, 453] on textarea at bounding box center [386, 430] width 558 height 106
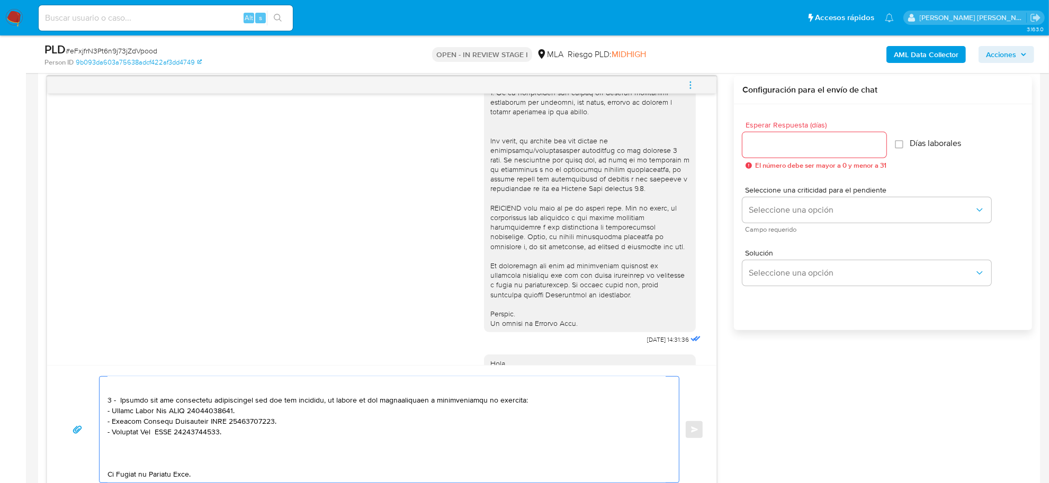
paste textarea "Es importante que sepas que, en caso de no responder a lo solicitado o si lo pr…"
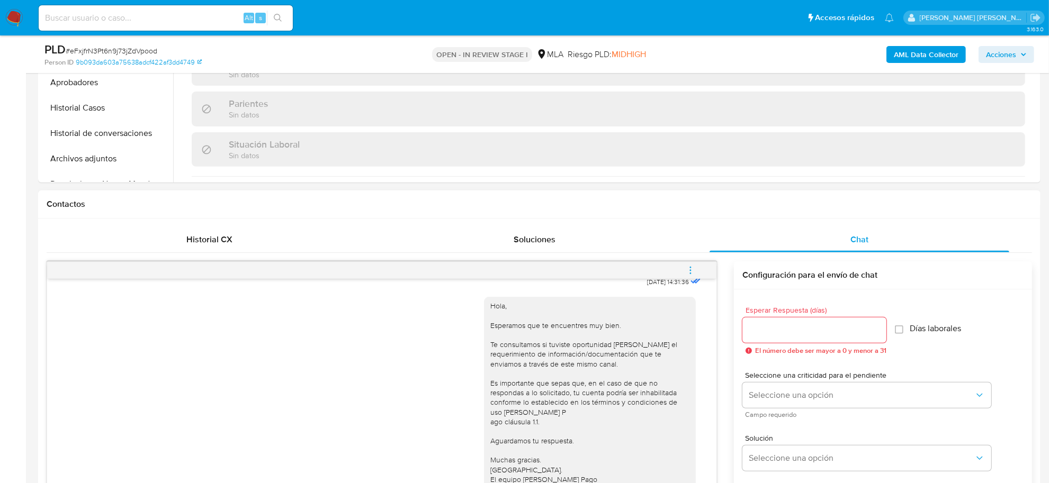
scroll to position [350, 0]
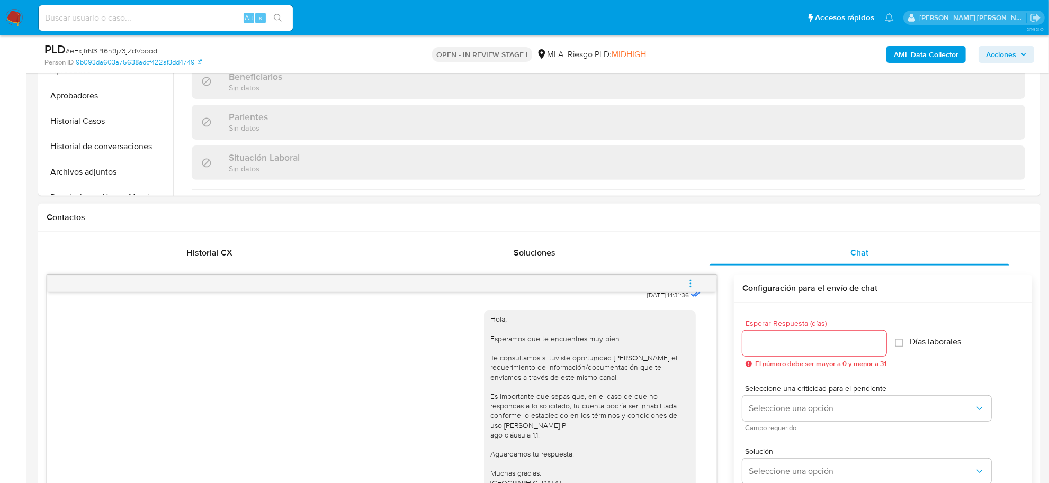
type textarea "Buen dia Nicolás, Muchas gracias por tu respuesta. En función de las operacione…"
click at [813, 348] on input "Esperar Respuesta (días)" at bounding box center [814, 344] width 144 height 14
type input "3"
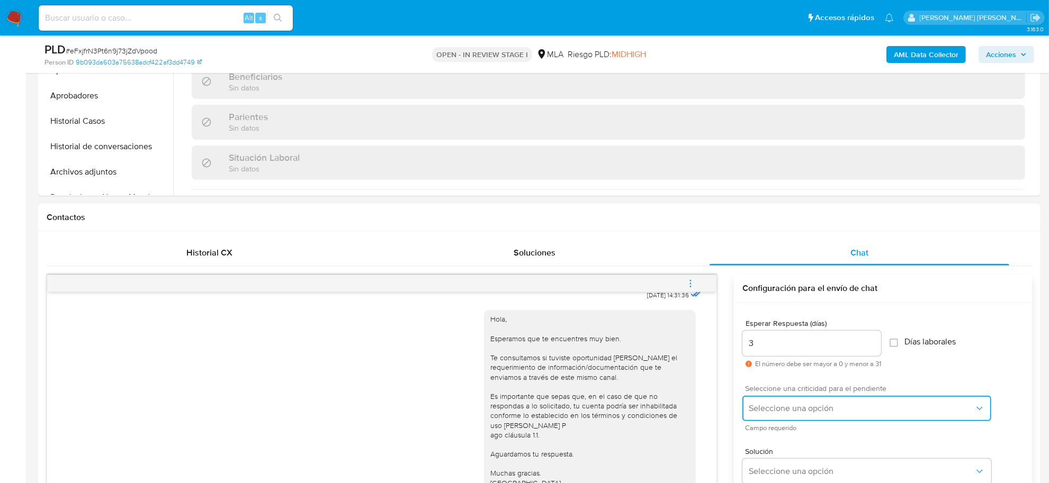
click at [815, 397] on button "Seleccione una opción" at bounding box center [866, 408] width 249 height 25
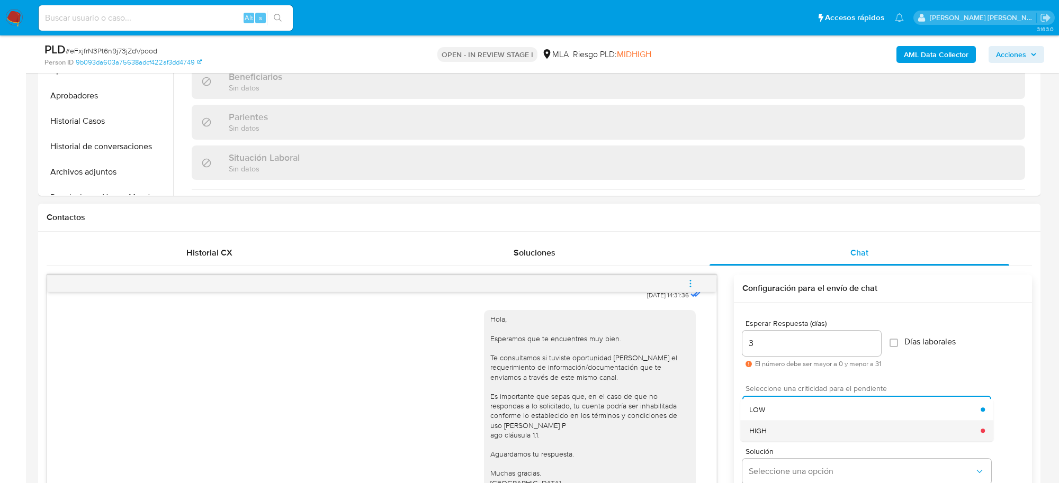
click at [798, 424] on div "HIGH" at bounding box center [865, 430] width 232 height 21
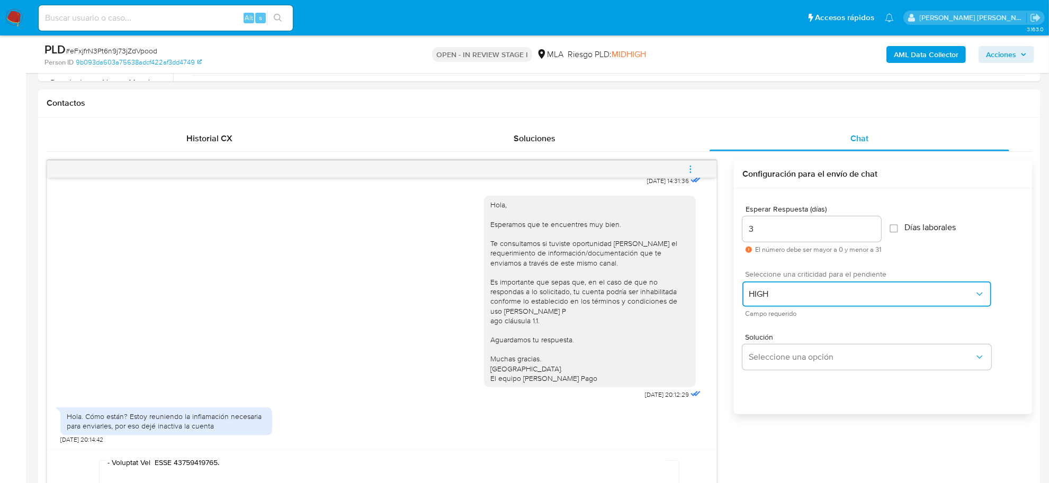
scroll to position [548, 0]
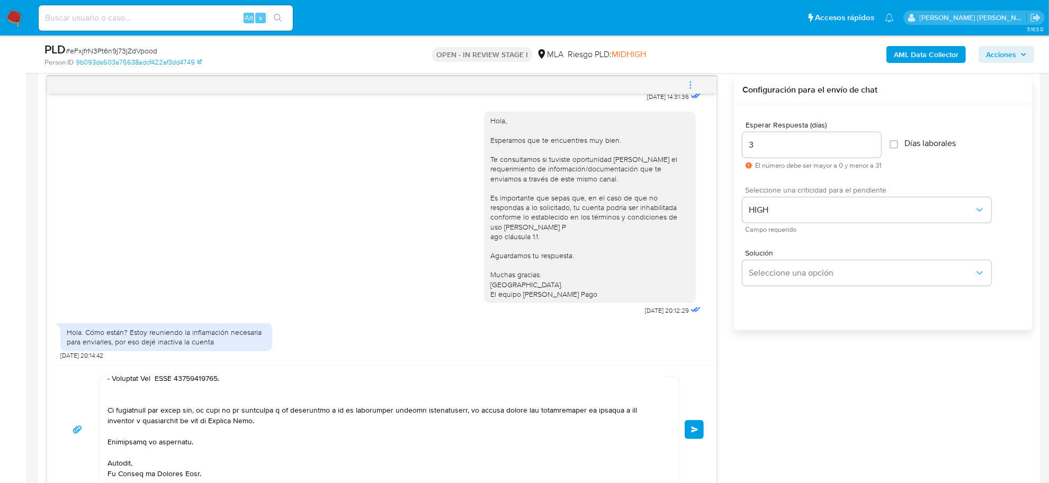
click at [696, 429] on span "Enviar" at bounding box center [694, 430] width 7 height 6
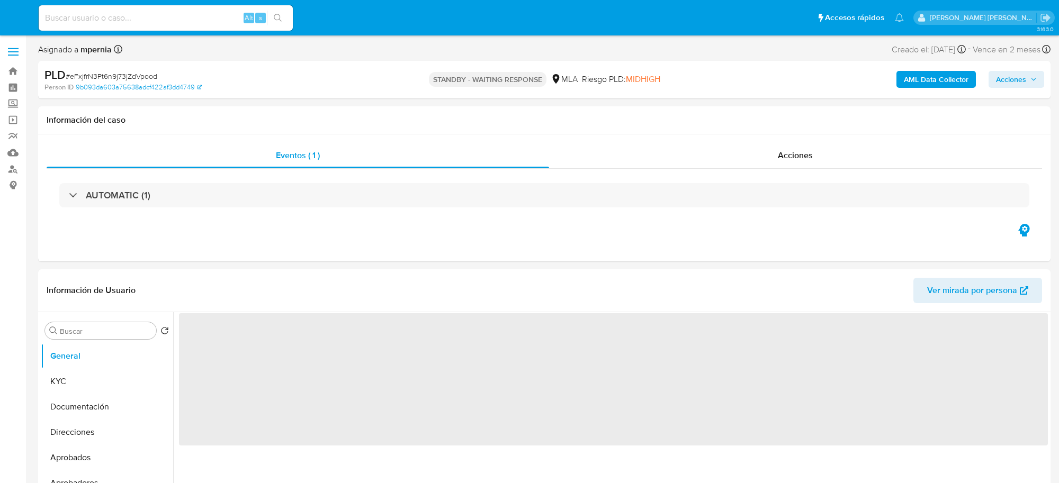
select select "10"
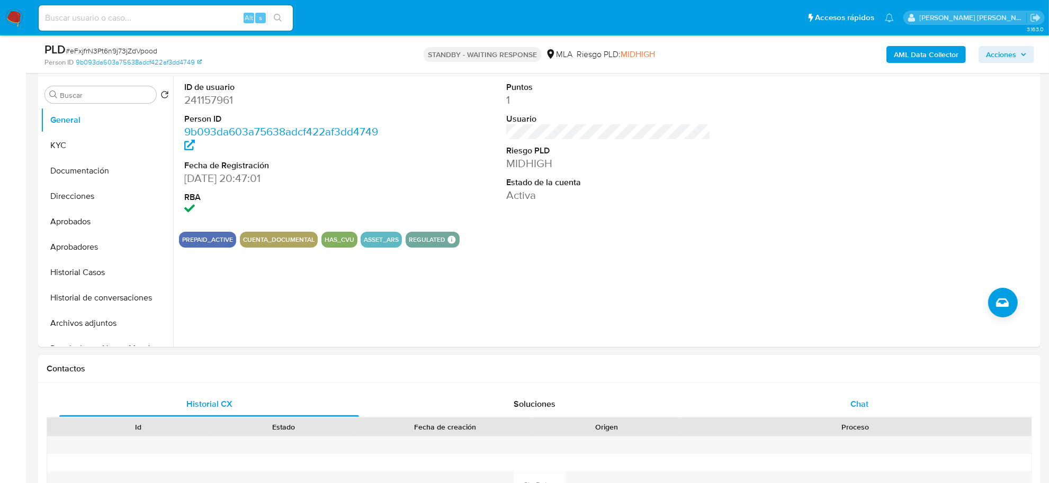
click at [866, 406] on span "Chat" at bounding box center [859, 404] width 18 height 12
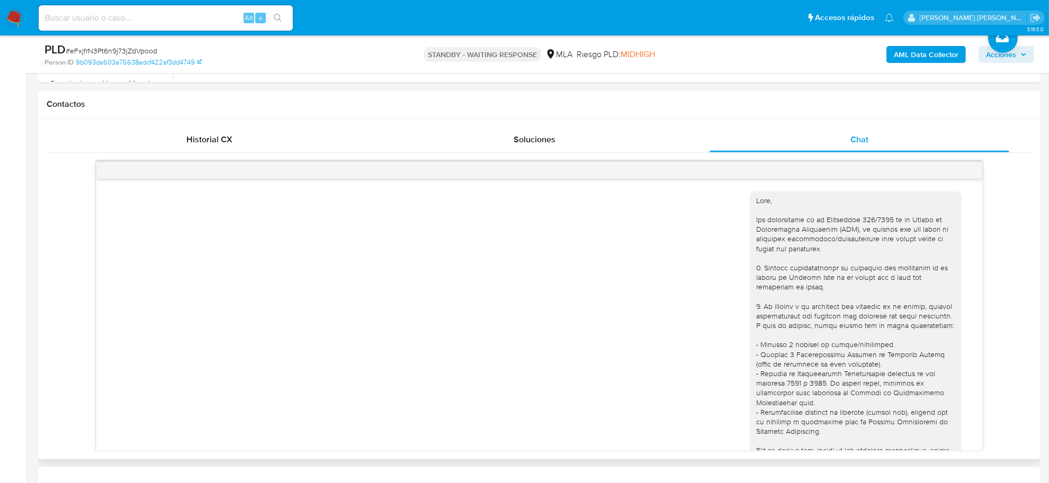
scroll to position [1078, 0]
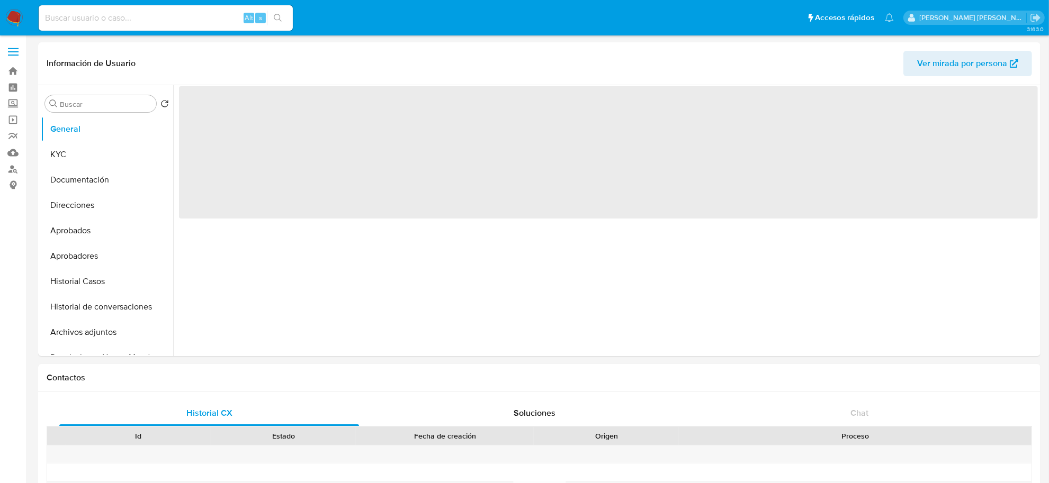
select select "10"
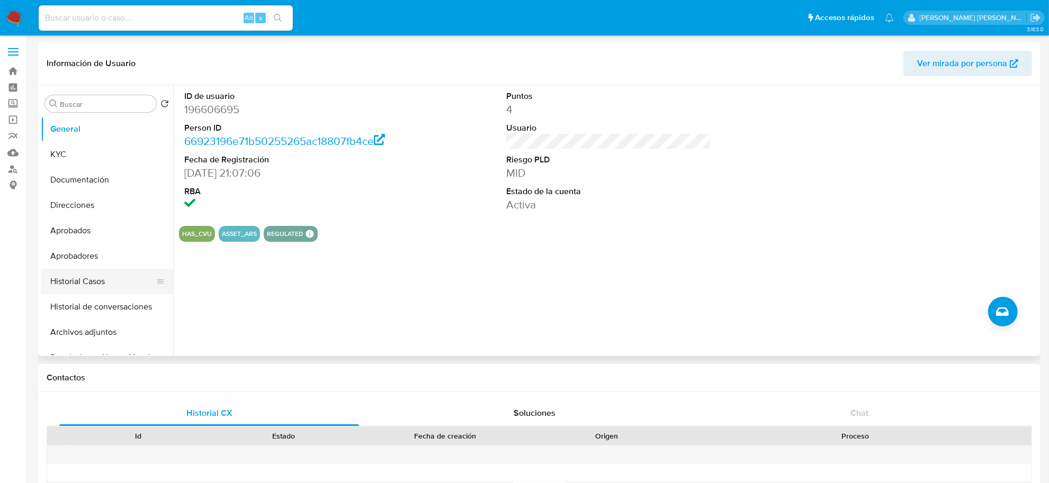
click at [80, 286] on button "Historial Casos" at bounding box center [103, 281] width 124 height 25
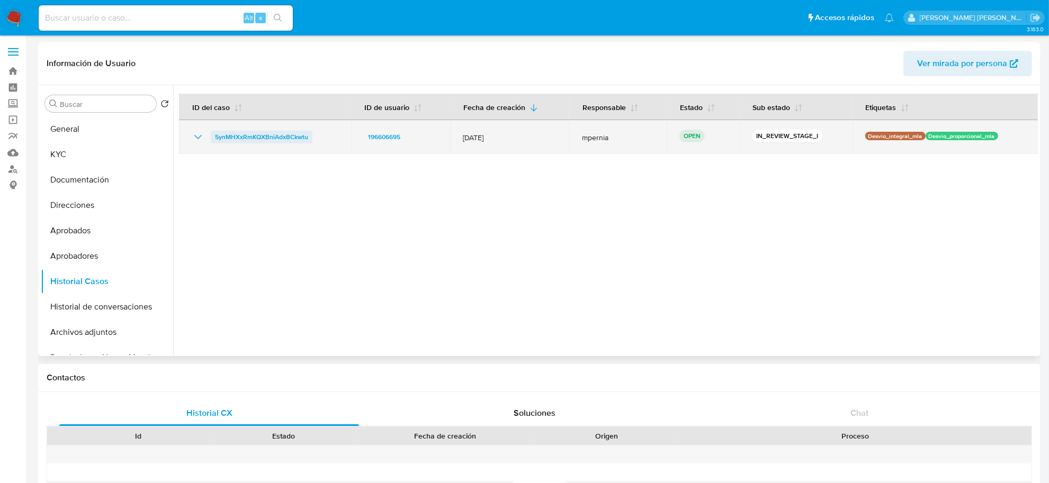
click at [239, 141] on span "5ynMHXxRmKQXBniAdxBCkwtu" at bounding box center [261, 137] width 93 height 13
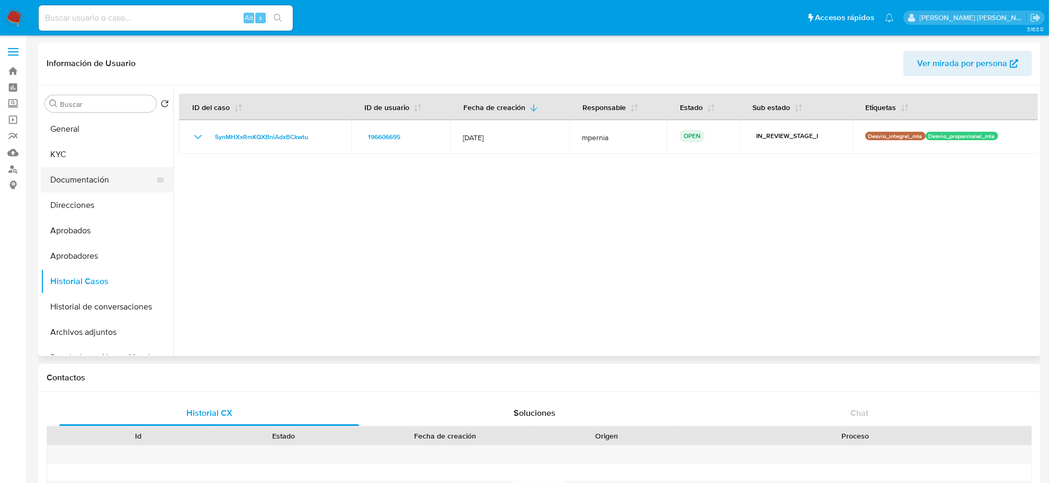
click at [82, 178] on button "Documentación" at bounding box center [103, 179] width 124 height 25
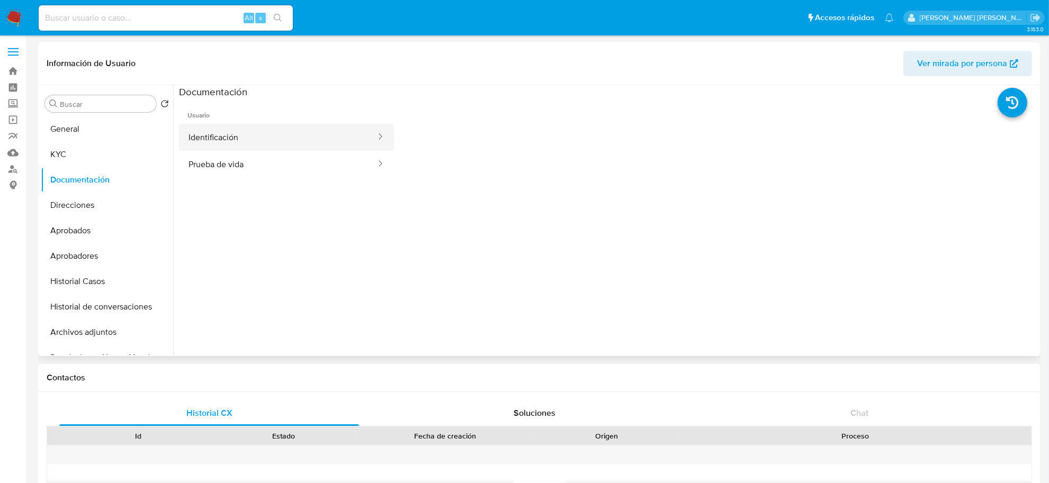
click at [230, 144] on button "Identificación" at bounding box center [278, 137] width 198 height 27
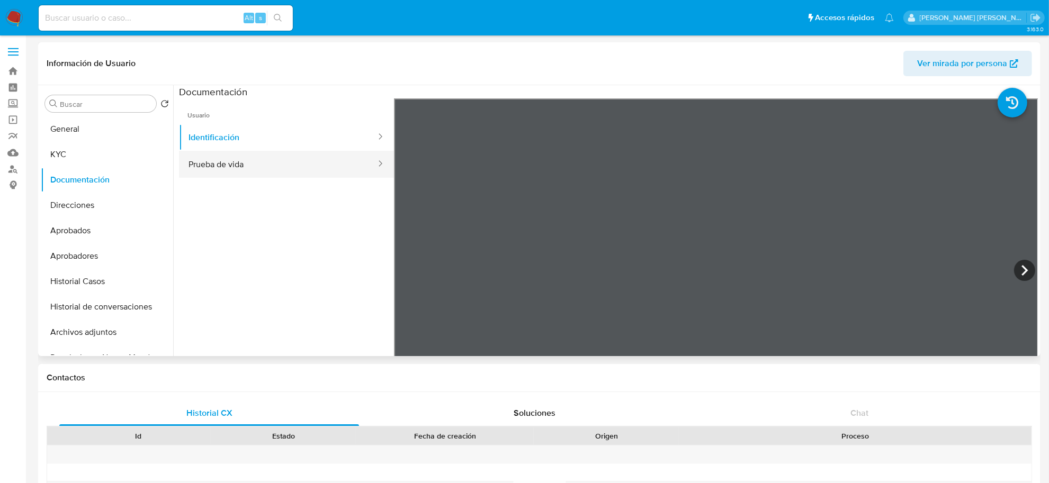
click at [224, 168] on button "Prueba de vida" at bounding box center [278, 164] width 198 height 27
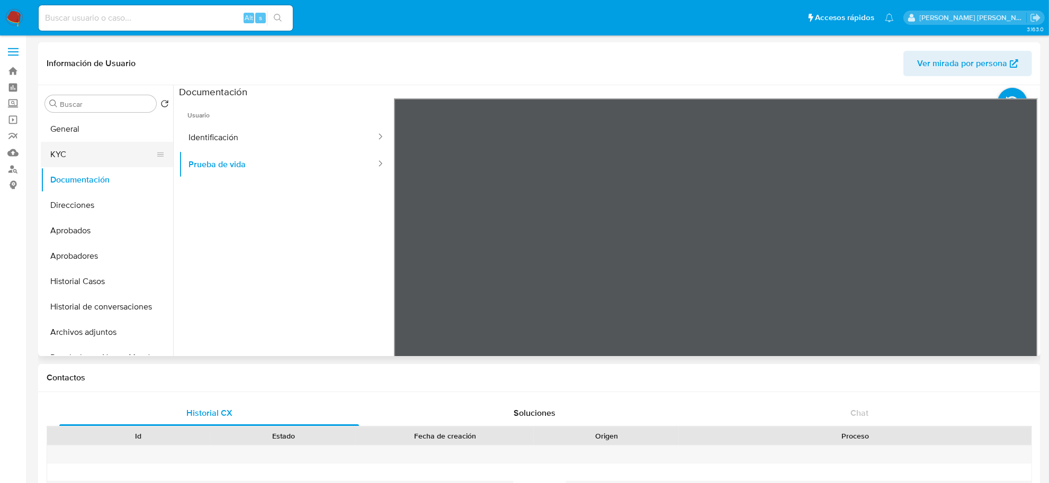
click at [71, 155] on button "KYC" at bounding box center [103, 154] width 124 height 25
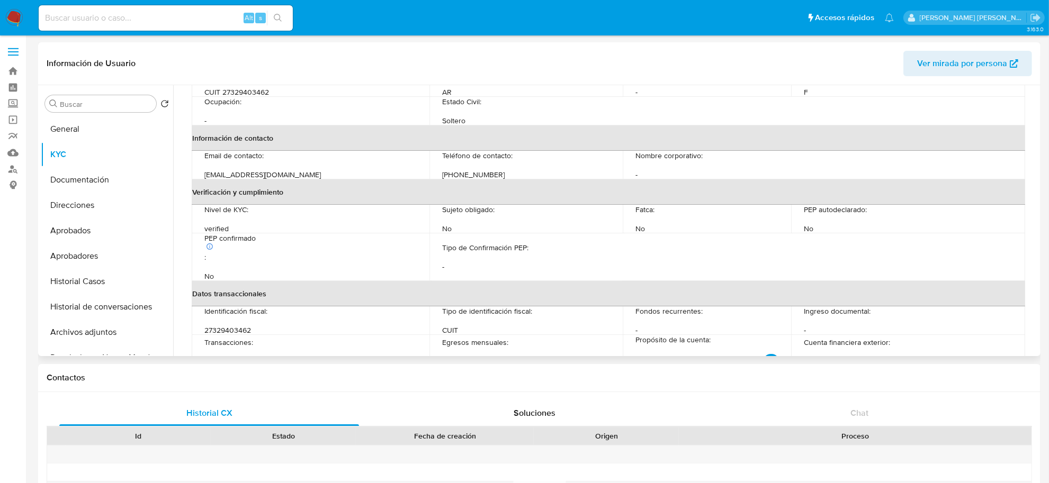
scroll to position [151, 0]
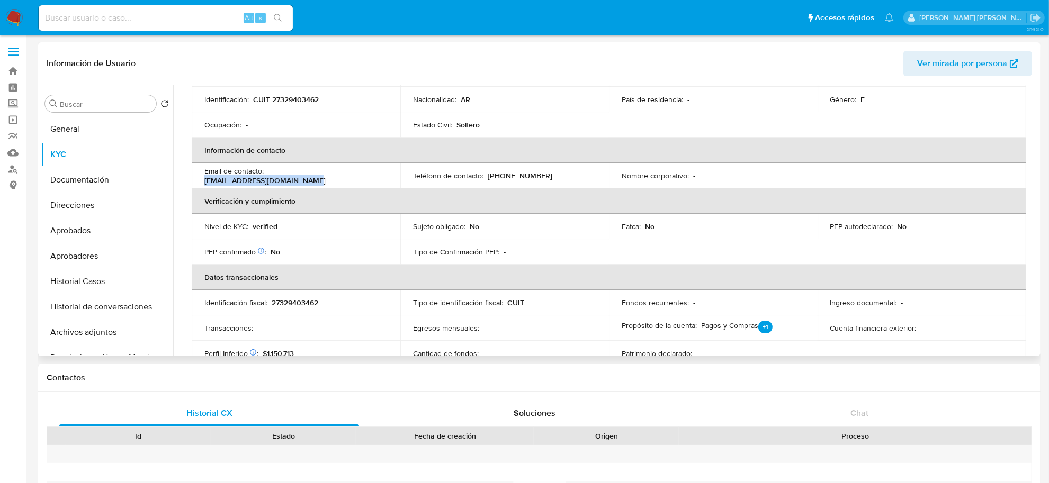
drag, startPoint x: 267, startPoint y: 173, endPoint x: 369, endPoint y: 174, distance: 101.7
click at [369, 174] on div "Email de contacto : gmadzarevich@hotmail.com.ar" at bounding box center [295, 175] width 183 height 19
copy p "gmadzarevich@hotmail.com.ar"
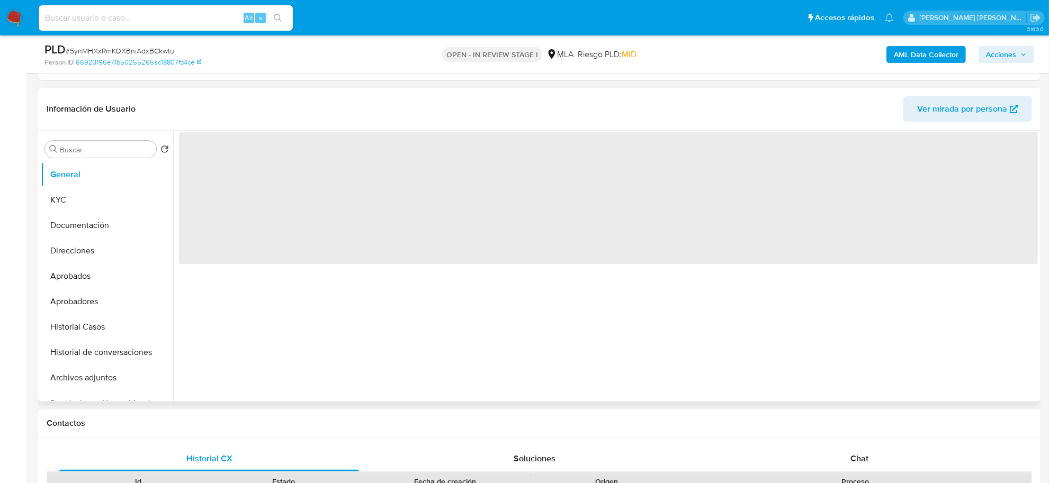
scroll to position [199, 0]
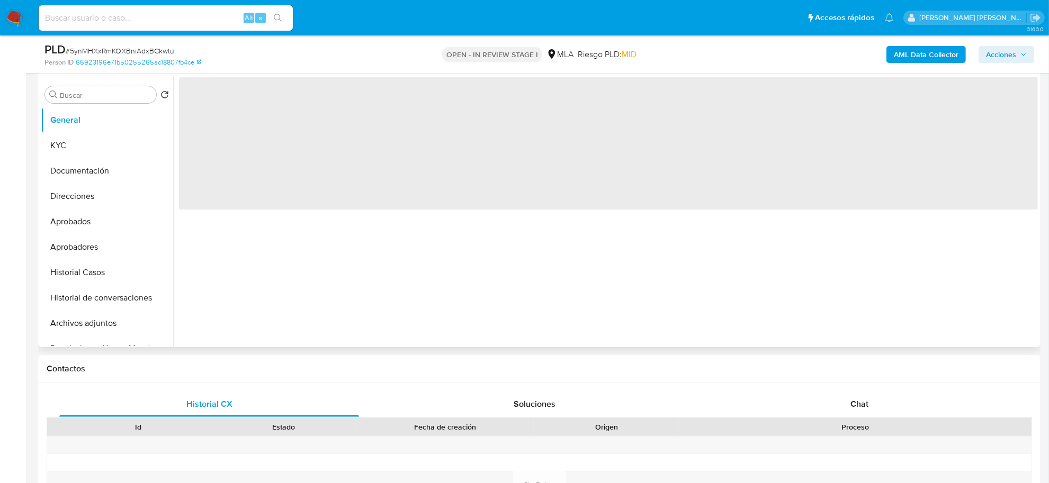
select select "10"
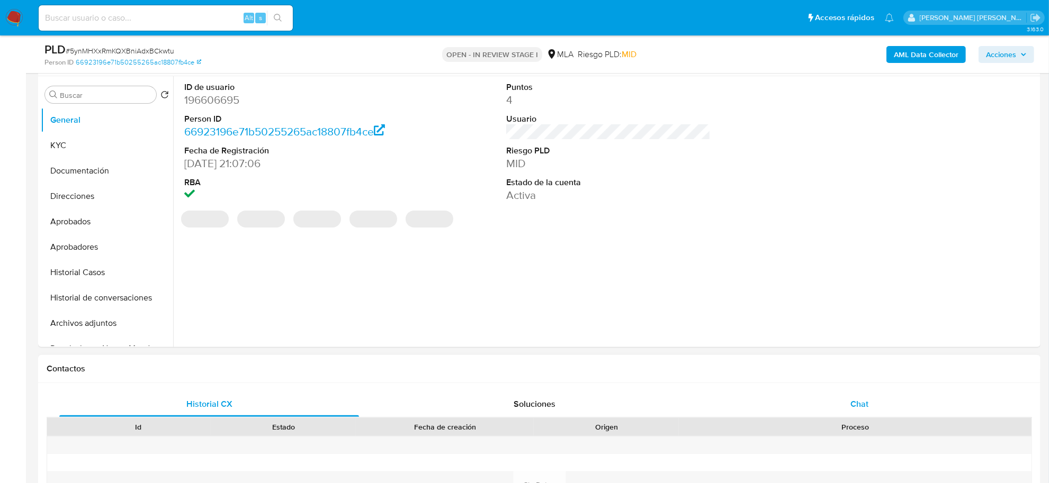
click at [861, 400] on span "Chat" at bounding box center [859, 404] width 18 height 12
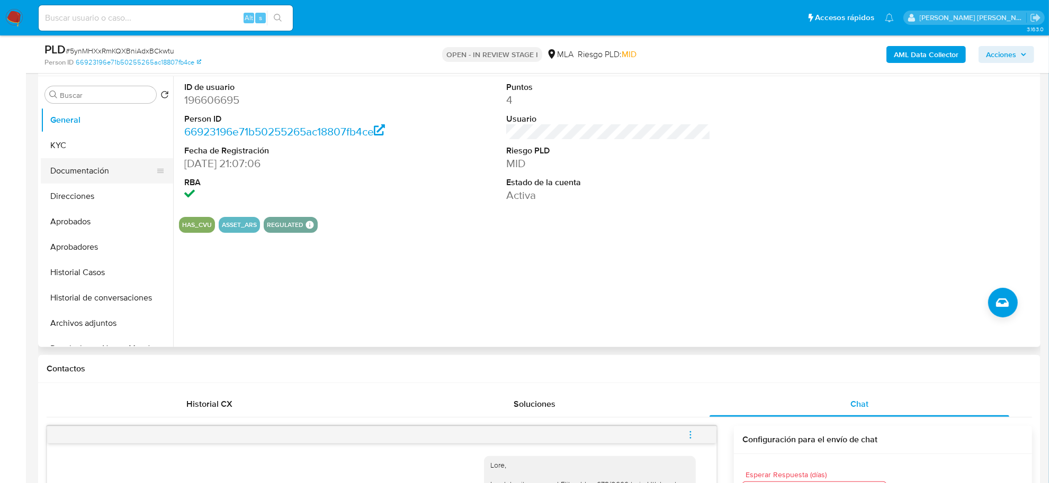
click at [81, 172] on button "Documentación" at bounding box center [103, 170] width 124 height 25
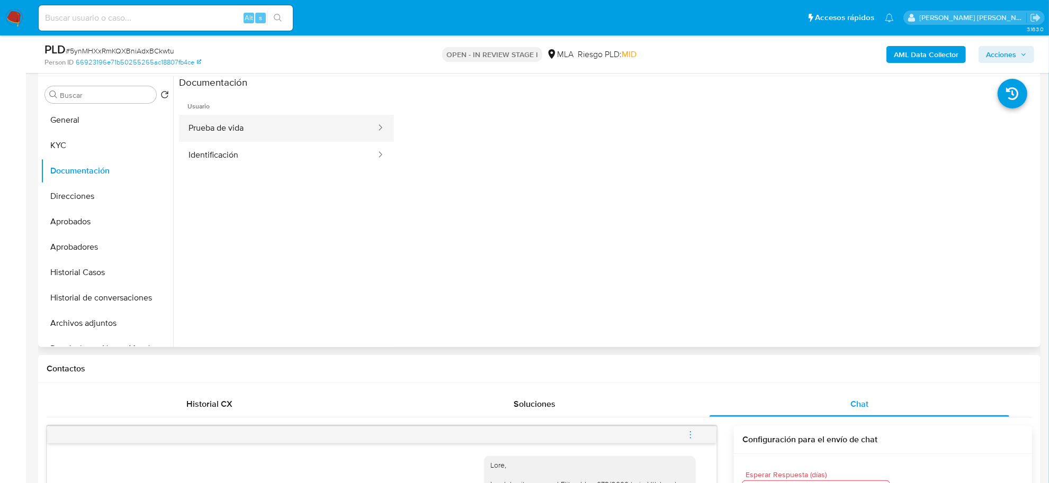
click at [235, 127] on button "Prueba de vida" at bounding box center [278, 128] width 198 height 27
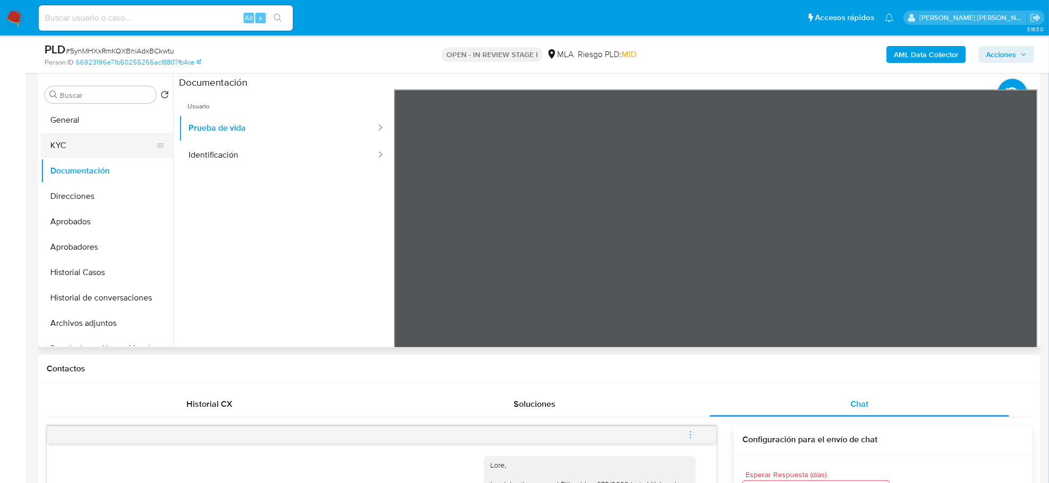
click at [69, 152] on button "KYC" at bounding box center [103, 145] width 124 height 25
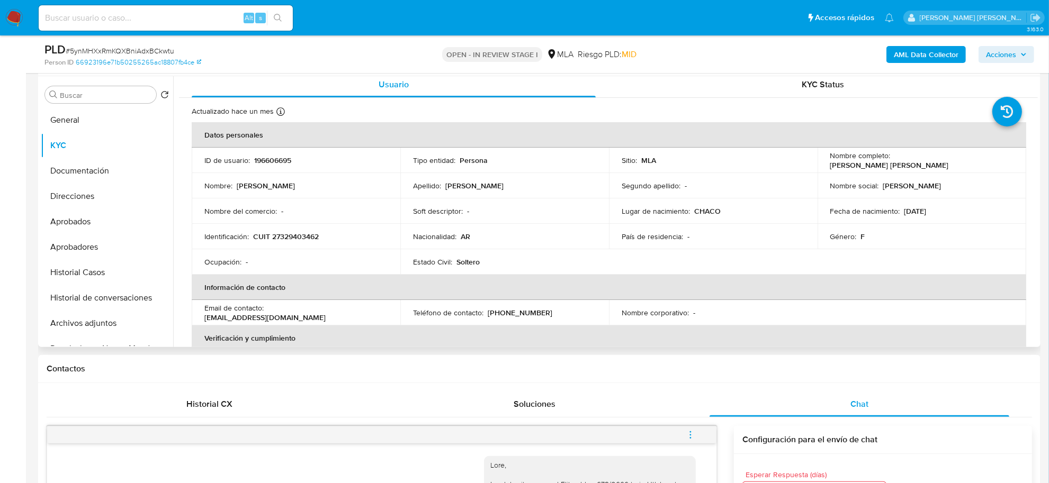
scroll to position [0, 0]
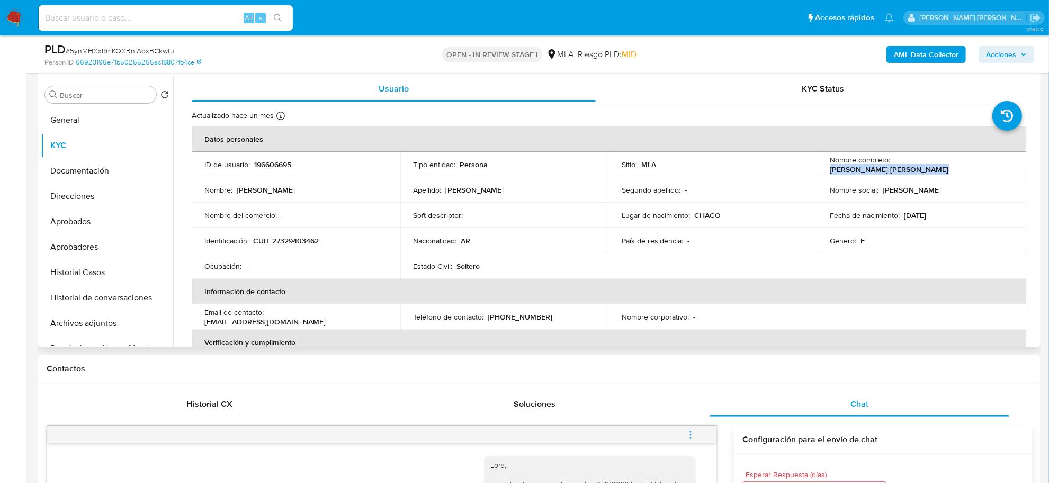
drag, startPoint x: 890, startPoint y: 165, endPoint x: 988, endPoint y: 165, distance: 97.9
click at [988, 165] on div "Nombre completo : Gabriela Melina Madzarevich" at bounding box center [921, 164] width 183 height 19
click at [77, 173] on button "Documentación" at bounding box center [103, 170] width 124 height 25
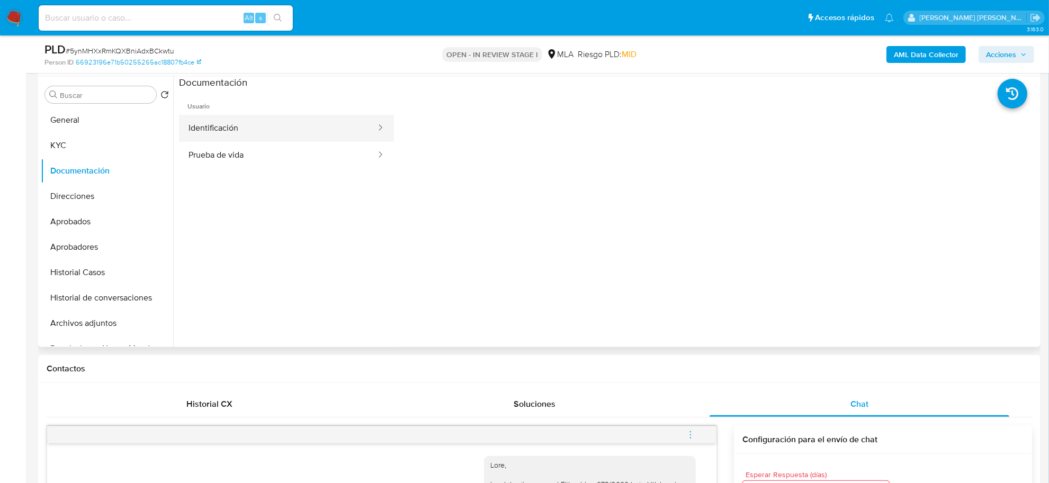
click at [236, 124] on button "Identificación" at bounding box center [278, 128] width 198 height 27
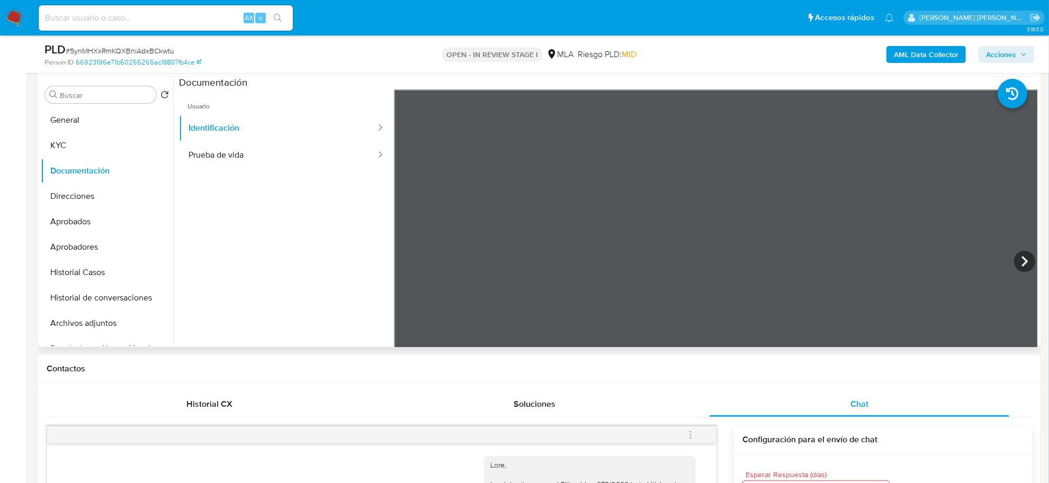
scroll to position [66, 0]
click at [1026, 257] on icon at bounding box center [1024, 261] width 21 height 21
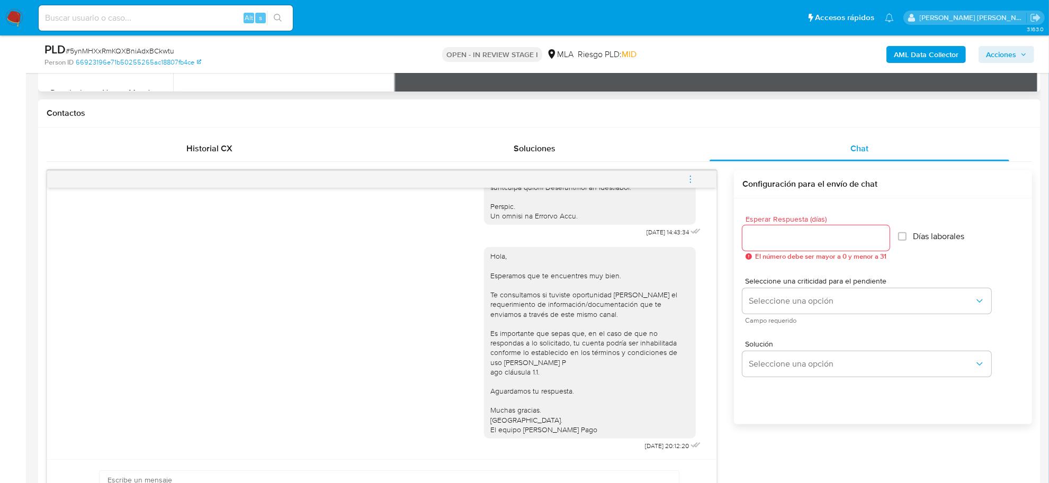
scroll to position [596, 0]
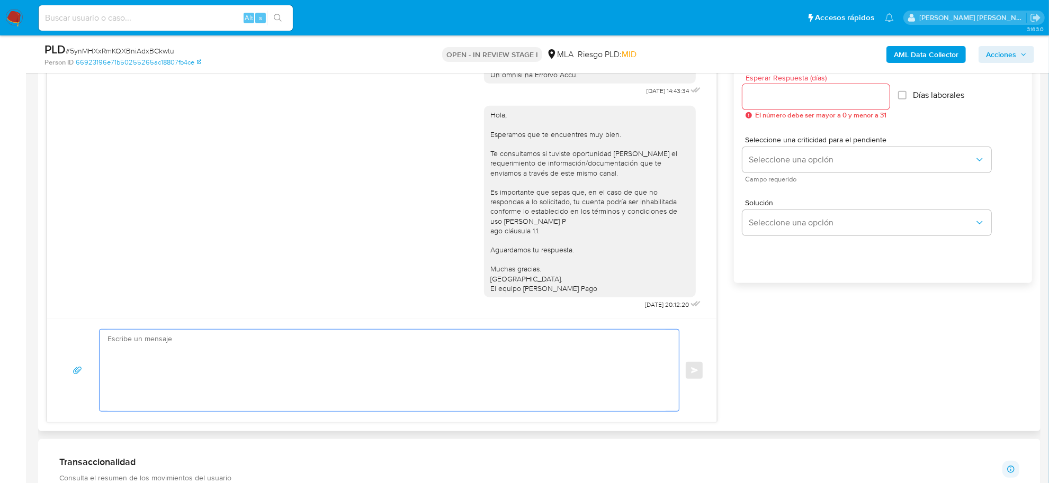
click at [250, 335] on textarea at bounding box center [386, 371] width 558 height 82
click at [236, 341] on textarea at bounding box center [386, 371] width 558 height 82
paste textarea "En función de las operaciones registradas en tu cuenta de Mercado Pago, necesit…"
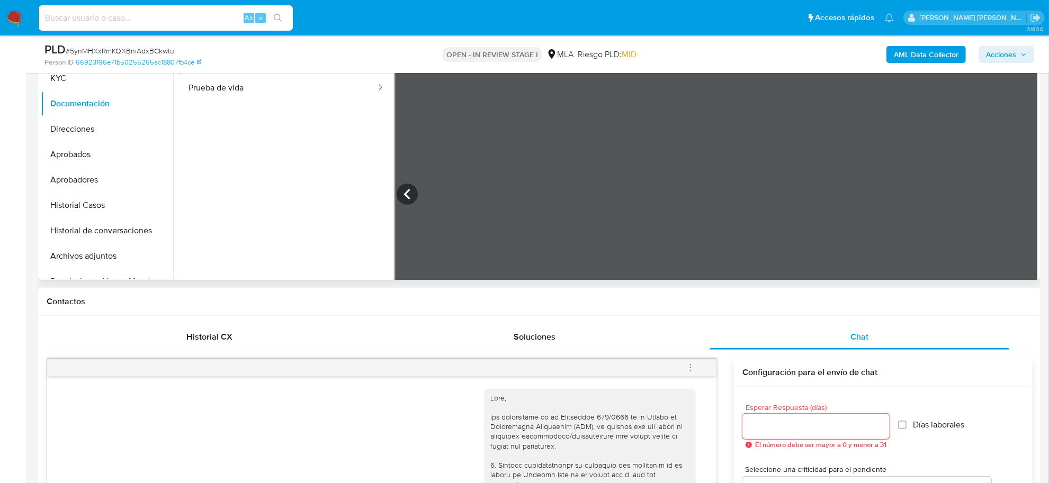
scroll to position [265, 0]
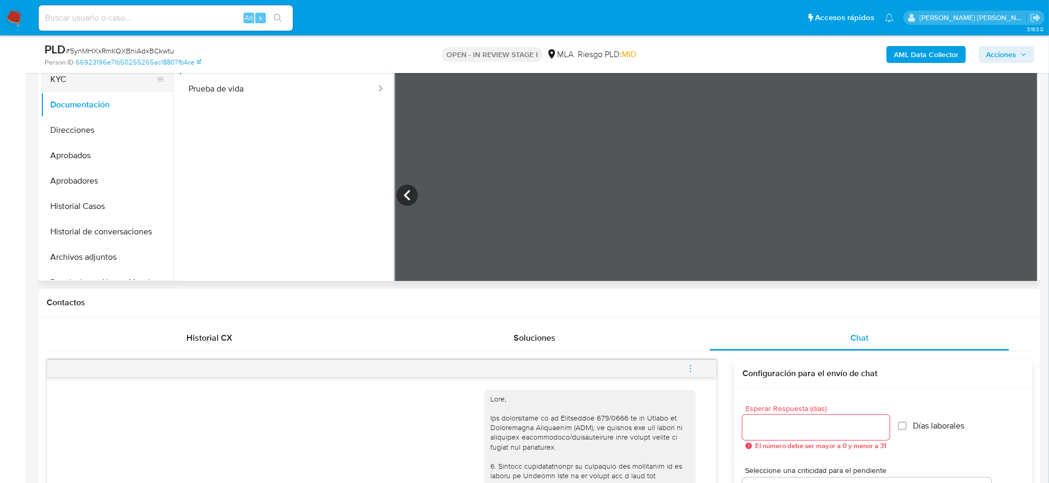
click at [65, 86] on button "KYC" at bounding box center [103, 79] width 124 height 25
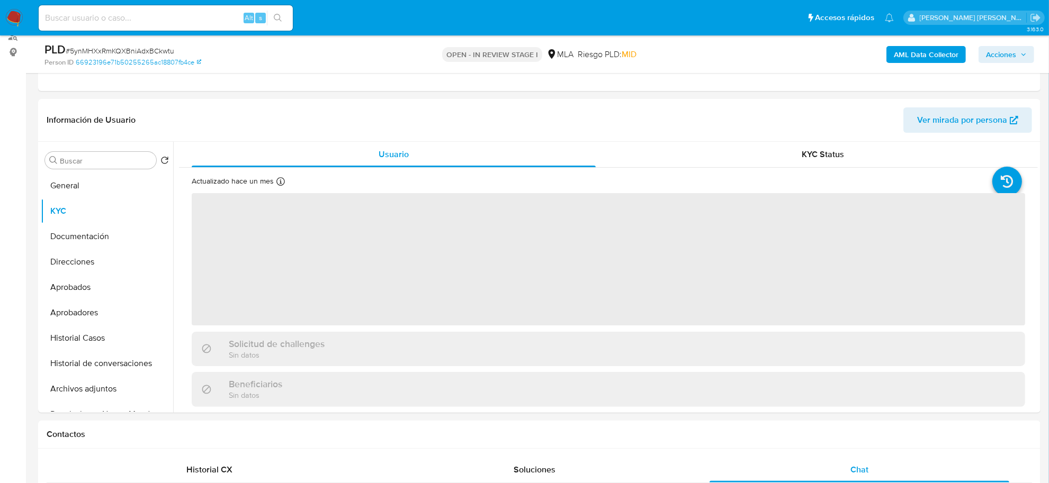
scroll to position [132, 0]
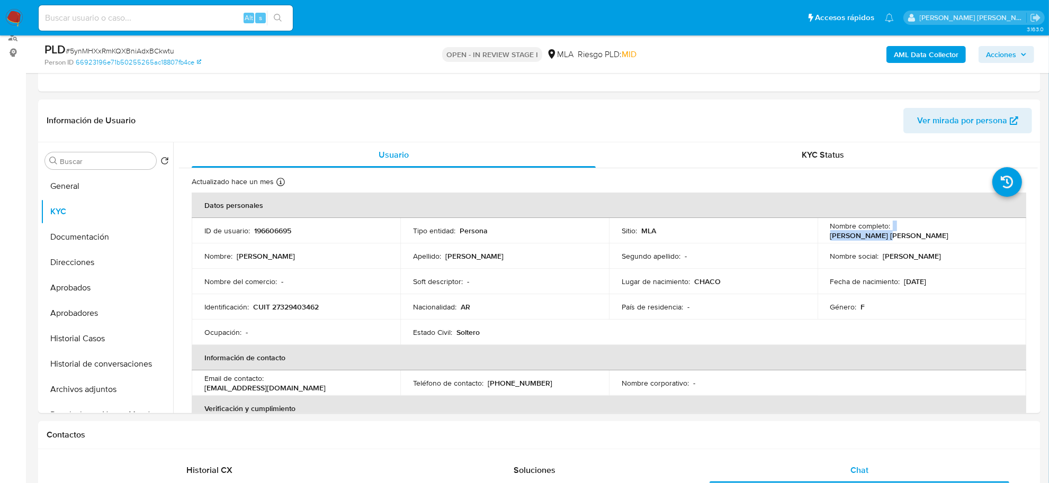
drag, startPoint x: 890, startPoint y: 230, endPoint x: 941, endPoint y: 232, distance: 51.4
click at [941, 232] on div "Nombre completo : Gabriela Melina Madzarevich" at bounding box center [921, 230] width 183 height 19
copy div "Gabriela Melina"
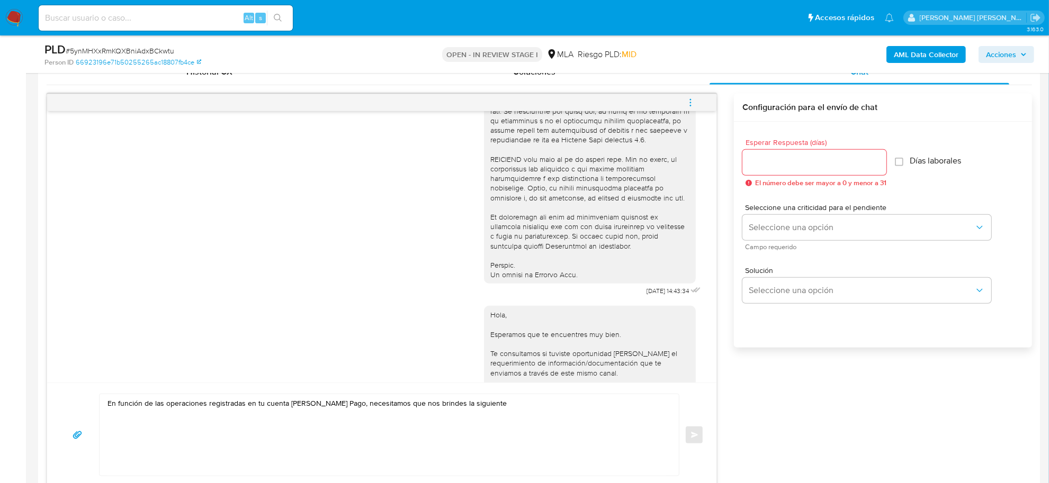
scroll to position [596, 0]
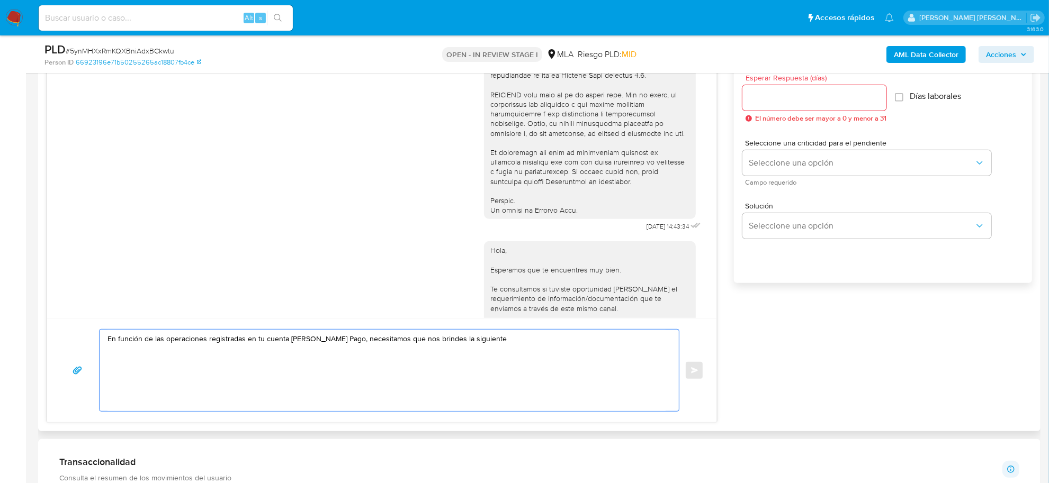
click at [107, 339] on textarea "En función de las operaciones registradas en tu cuenta de Mercado Pago, necesit…" at bounding box center [386, 371] width 558 height 82
paste textarea "Gabriela Melina"
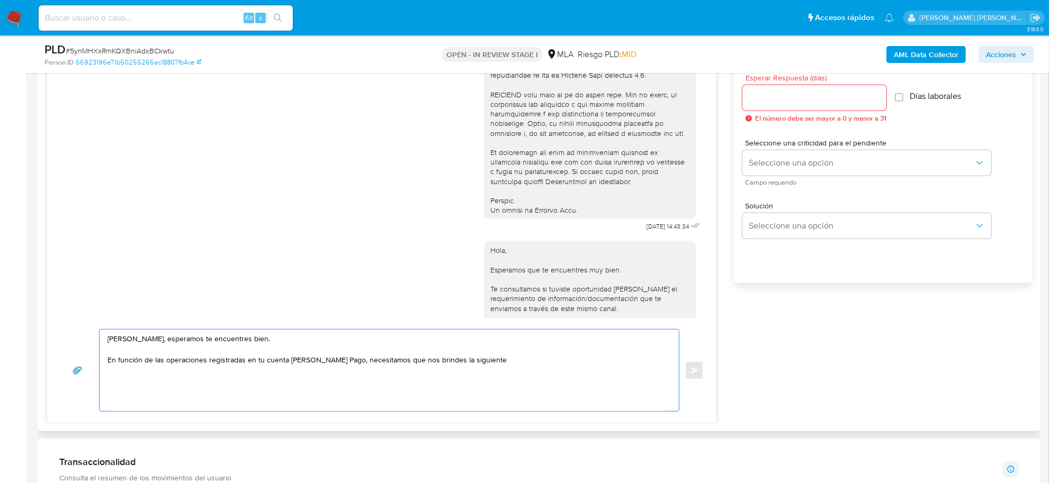
click at [109, 339] on textarea "Gabriela Melina, esperamos te encuentres bien. En función de las operaciones re…" at bounding box center [386, 371] width 558 height 82
click at [450, 362] on textarea "Gabriela Melina, esperamos te encuentres bien. En función de las operaciones re…" at bounding box center [386, 371] width 558 height 82
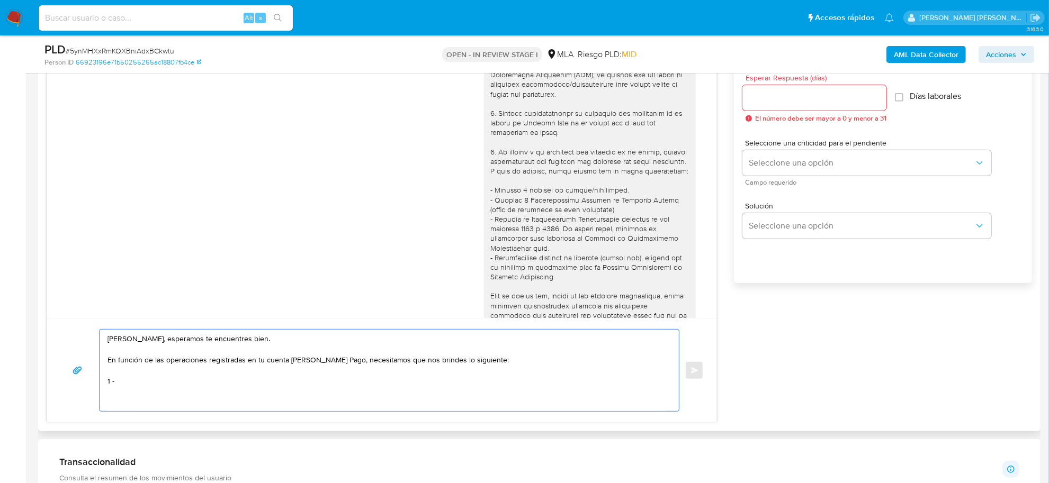
scroll to position [0, 0]
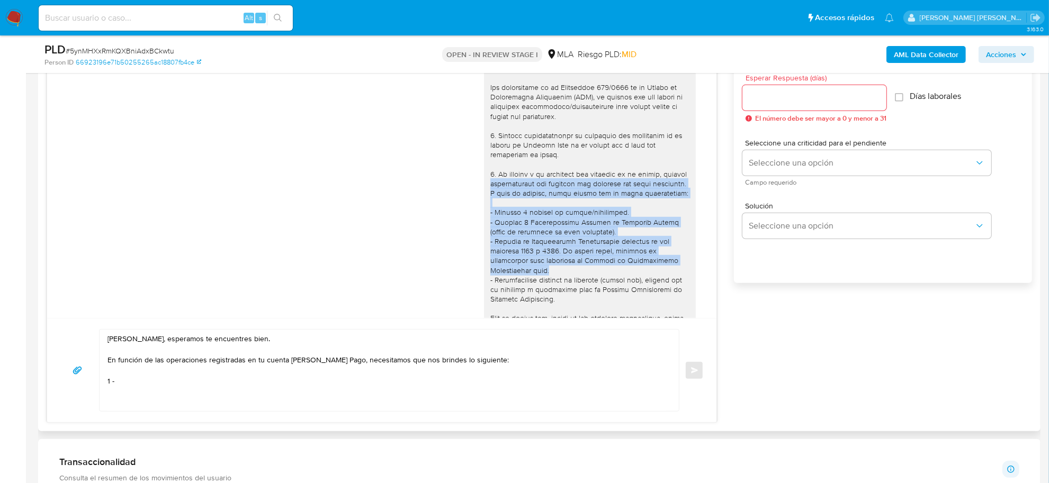
drag, startPoint x: 507, startPoint y: 187, endPoint x: 495, endPoint y: 281, distance: 95.0
click at [495, 281] on div at bounding box center [589, 338] width 199 height 549
copy div "documentación que respalde los ingresos por dicha actividad. A modo de ejemplo,…"
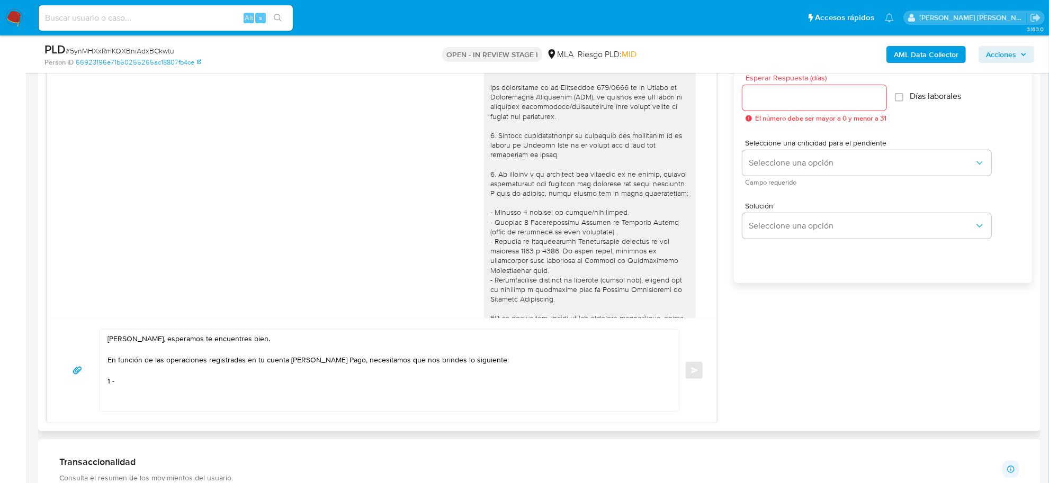
click at [172, 392] on textarea "Gabriela Melina, esperamos te encuentres bien. En función de las operaciones re…" at bounding box center [386, 371] width 558 height 82
paste textarea "documentación que respalde los ingresos por dicha actividad. A modo de ejemplo,…"
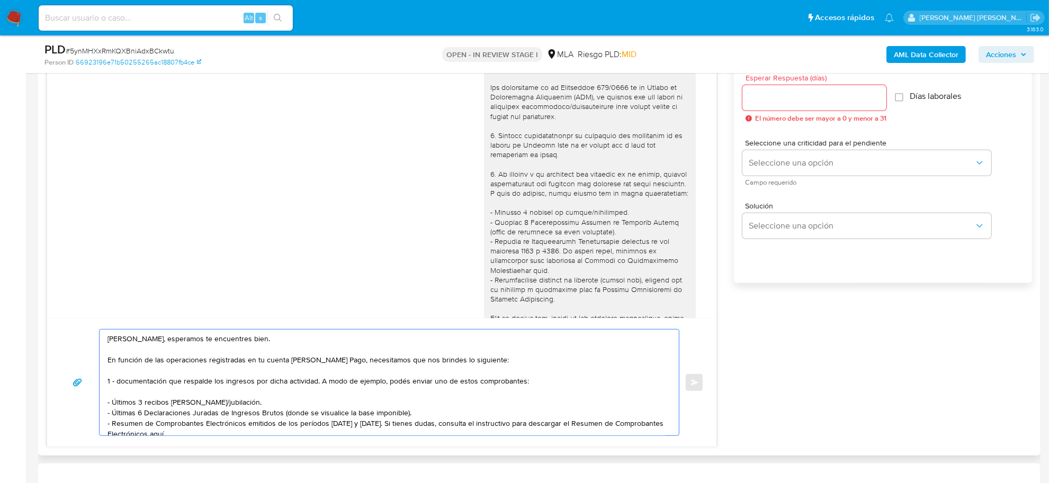
scroll to position [4, 0]
click at [121, 377] on textarea "Gabriela Melina, esperamos te encuentres bien. En función de las operaciones re…" at bounding box center [386, 383] width 558 height 106
drag, startPoint x: 213, startPoint y: 377, endPoint x: 319, endPoint y: 376, distance: 105.9
click at [319, 376] on textarea "Gabriela Melina, esperamos te encuentres bien. En función de las operaciones re…" at bounding box center [386, 383] width 558 height 106
click at [204, 398] on textarea "Gabriela Melina, esperamos te encuentres bien. En función de las operaciones re…" at bounding box center [386, 383] width 558 height 106
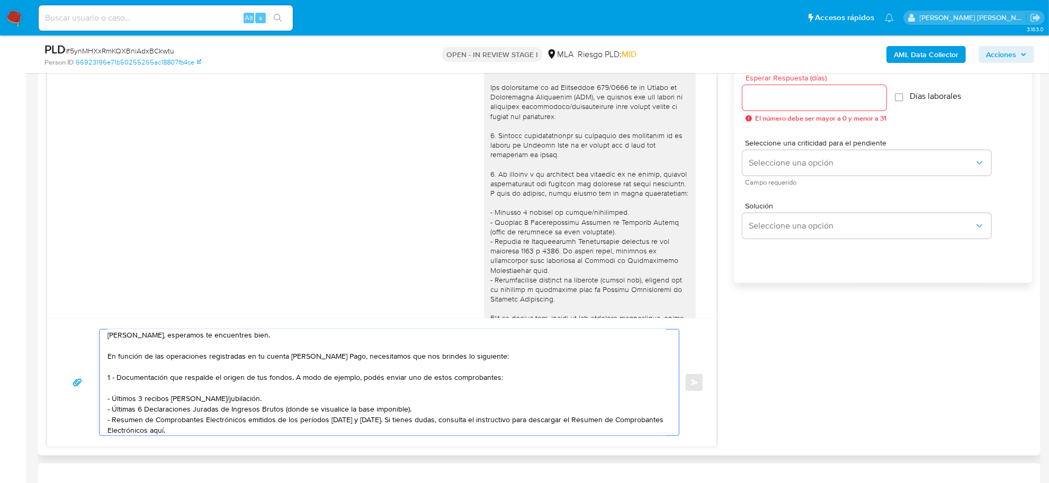
click at [204, 398] on textarea "Gabriela Melina, esperamos te encuentres bien. En función de las operaciones re…" at bounding box center [386, 383] width 558 height 106
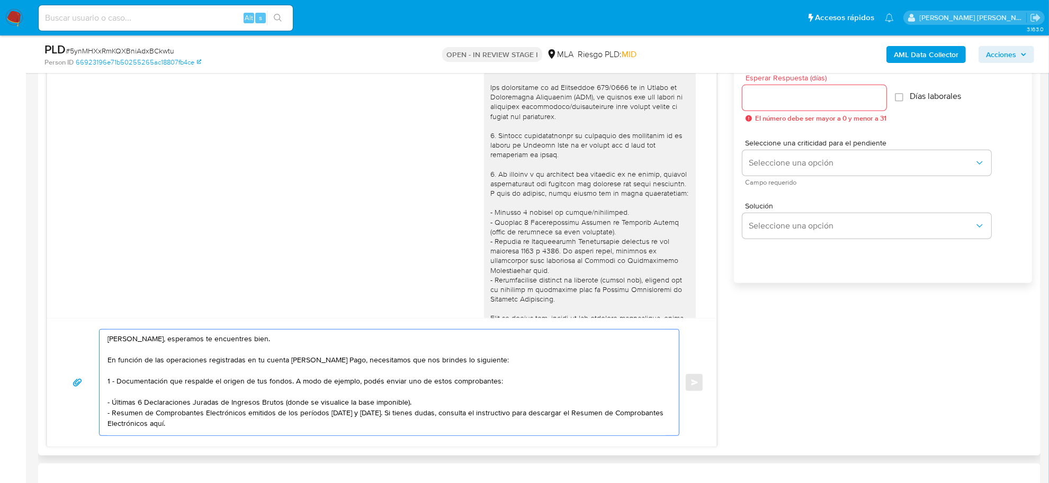
scroll to position [0, 0]
click at [376, 417] on textarea "Gabriela Melina, esperamos te encuentres bien. En función de las operaciones re…" at bounding box center [386, 381] width 558 height 103
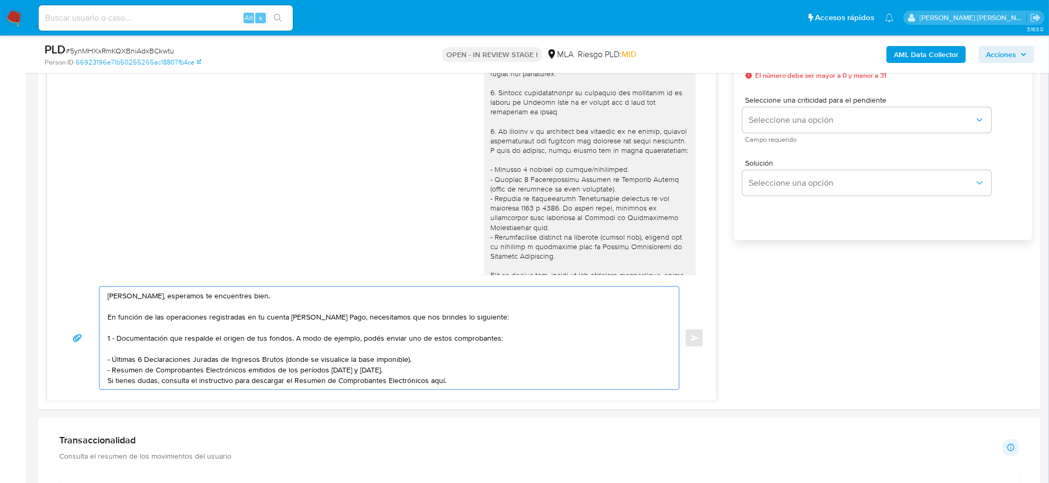
scroll to position [662, 0]
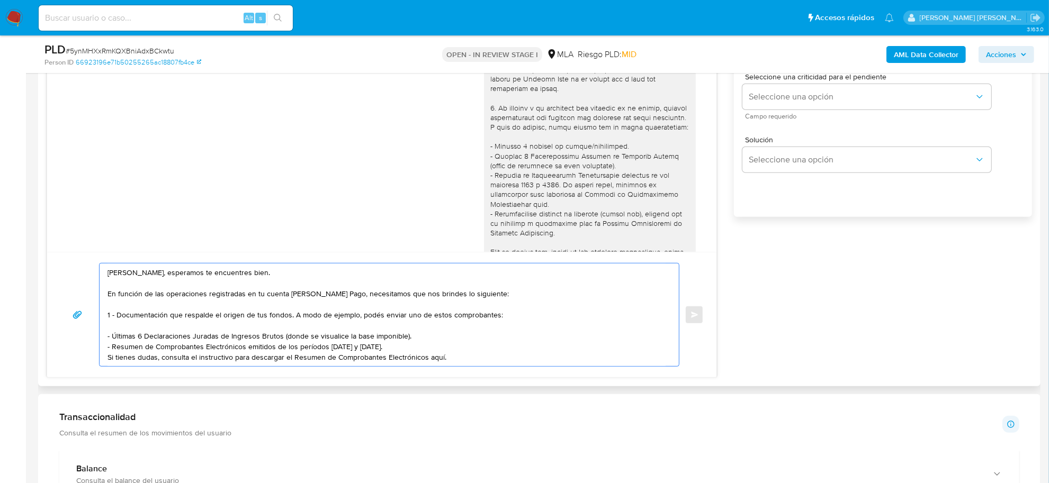
click at [465, 363] on textarea "Gabriela Melina, esperamos te encuentres bien. En función de las operaciones re…" at bounding box center [386, 315] width 558 height 103
paste textarea "[URL][DOMAIN_NAME]"
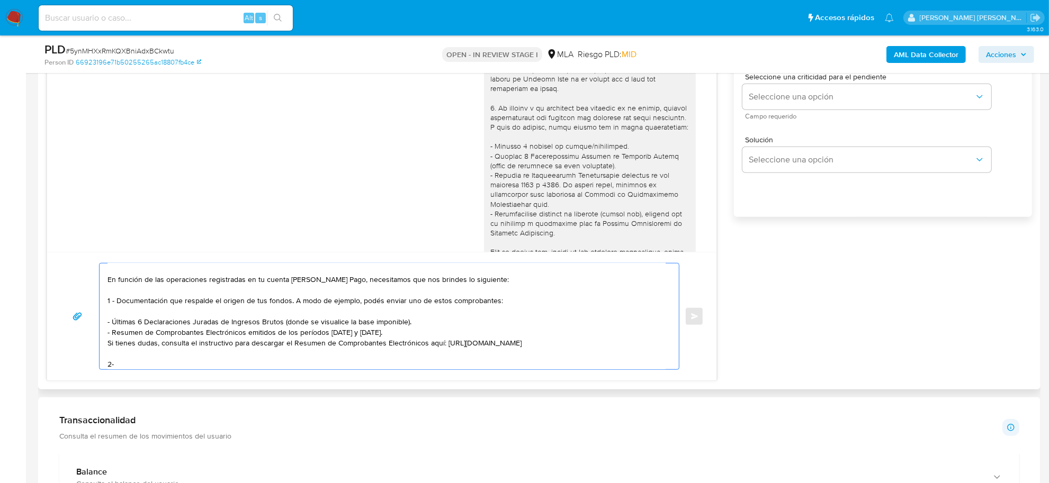
click at [111, 364] on textarea "Gabriela Melina, esperamos te encuentres bien. En función de las operaciones re…" at bounding box center [386, 317] width 558 height 106
paste textarea "vínculo con las siguientes contrapartes con las que operaste, el motivo de las …"
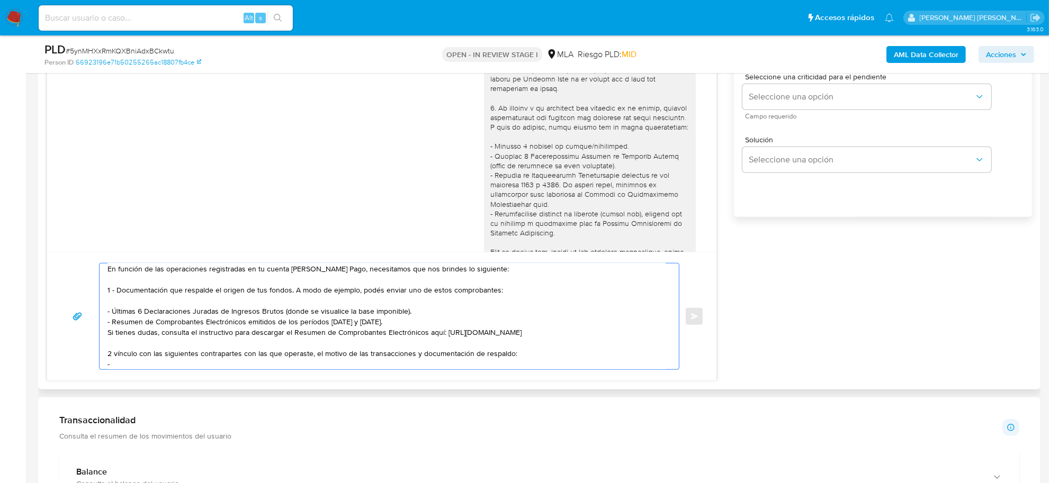
click at [118, 354] on textarea "Gabriela Melina, esperamos te encuentres bien. En función de las operaciones re…" at bounding box center [386, 317] width 558 height 106
click at [122, 363] on textarea "Gabriela Melina, esperamos te encuentres bien. En función de las operaciones re…" at bounding box center [386, 317] width 558 height 106
paste textarea "- Roxana Mariela Paz CUIT 27259877062"
click at [114, 368] on textarea "Gabriela Melina, esperamos te encuentres bien. En función de las operaciones re…" at bounding box center [386, 317] width 558 height 106
click at [244, 365] on textarea "Gabriela Melina, esperamos te encuentres bien. En función de las operaciones re…" at bounding box center [386, 317] width 558 height 106
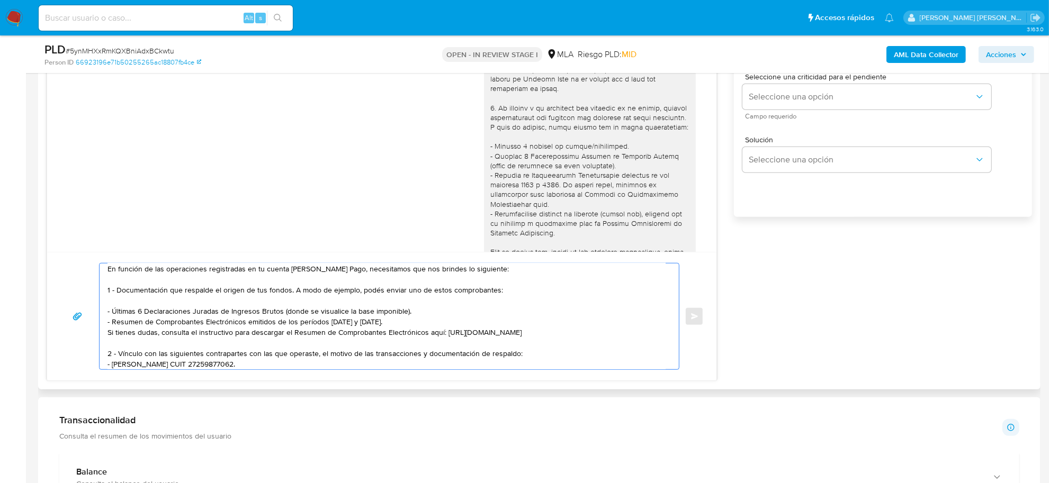
scroll to position [35, 0]
paste textarea "- Pablo Daniel Zacarias CUIT 20329413315"
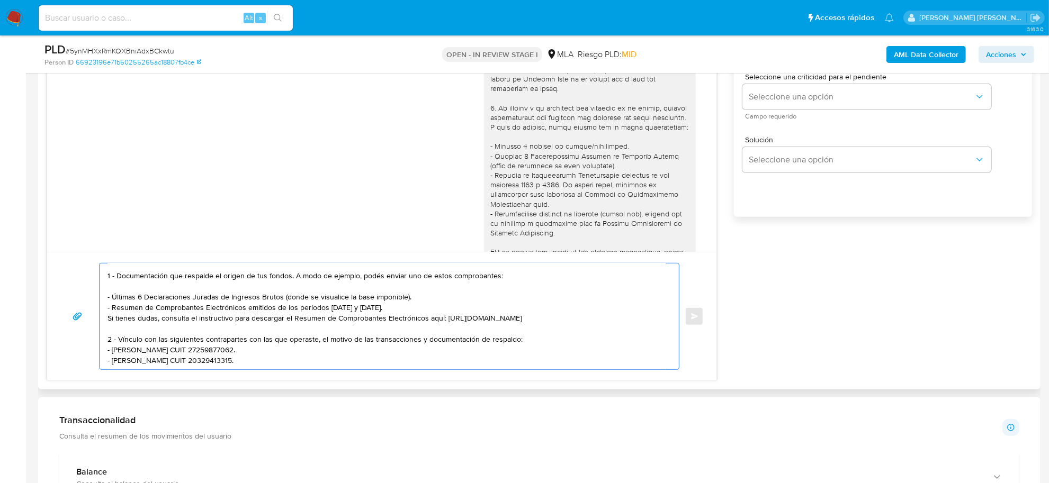
scroll to position [57, 0]
paste textarea "Tené en cuenta que, además de los ejemplos mencionados, podés adjuntar voluntar…"
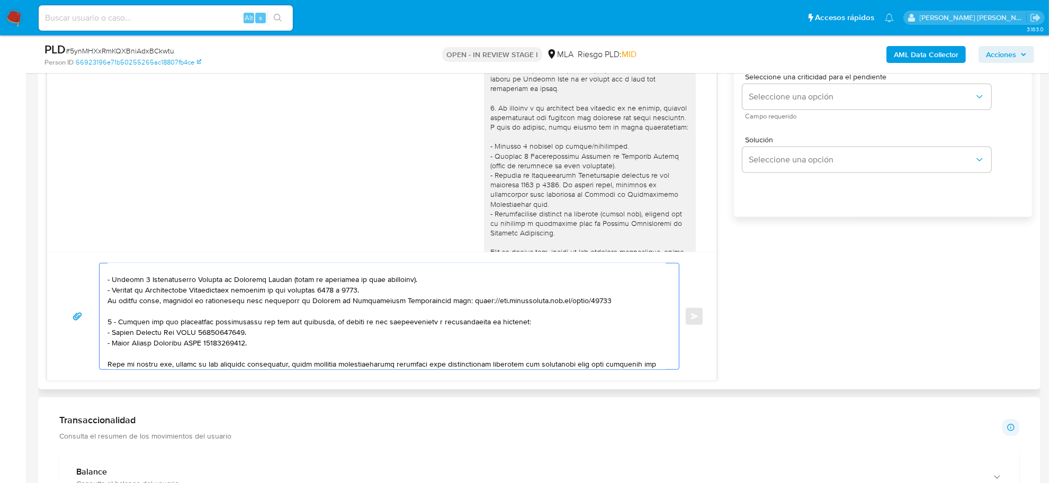
scroll to position [81, 0]
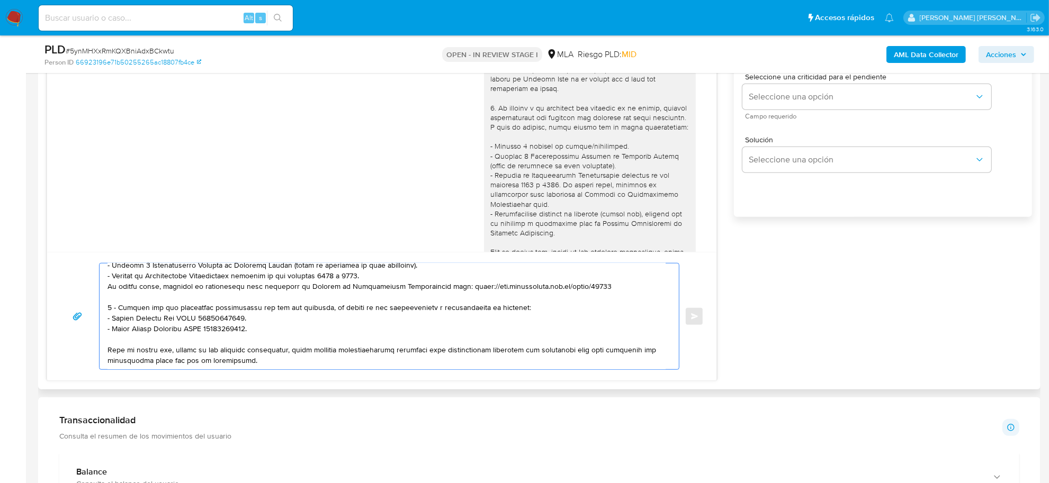
drag, startPoint x: 171, startPoint y: 364, endPoint x: 303, endPoint y: 339, distance: 134.8
click at [303, 339] on textarea at bounding box center [386, 317] width 558 height 106
click at [320, 340] on textarea "Gabriela Melina, esperamos te encuentres bien. En función de las operaciones re…" at bounding box center [386, 317] width 558 height 106
click at [331, 340] on textarea "Gabriela Melina, esperamos te encuentres bien. En función de las operaciones re…" at bounding box center [386, 317] width 558 height 106
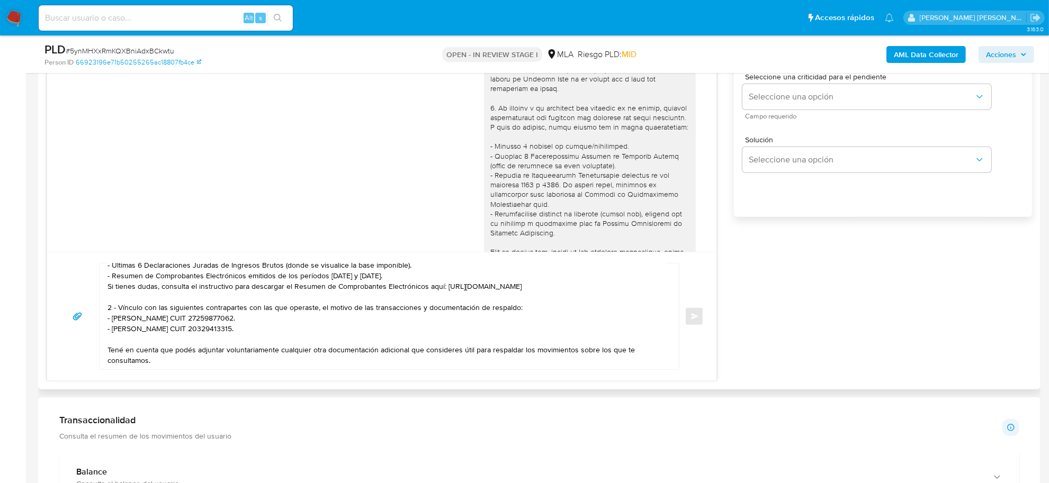
click at [451, 372] on div "Gabriela Melina, esperamos te encuentres bien. En función de las operaciones re…" at bounding box center [381, 316] width 669 height 129
click at [156, 363] on textarea "Gabriela Melina, esperamos te encuentres bien. En función de las operaciones re…" at bounding box center [386, 317] width 558 height 106
paste textarea "Es importante que sepas que, en caso de no responder a lo solicitado o si lo pr…"
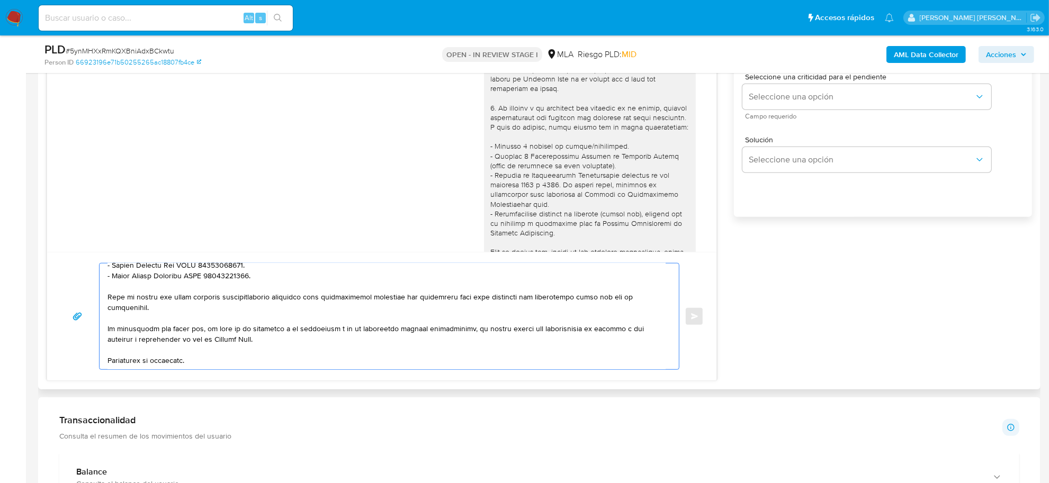
scroll to position [141, 0]
paste textarea "Saludos, Equipo de Mercado Pago."
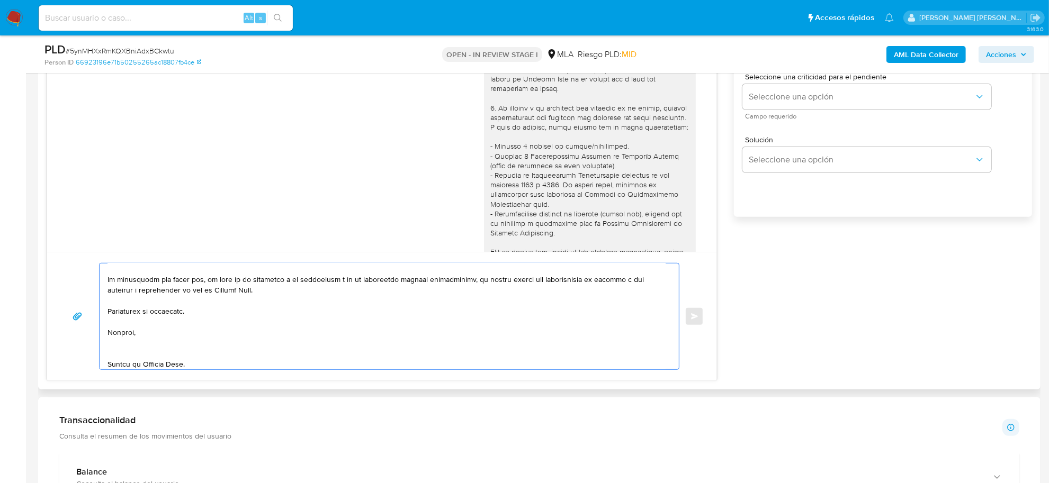
scroll to position [184, 0]
click at [130, 350] on textarea at bounding box center [386, 317] width 558 height 106
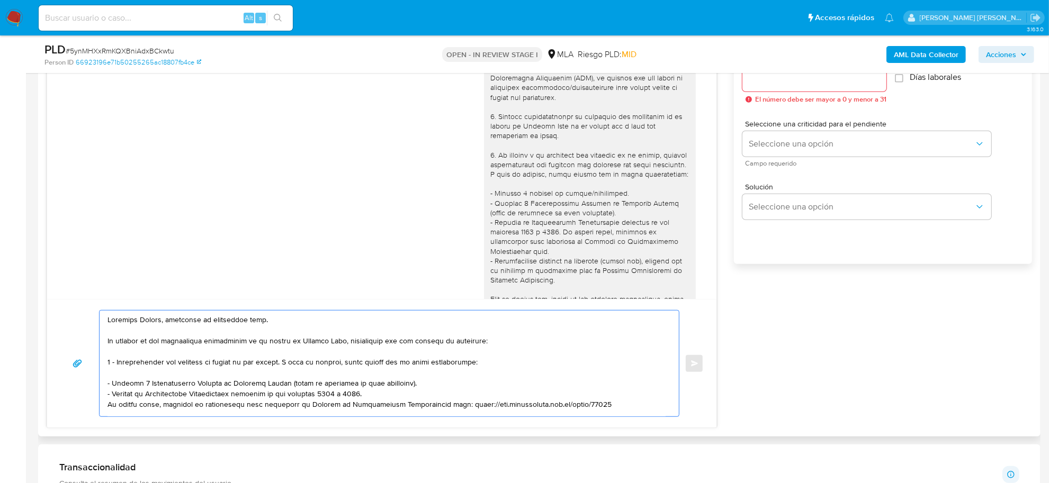
scroll to position [596, 0]
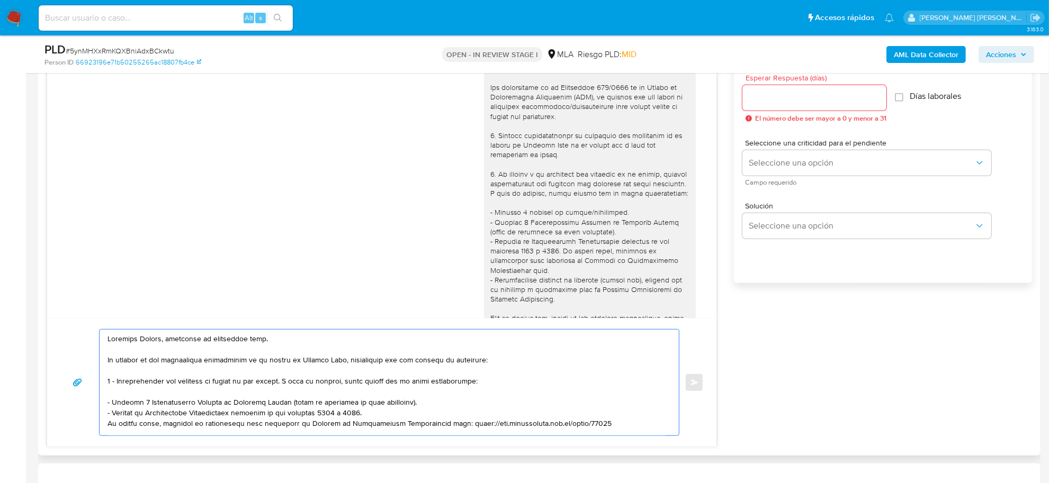
type textarea "Gabriela Melina, esperamos te encuentres bien. En función de las operaciones re…"
click at [795, 98] on input "Esperar Respuesta (días)" at bounding box center [814, 98] width 144 height 14
type input "3"
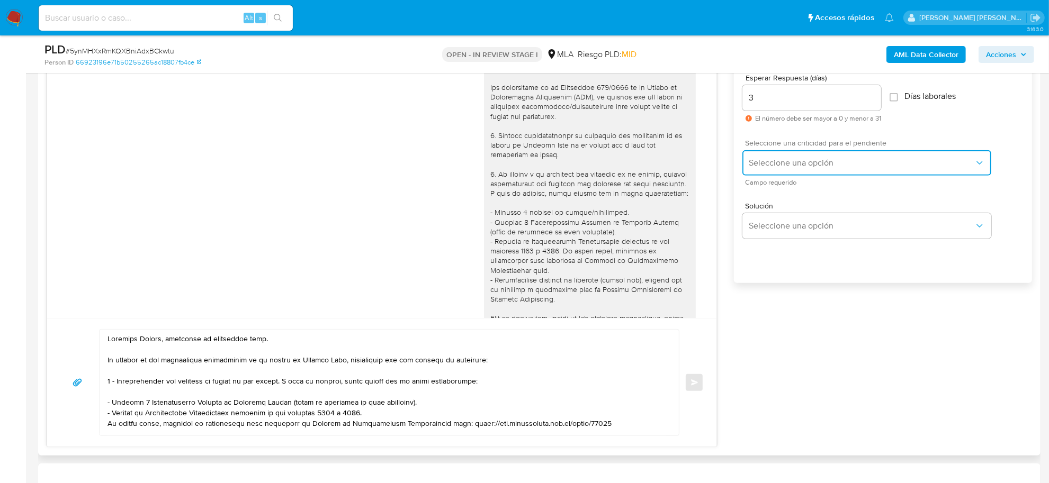
click at [817, 159] on span "Seleccione una opción" at bounding box center [862, 163] width 226 height 11
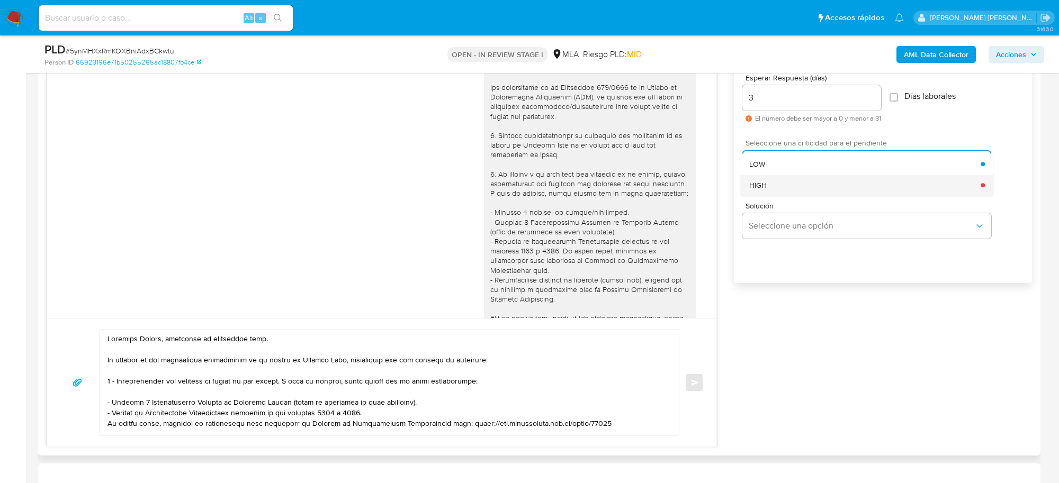
click at [793, 184] on div "HIGH" at bounding box center [865, 185] width 232 height 21
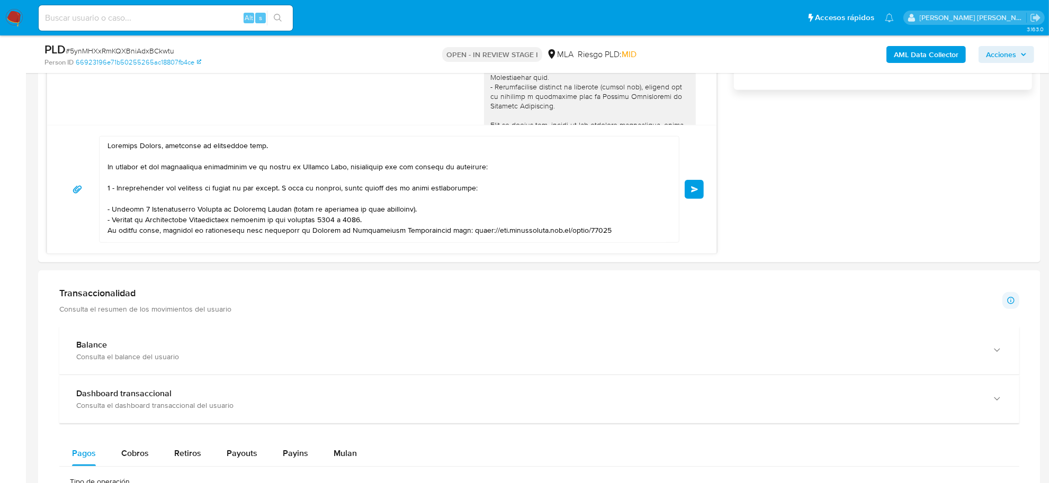
scroll to position [794, 0]
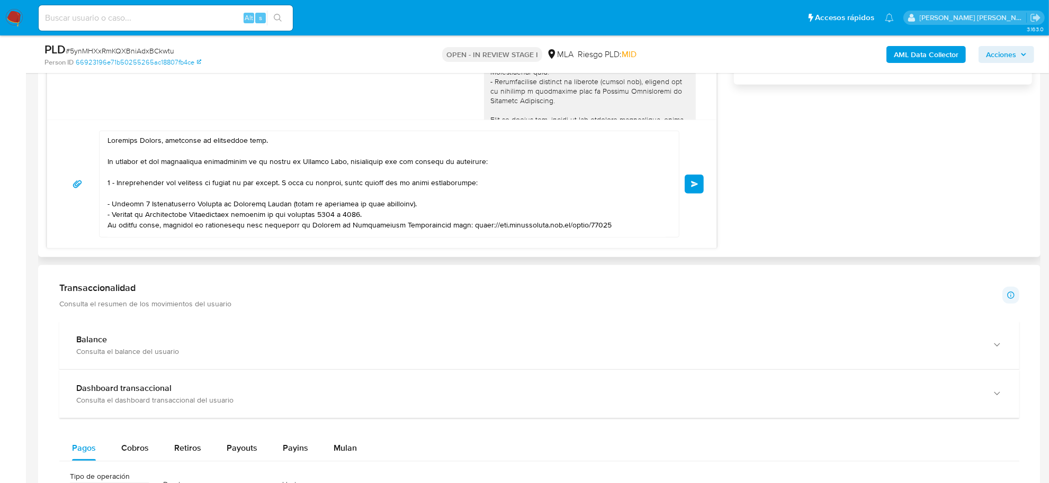
click at [695, 185] on span "Enviar" at bounding box center [694, 184] width 7 height 6
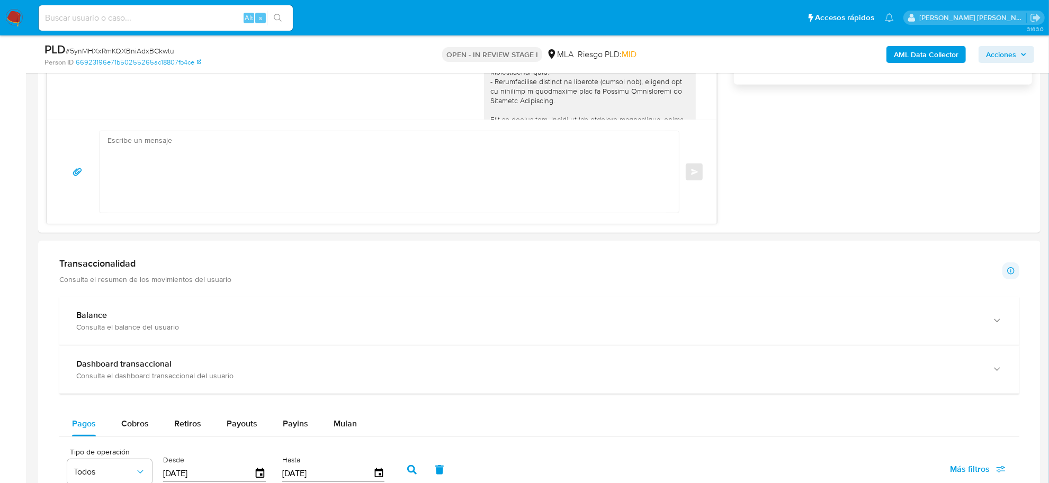
scroll to position [930, 0]
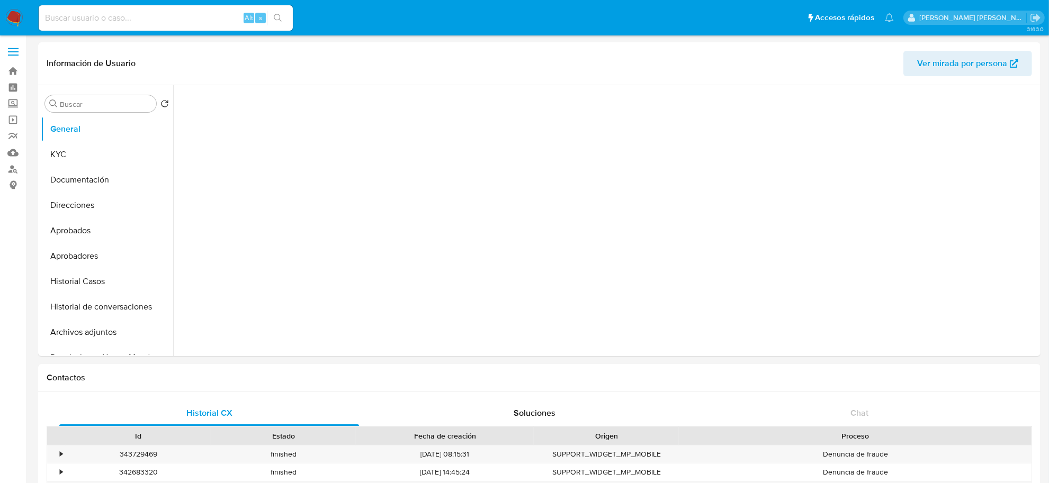
select select "10"
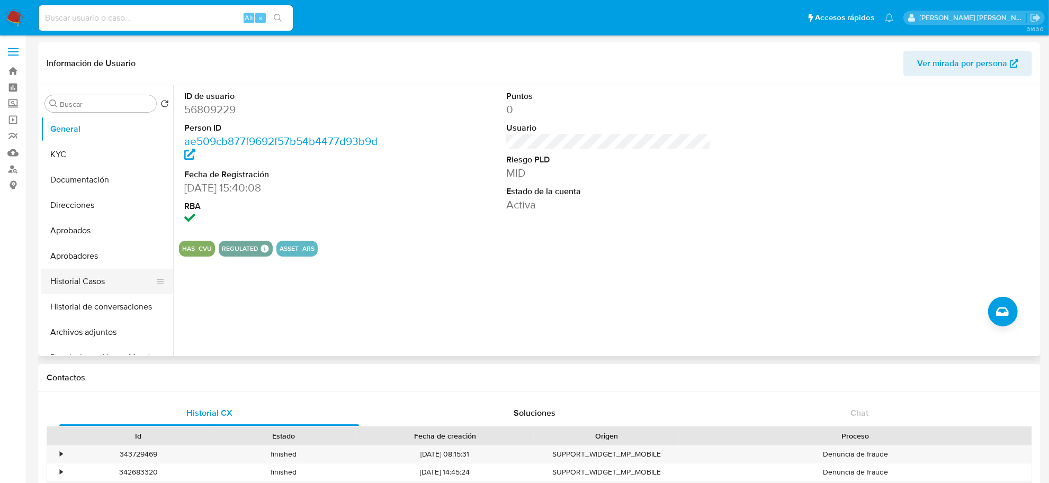
click at [86, 279] on button "Historial Casos" at bounding box center [103, 281] width 124 height 25
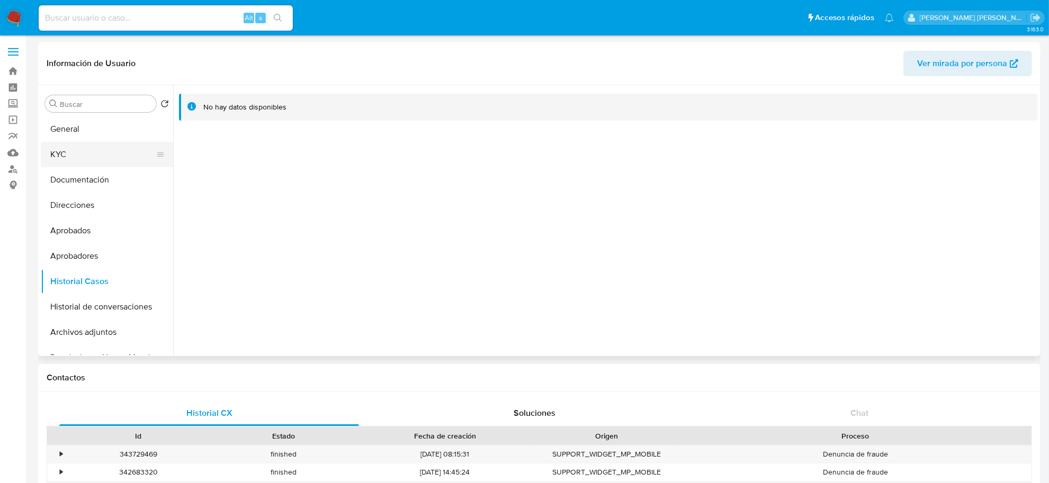
click at [71, 155] on button "KYC" at bounding box center [103, 154] width 124 height 25
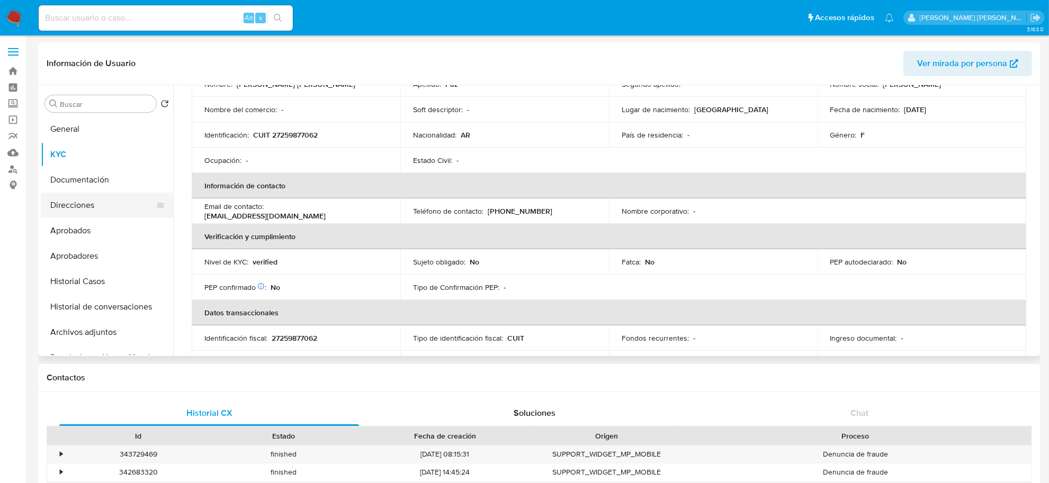
scroll to position [132, 0]
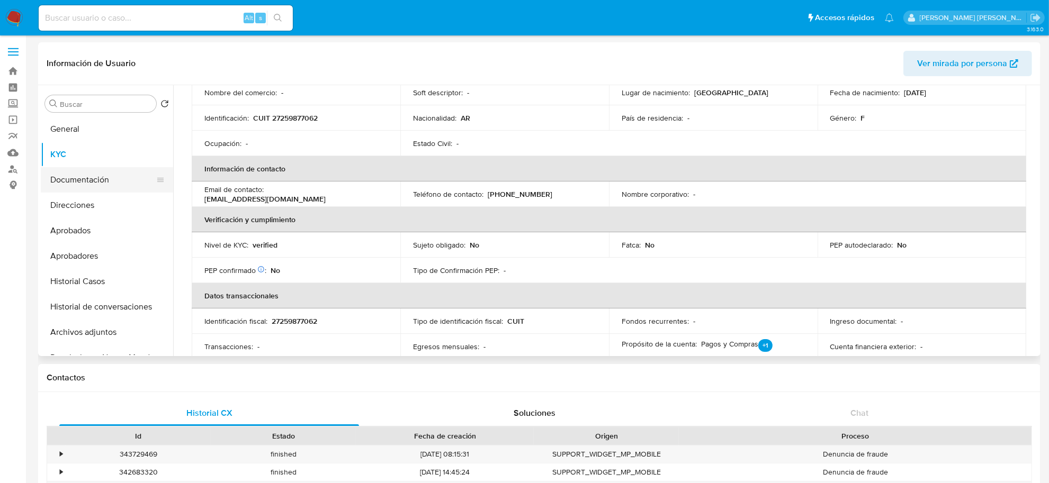
click at [89, 181] on button "Documentación" at bounding box center [103, 179] width 124 height 25
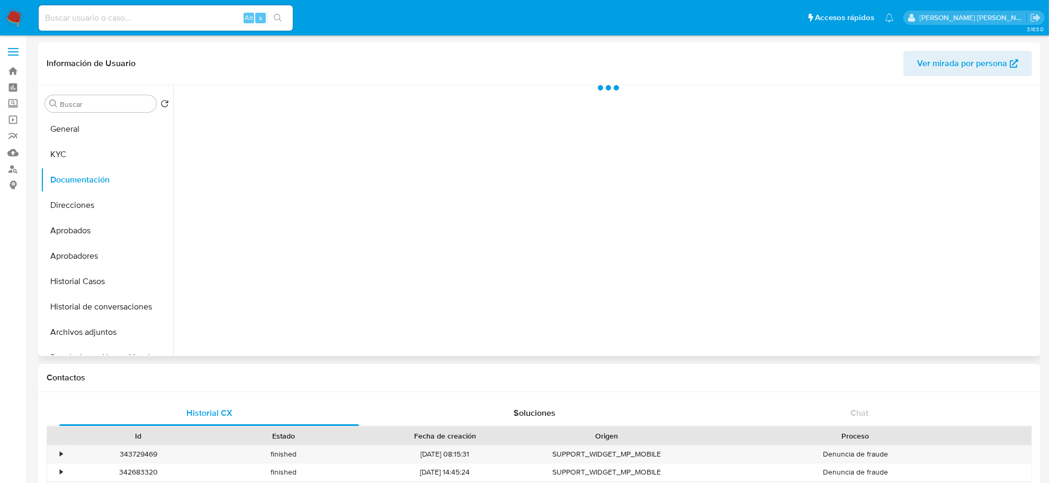
scroll to position [0, 0]
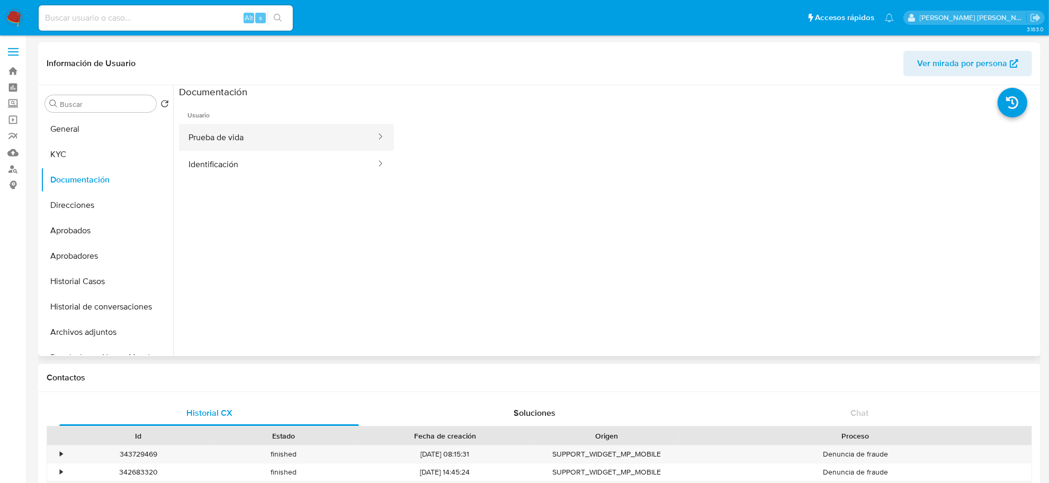
click at [244, 128] on button "Prueba de vida" at bounding box center [278, 137] width 198 height 27
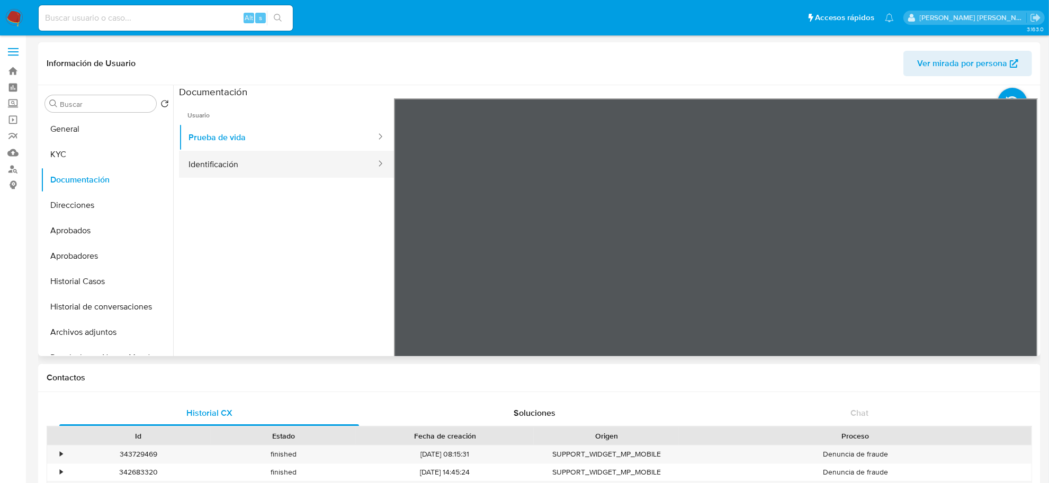
click at [279, 167] on button "Identificación" at bounding box center [278, 164] width 198 height 27
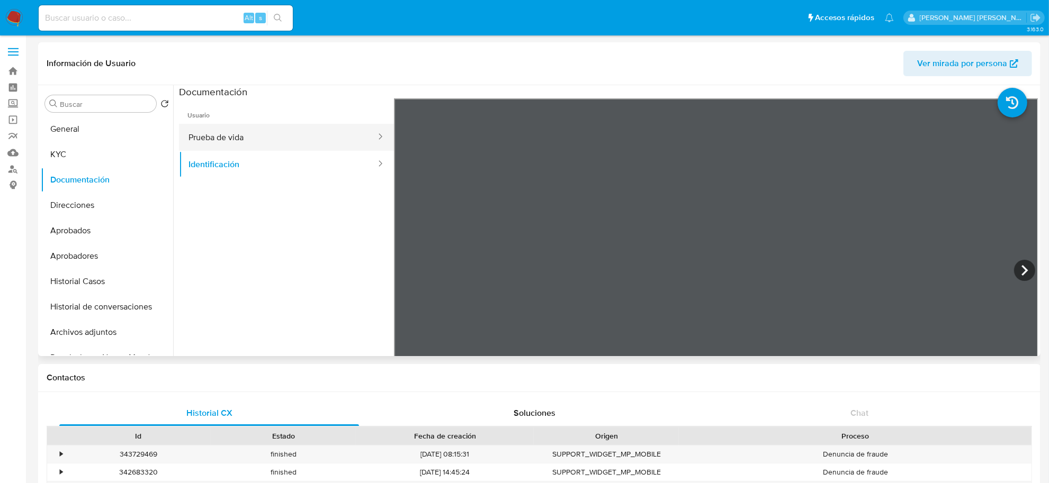
click at [244, 139] on button "Prueba de vida" at bounding box center [278, 137] width 198 height 27
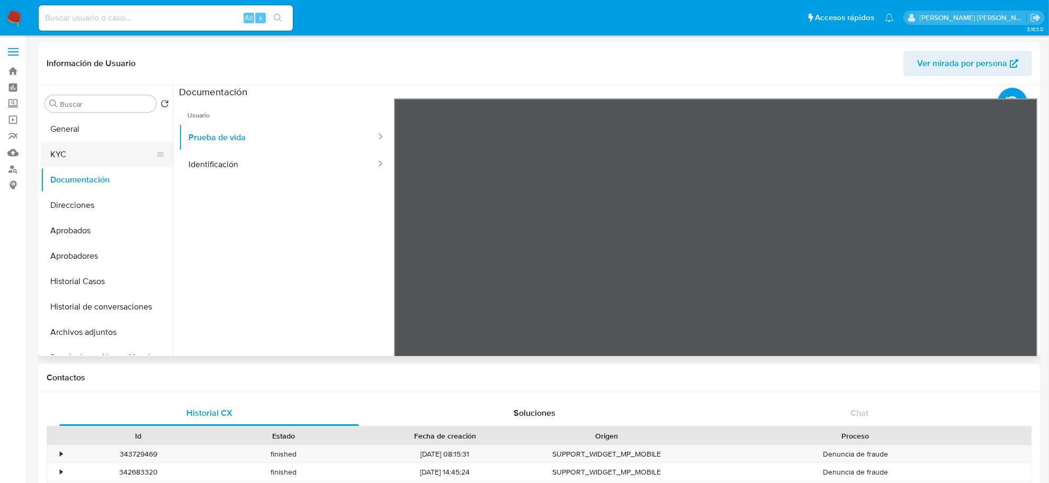
click at [64, 163] on button "KYC" at bounding box center [103, 154] width 124 height 25
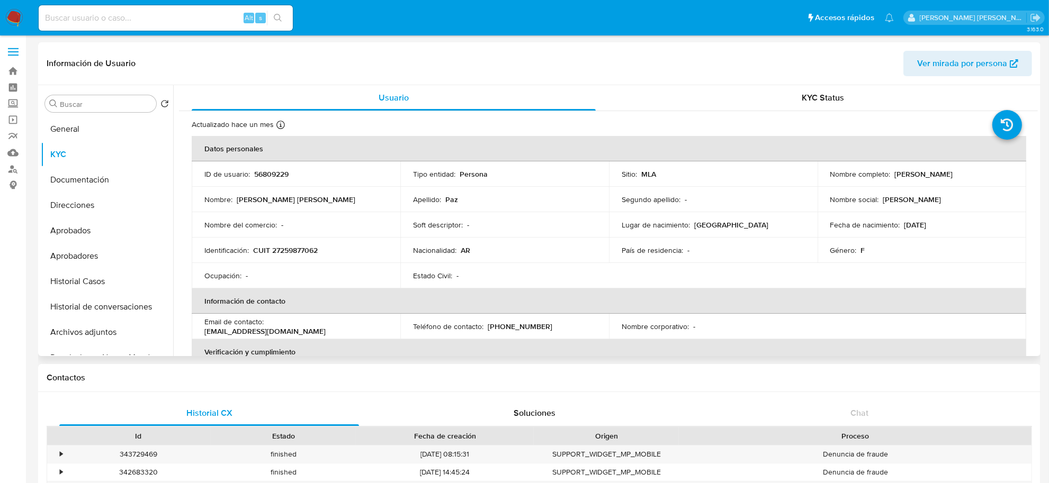
drag, startPoint x: 893, startPoint y: 173, endPoint x: 926, endPoint y: 183, distance: 35.2
click at [959, 170] on div "Nombre completo : Roxana Mariela Paz" at bounding box center [921, 174] width 183 height 10
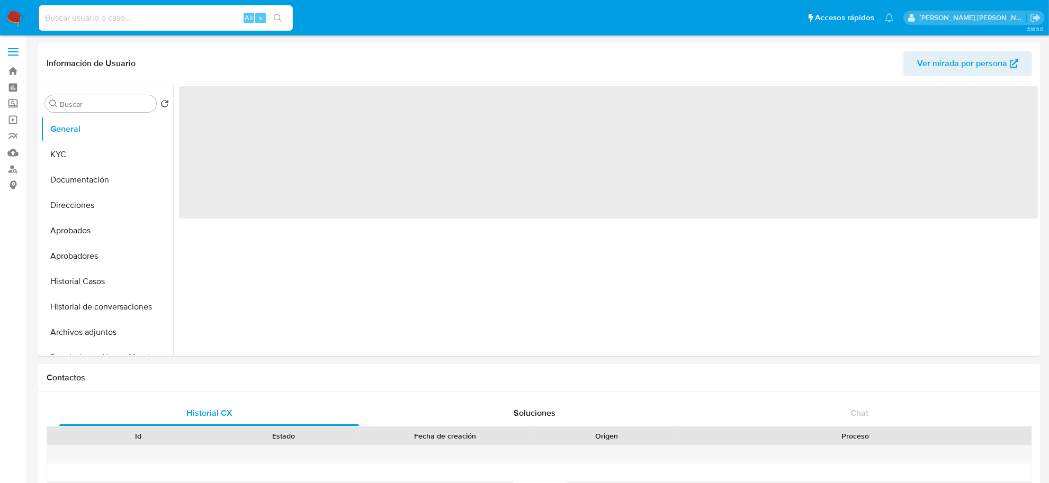
select select "10"
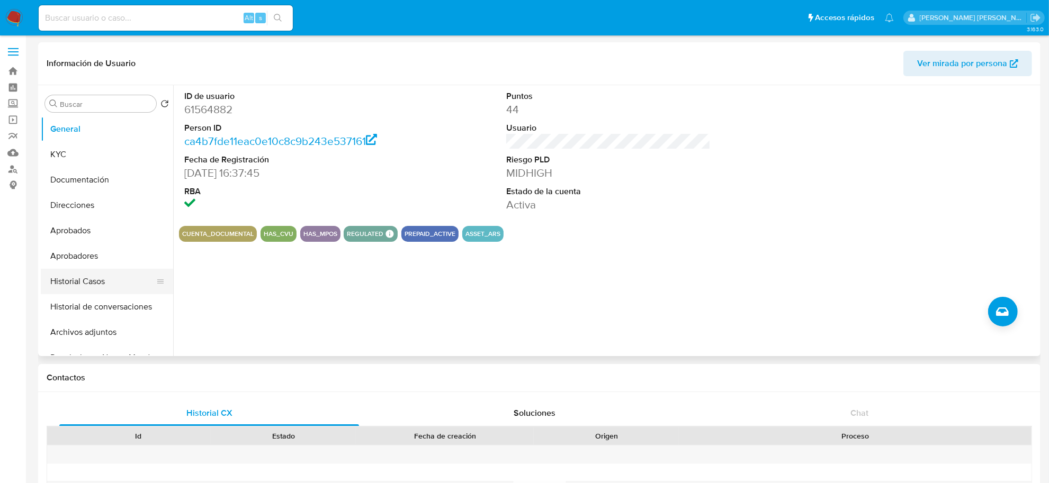
click at [72, 285] on button "Historial Casos" at bounding box center [103, 281] width 124 height 25
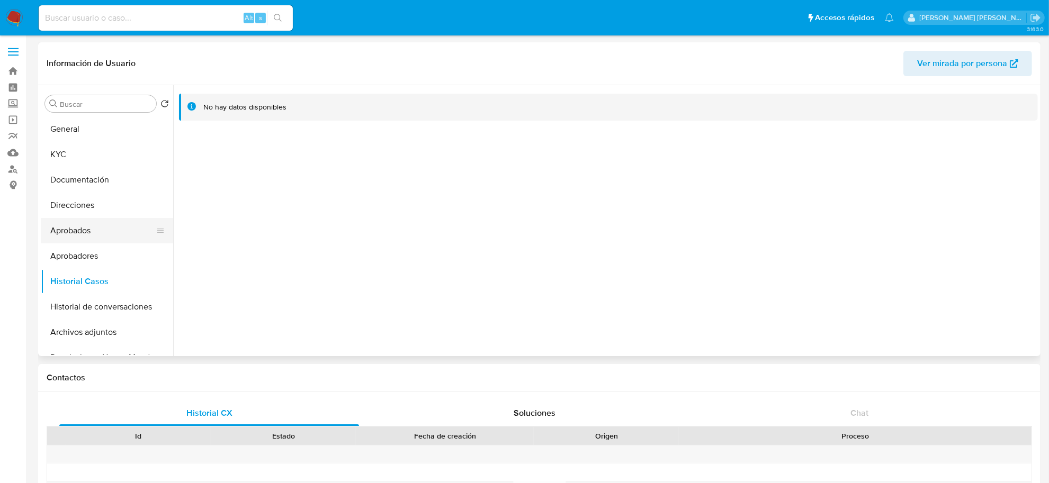
click at [69, 235] on button "Aprobados" at bounding box center [103, 230] width 124 height 25
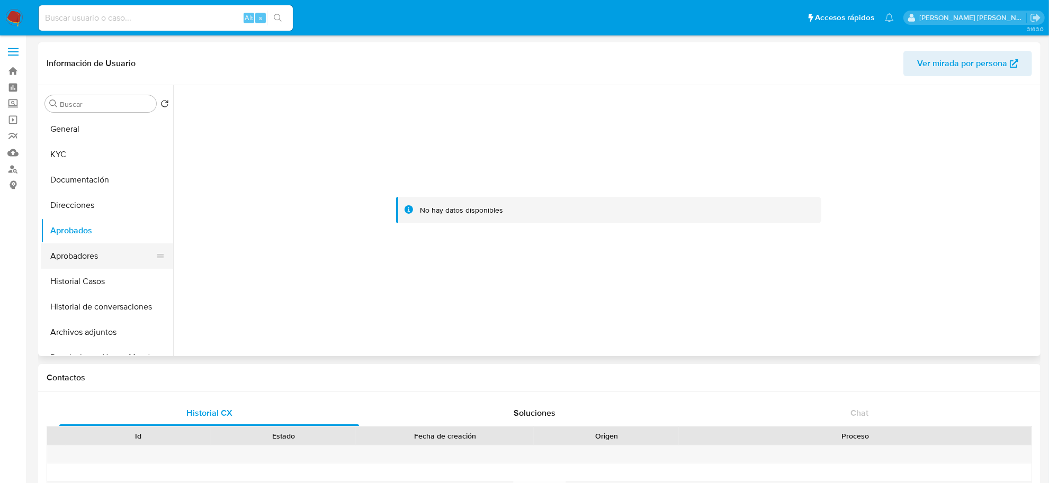
click at [72, 258] on button "Aprobadores" at bounding box center [103, 256] width 124 height 25
click at [73, 167] on button "Documentación" at bounding box center [103, 179] width 124 height 25
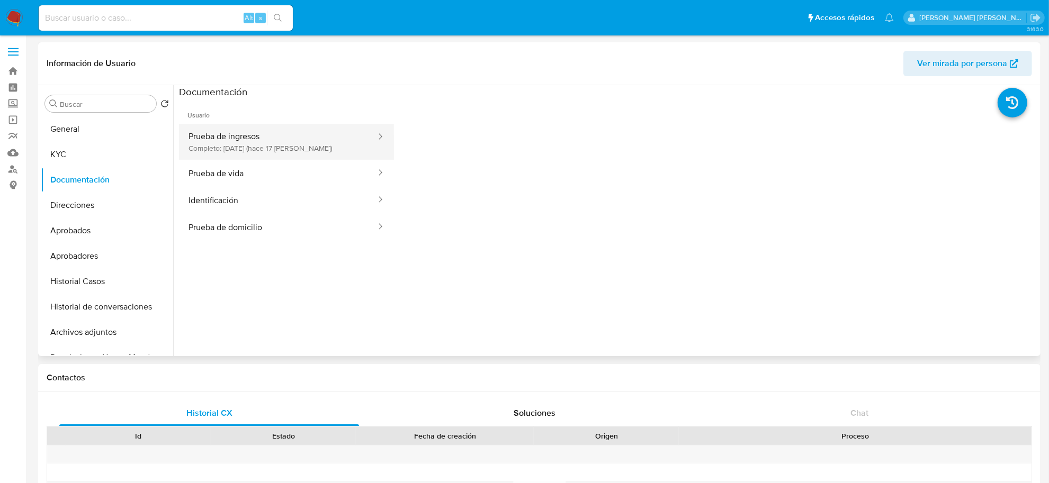
click at [298, 145] on button "Prueba de ingresos Completo: [DATE] (hace 17 [PERSON_NAME])" at bounding box center [278, 142] width 198 height 36
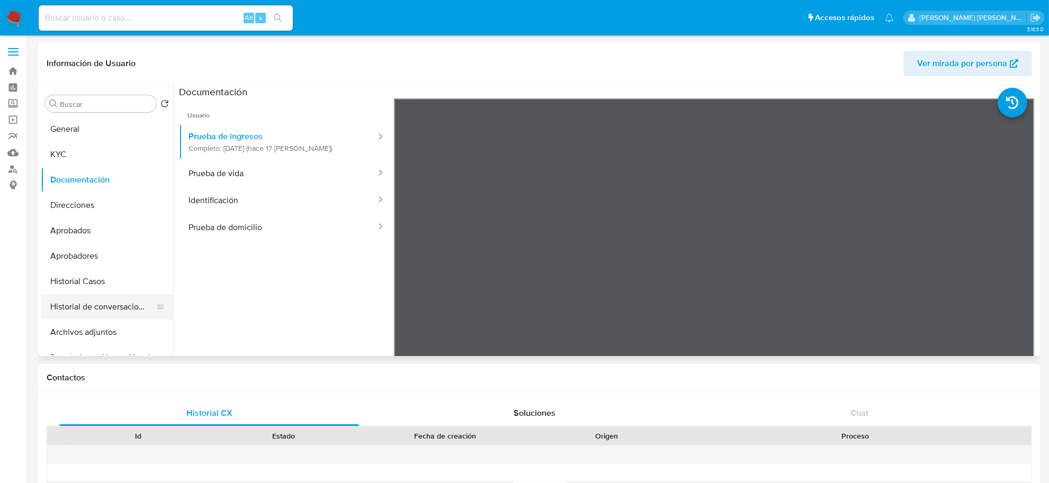
click at [96, 303] on button "Historial de conversaciones" at bounding box center [103, 306] width 124 height 25
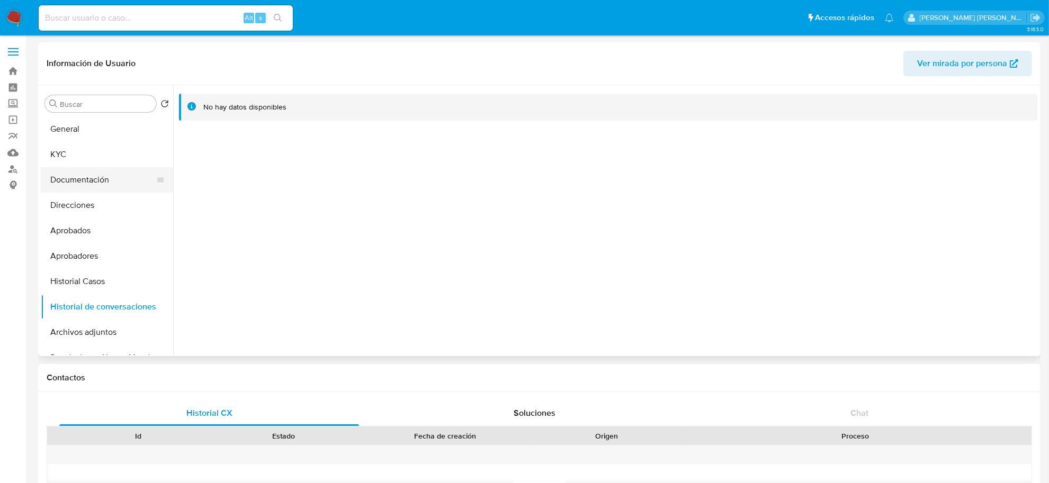
click at [86, 178] on button "Documentación" at bounding box center [103, 179] width 124 height 25
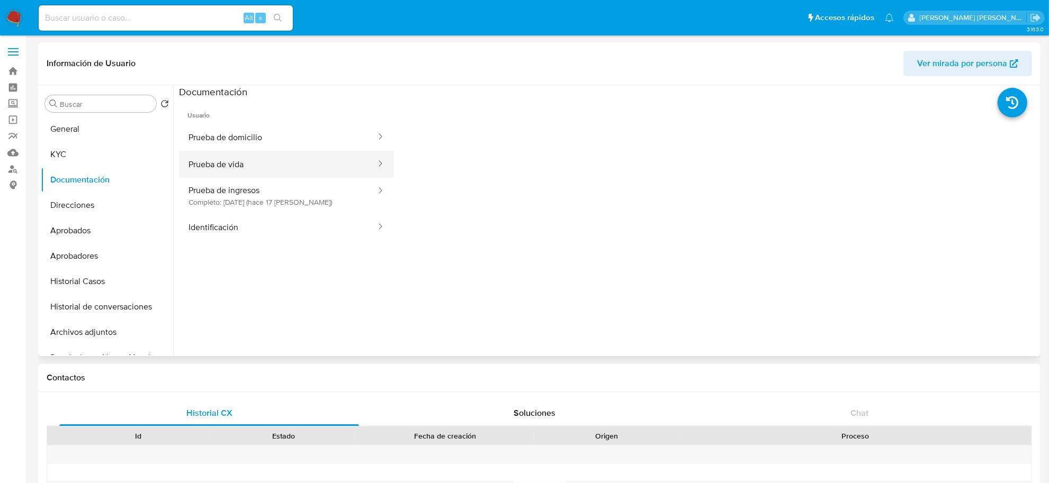
click at [249, 172] on button "Prueba de vida" at bounding box center [278, 164] width 198 height 27
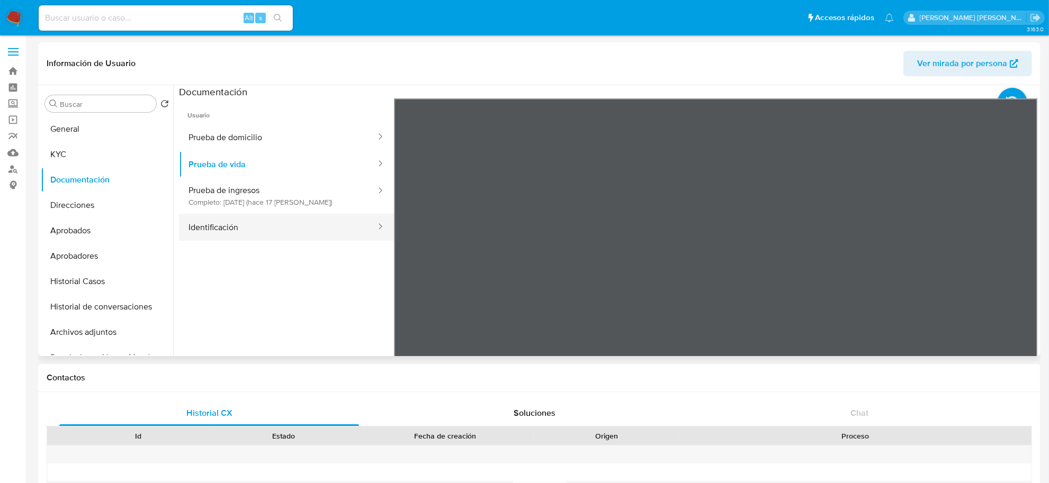
click at [254, 228] on button "Identificación" at bounding box center [278, 227] width 198 height 27
click at [1016, 266] on icon at bounding box center [1024, 270] width 21 height 21
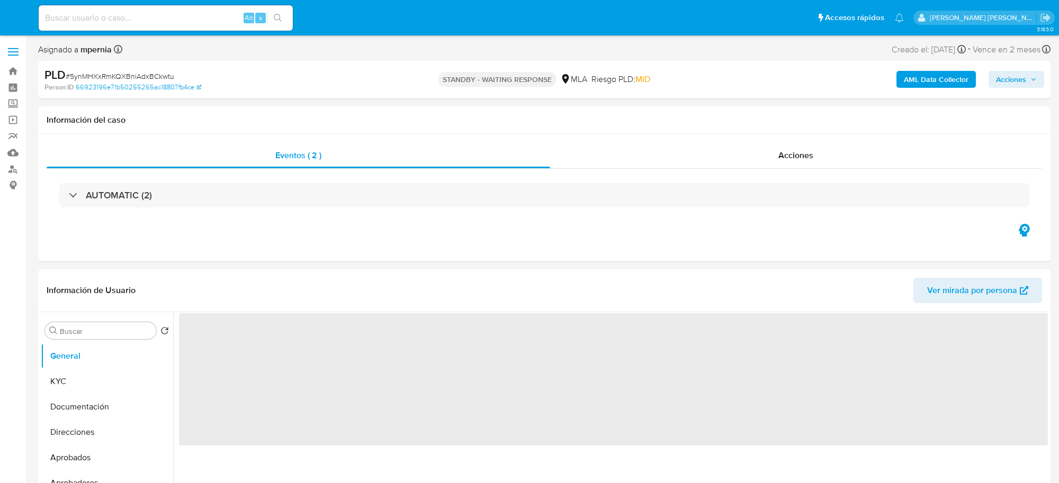
select select "10"
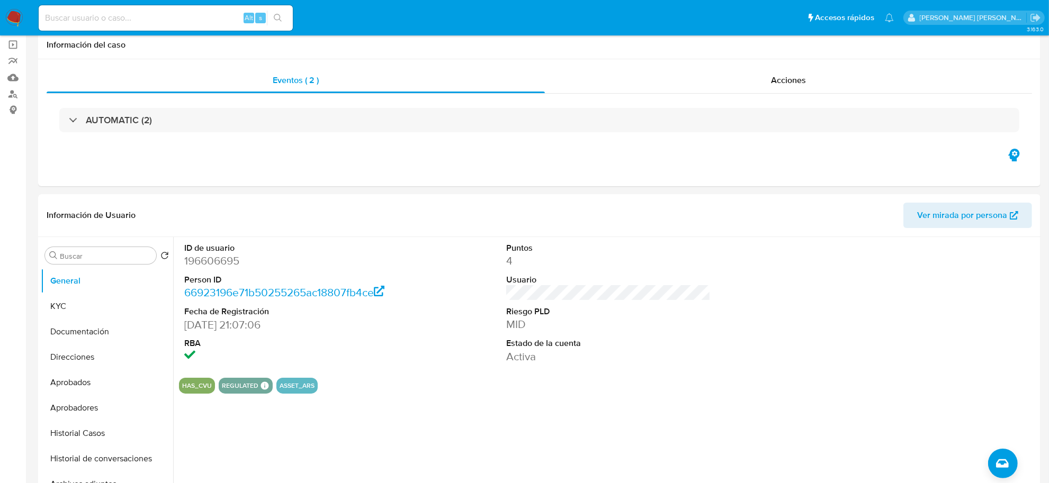
scroll to position [265, 0]
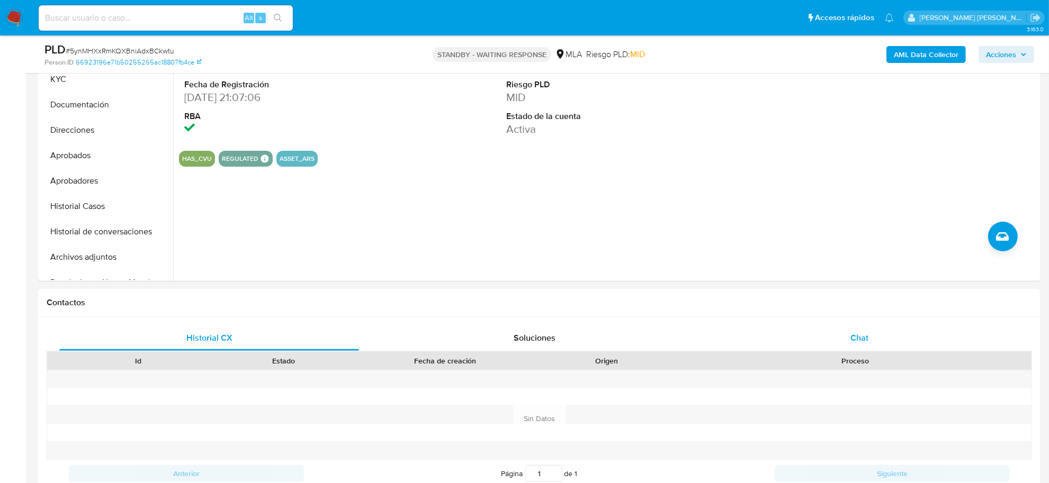
click at [843, 335] on div "Chat" at bounding box center [859, 338] width 300 height 25
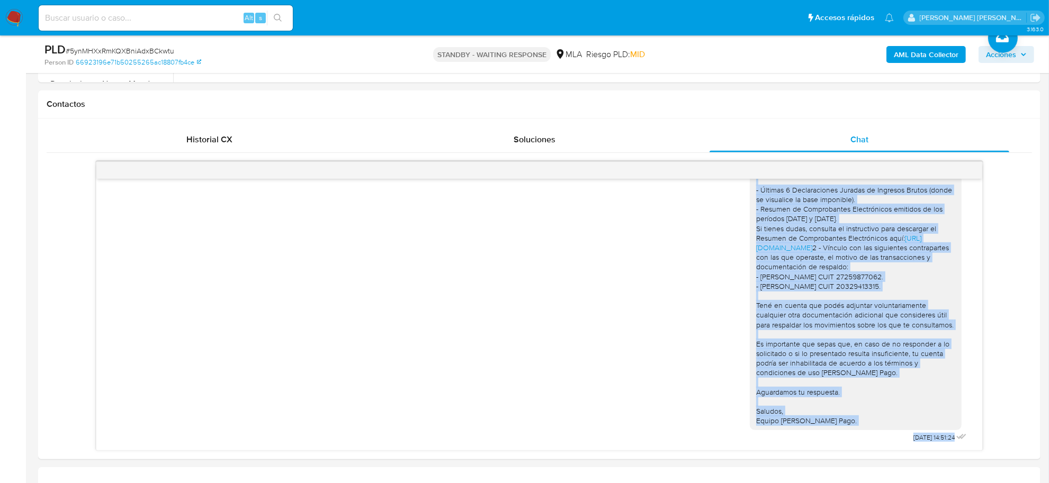
scroll to position [930, 0]
drag, startPoint x: 744, startPoint y: 226, endPoint x: 837, endPoint y: 420, distance: 215.2
click at [837, 420] on div "[PERSON_NAME], esperamos te encuentres bien. En función de las operaciones regi…" at bounding box center [856, 262] width 212 height 336
copy div "Loremips Dolors, ametconse ad elitseddoe temp. In utlabor et dol magnaaliqua en…"
